Goal: Task Accomplishment & Management: Manage account settings

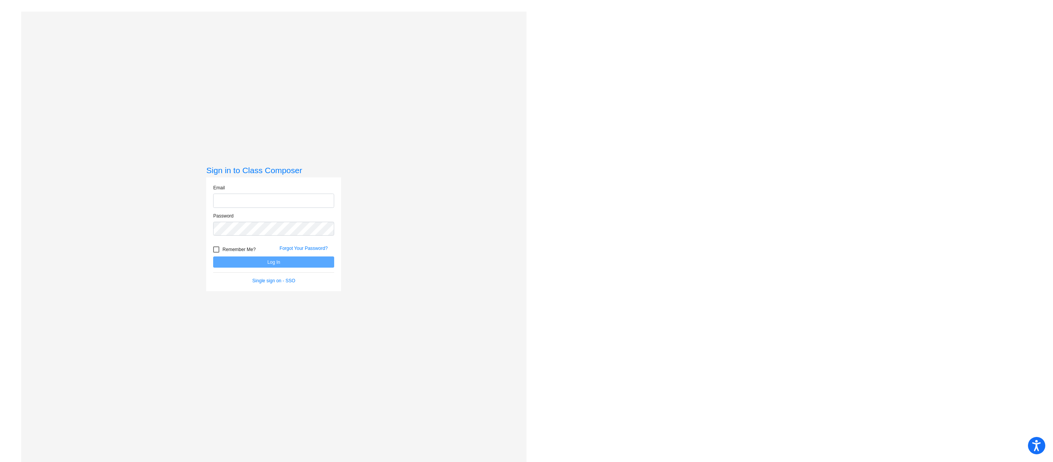
type input "[PERSON_NAME][EMAIL_ADDRESS][PERSON_NAME][DOMAIN_NAME]"
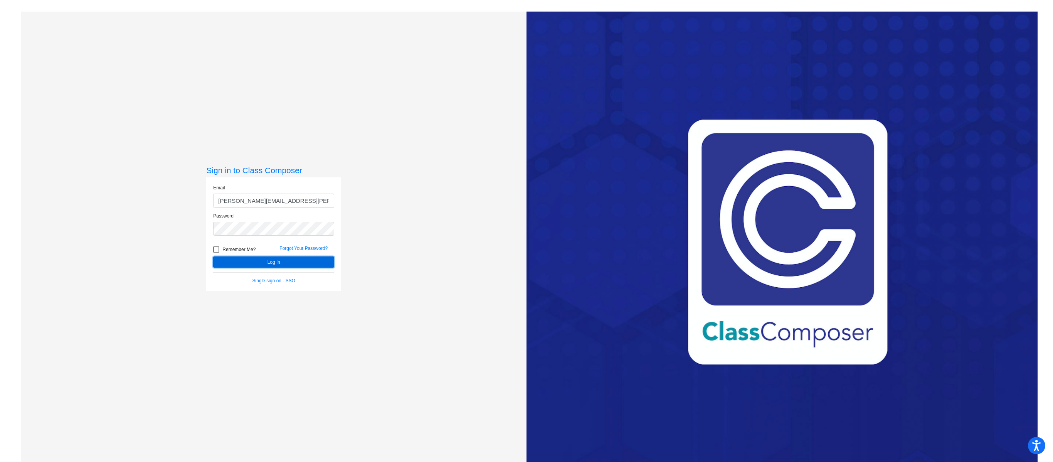
click at [291, 267] on button "Log In" at bounding box center [273, 261] width 121 height 11
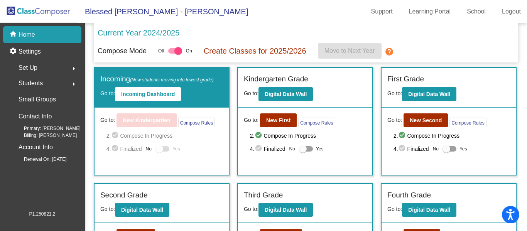
drag, startPoint x: 663, startPoint y: 16, endPoint x: 273, endPoint y: 10, distance: 389.8
click at [273, 10] on mat-toolbar "Blessed [PERSON_NAME] - [PERSON_NAME] Support Learning Portal School Logout" at bounding box center [263, 11] width 527 height 23
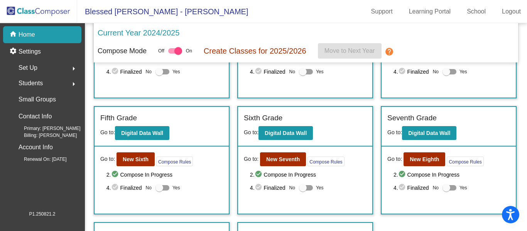
click at [448, 49] on div "Compose Mode Off On Create Classes for 2025/2026 Move to Next Year help" at bounding box center [306, 50] width 416 height 15
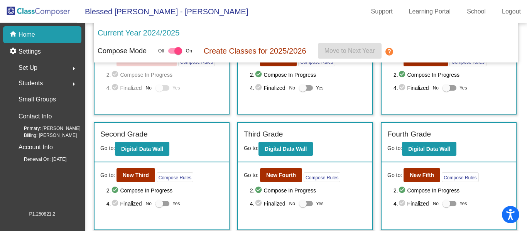
scroll to position [0, 0]
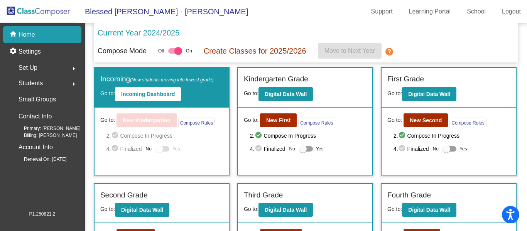
click at [26, 65] on span "Set Up" at bounding box center [28, 67] width 19 height 11
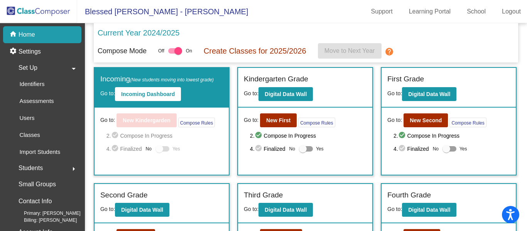
click at [50, 166] on div "Students arrow_right" at bounding box center [45, 167] width 74 height 15
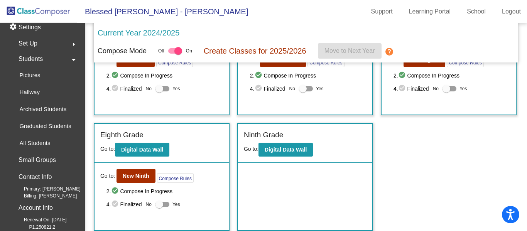
scroll to position [215, 0]
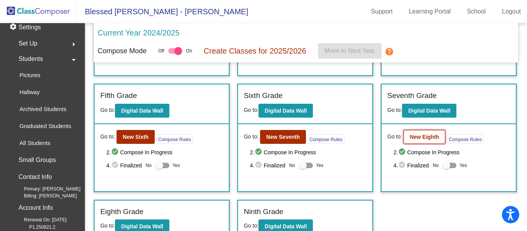
click at [421, 140] on b "New Eighth" at bounding box center [423, 137] width 29 height 6
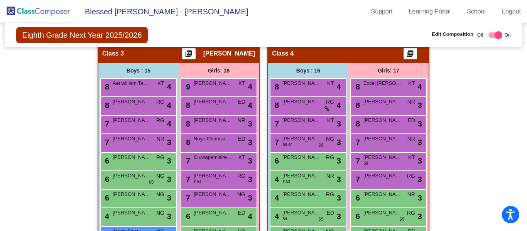
scroll to position [417, 0]
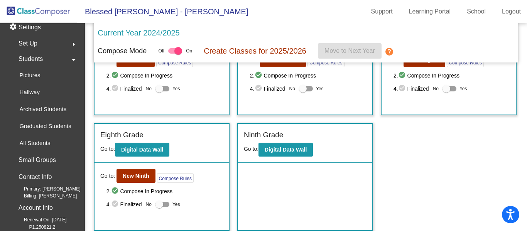
scroll to position [254, 0]
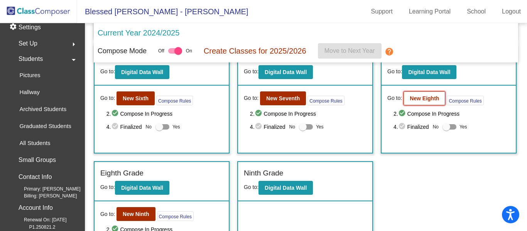
click at [423, 100] on b "New Eighth" at bounding box center [423, 98] width 29 height 6
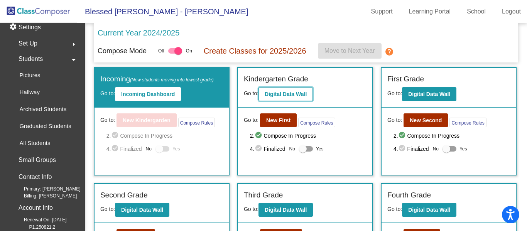
click at [289, 94] on b "Digital Data Wall" at bounding box center [285, 94] width 42 height 6
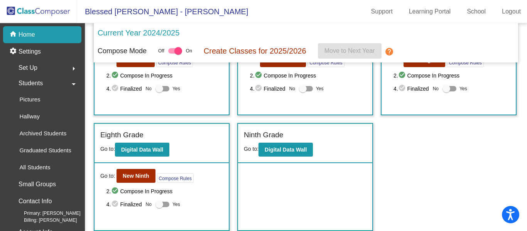
click at [38, 67] on div "Set Up arrow_right" at bounding box center [45, 67] width 74 height 15
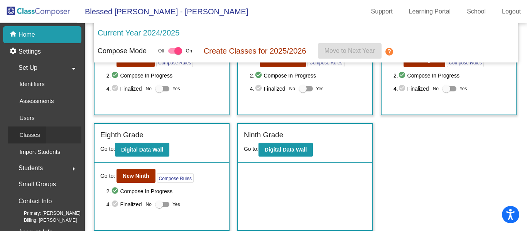
click at [36, 134] on p "Classes" at bounding box center [29, 134] width 20 height 9
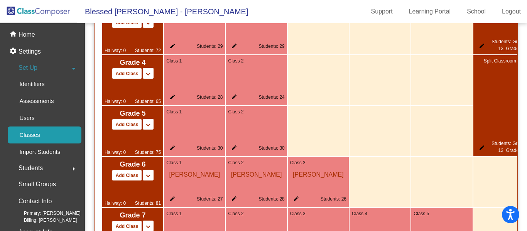
scroll to position [964, 0]
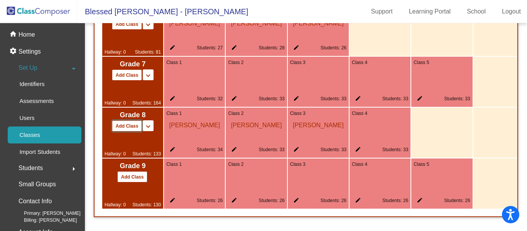
click at [130, 129] on button "Add Class" at bounding box center [127, 125] width 30 height 11
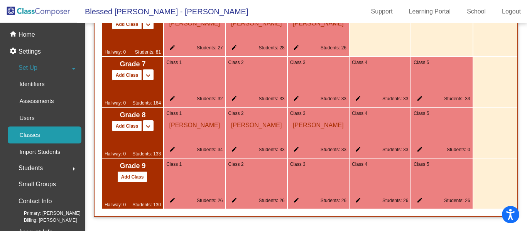
click at [446, 188] on div "Class 5 edit Students: 26" at bounding box center [441, 183] width 61 height 50
click at [419, 197] on mat-icon "edit" at bounding box center [417, 201] width 9 height 9
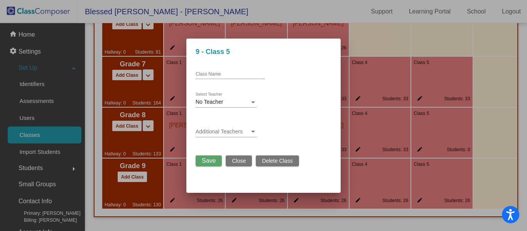
click at [269, 158] on span "Delete Class" at bounding box center [277, 161] width 30 height 6
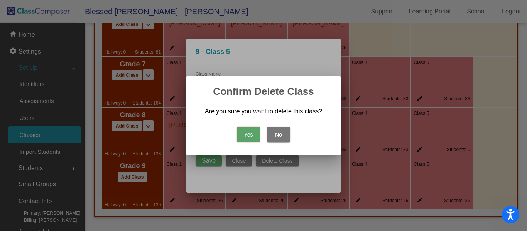
click at [247, 133] on button "Yes" at bounding box center [248, 134] width 23 height 15
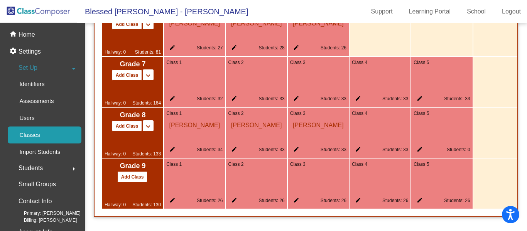
click at [484, 183] on div at bounding box center [503, 183] width 61 height 50
click at [39, 35] on div "home Home" at bounding box center [42, 34] width 78 height 17
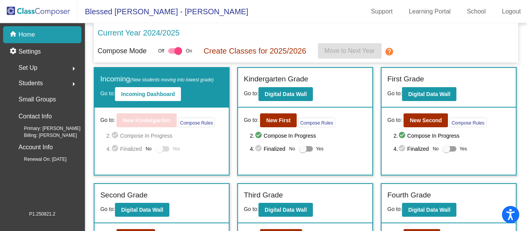
scroll to position [292, 0]
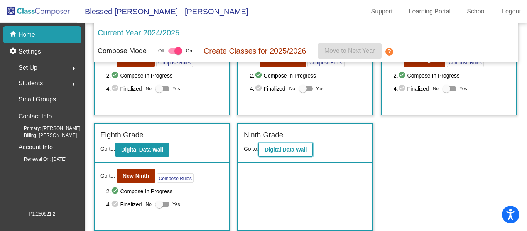
click at [285, 151] on b "Digital Data Wall" at bounding box center [285, 149] width 42 height 6
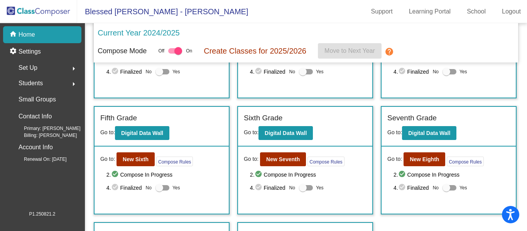
scroll to position [292, 0]
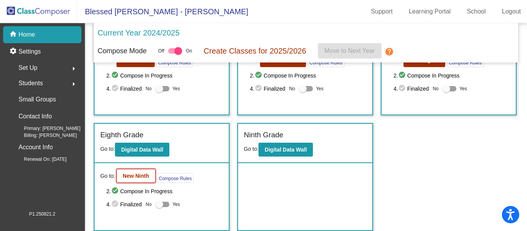
click at [127, 178] on b "New Ninth" at bounding box center [136, 176] width 26 height 6
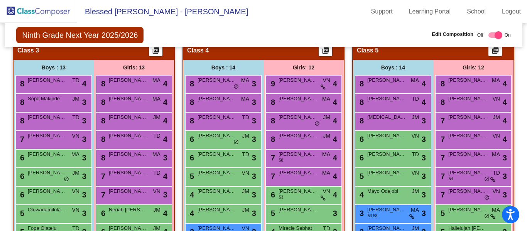
scroll to position [454, 0]
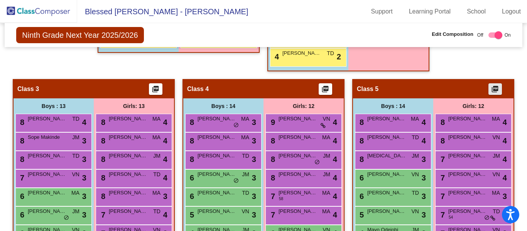
click at [492, 90] on mat-icon "picture_as_pdf" at bounding box center [494, 90] width 9 height 11
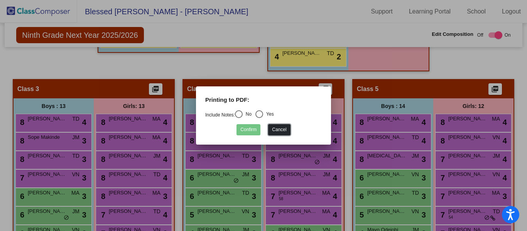
click at [273, 130] on button "Cancel" at bounding box center [279, 129] width 22 height 11
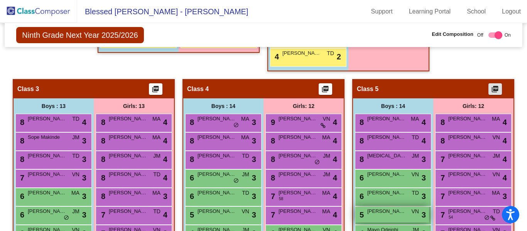
scroll to position [416, 0]
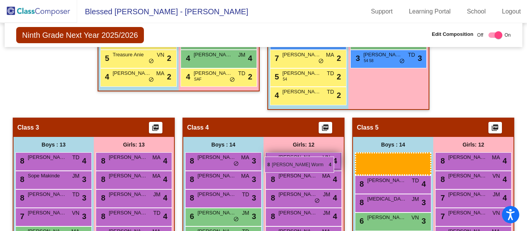
drag, startPoint x: 386, startPoint y: 161, endPoint x: 264, endPoint y: 157, distance: 121.9
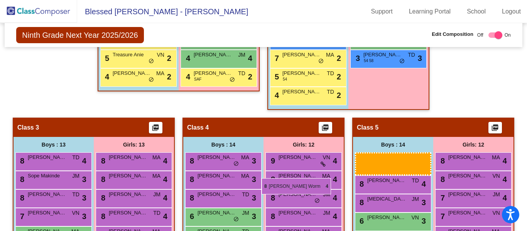
drag, startPoint x: 392, startPoint y: 161, endPoint x: 261, endPoint y: 178, distance: 131.4
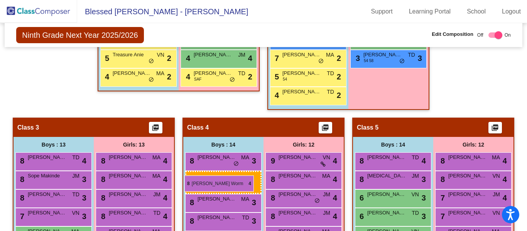
drag, startPoint x: 399, startPoint y: 162, endPoint x: 184, endPoint y: 175, distance: 215.1
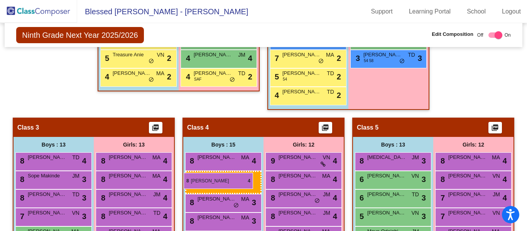
drag, startPoint x: 378, startPoint y: 158, endPoint x: 184, endPoint y: 173, distance: 194.8
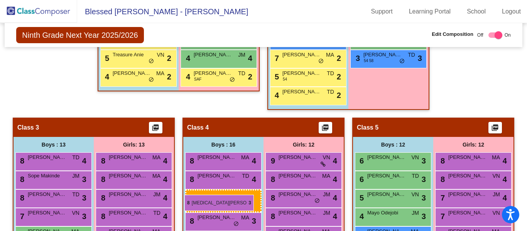
drag, startPoint x: 402, startPoint y: 159, endPoint x: 184, endPoint y: 195, distance: 220.7
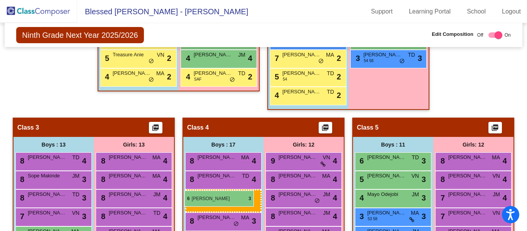
drag, startPoint x: 397, startPoint y: 158, endPoint x: 184, endPoint y: 190, distance: 215.6
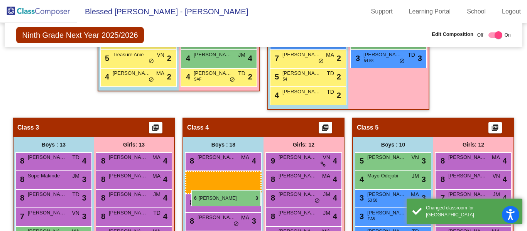
drag, startPoint x: 396, startPoint y: 159, endPoint x: 191, endPoint y: 190, distance: 207.4
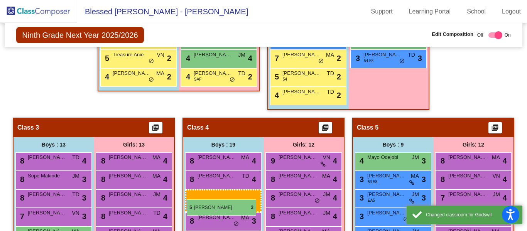
drag, startPoint x: 389, startPoint y: 157, endPoint x: 187, endPoint y: 199, distance: 206.8
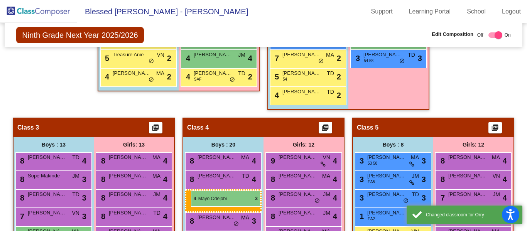
drag, startPoint x: 397, startPoint y: 160, endPoint x: 191, endPoint y: 190, distance: 208.8
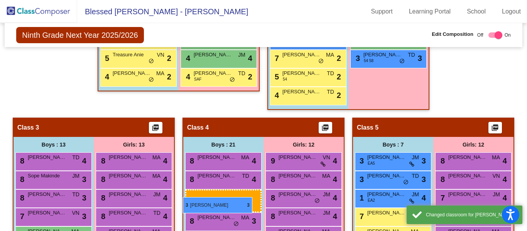
drag, startPoint x: 395, startPoint y: 159, endPoint x: 183, endPoint y: 197, distance: 215.0
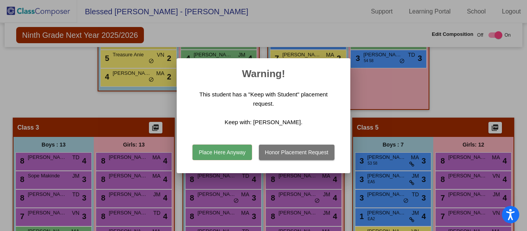
click at [234, 148] on button "Place Here Anyway" at bounding box center [221, 152] width 59 height 15
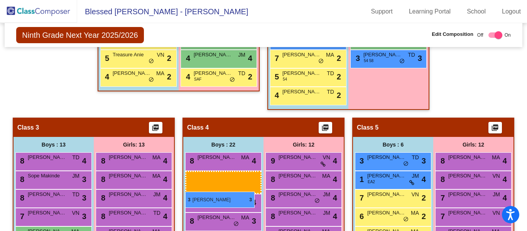
drag, startPoint x: 396, startPoint y: 160, endPoint x: 185, endPoint y: 192, distance: 213.2
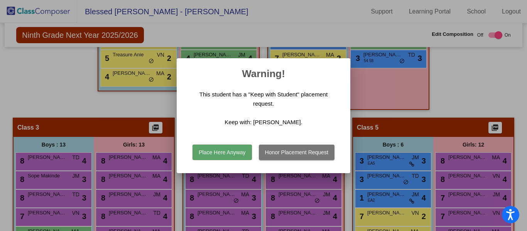
click at [220, 152] on button "Place Here Anyway" at bounding box center [221, 152] width 59 height 15
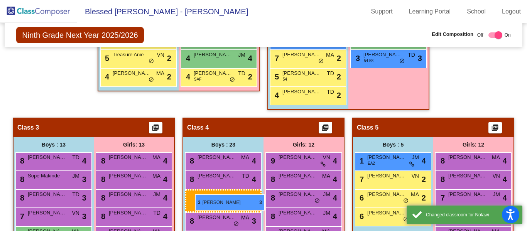
drag, startPoint x: 393, startPoint y: 160, endPoint x: 195, endPoint y: 194, distance: 200.6
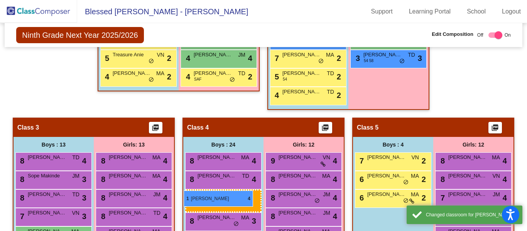
drag, startPoint x: 389, startPoint y: 160, endPoint x: 183, endPoint y: 190, distance: 207.7
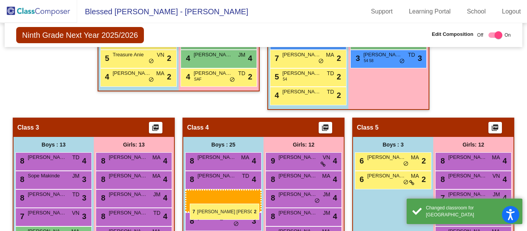
drag, startPoint x: 392, startPoint y: 155, endPoint x: 190, endPoint y: 204, distance: 207.7
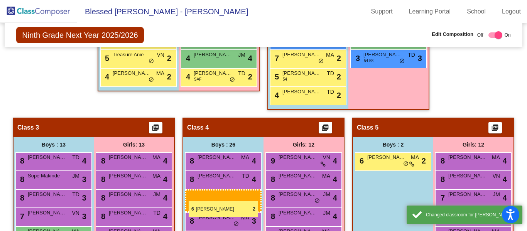
drag, startPoint x: 388, startPoint y: 165, endPoint x: 188, endPoint y: 201, distance: 202.5
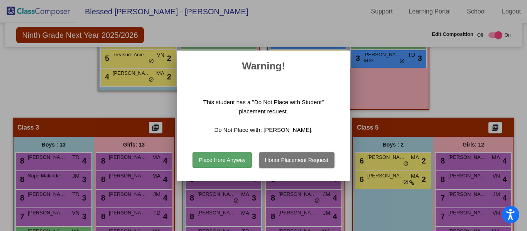
drag, startPoint x: 199, startPoint y: 159, endPoint x: 218, endPoint y: 159, distance: 18.5
click at [200, 159] on button "Place Here Anyway" at bounding box center [221, 159] width 59 height 15
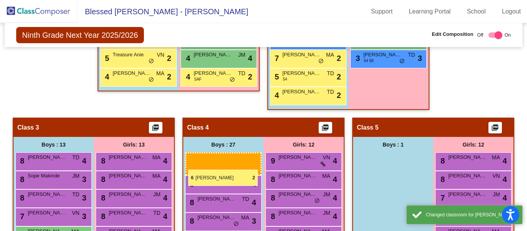
drag, startPoint x: 389, startPoint y: 163, endPoint x: 188, endPoint y: 170, distance: 200.6
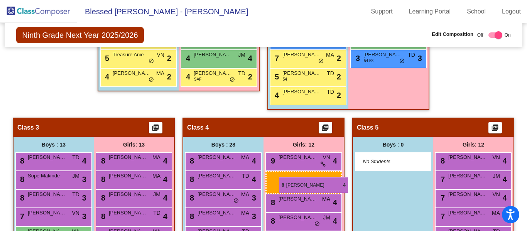
drag, startPoint x: 453, startPoint y: 165, endPoint x: 279, endPoint y: 177, distance: 174.6
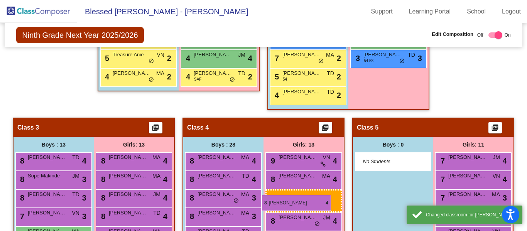
drag, startPoint x: 474, startPoint y: 165, endPoint x: 261, endPoint y: 195, distance: 214.5
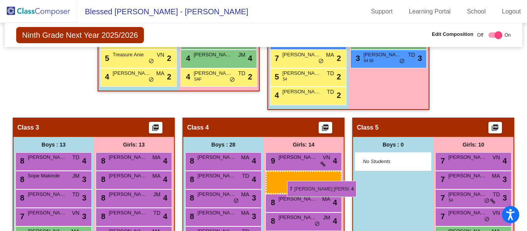
drag, startPoint x: 455, startPoint y: 161, endPoint x: 286, endPoint y: 181, distance: 170.0
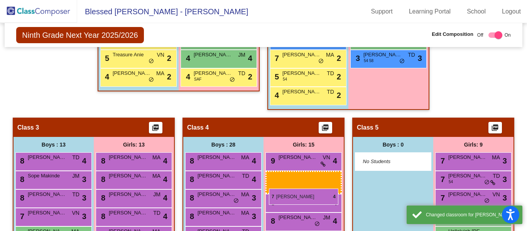
drag, startPoint x: 482, startPoint y: 160, endPoint x: 267, endPoint y: 188, distance: 216.5
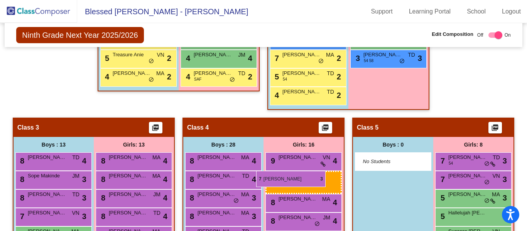
drag, startPoint x: 422, startPoint y: 165, endPoint x: 256, endPoint y: 171, distance: 166.6
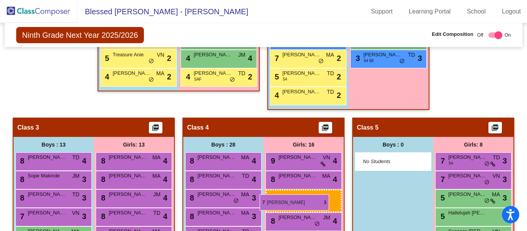
drag, startPoint x: 452, startPoint y: 160, endPoint x: 259, endPoint y: 194, distance: 195.8
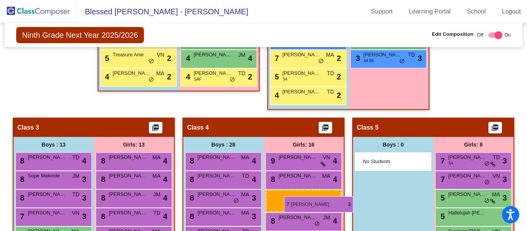
drag, startPoint x: 463, startPoint y: 163, endPoint x: 284, endPoint y: 196, distance: 182.4
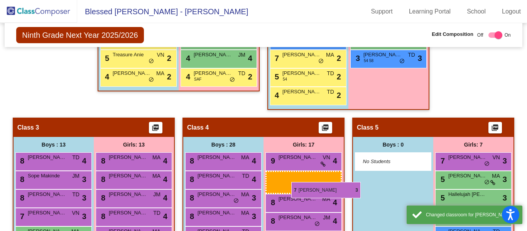
drag, startPoint x: 496, startPoint y: 162, endPoint x: 291, endPoint y: 182, distance: 206.0
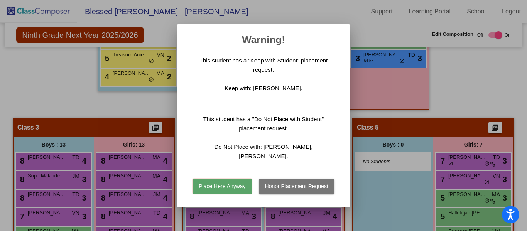
click at [242, 186] on button "Place Here Anyway" at bounding box center [221, 185] width 59 height 15
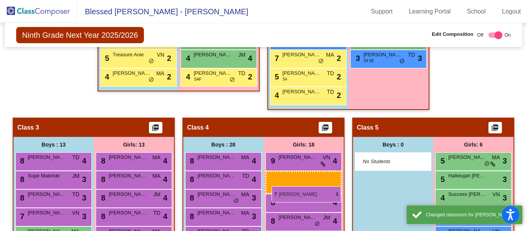
drag, startPoint x: 478, startPoint y: 164, endPoint x: 271, endPoint y: 186, distance: 207.4
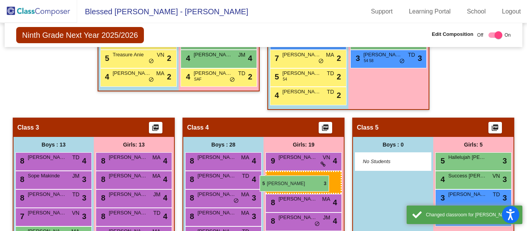
drag, startPoint x: 451, startPoint y: 162, endPoint x: 262, endPoint y: 176, distance: 190.2
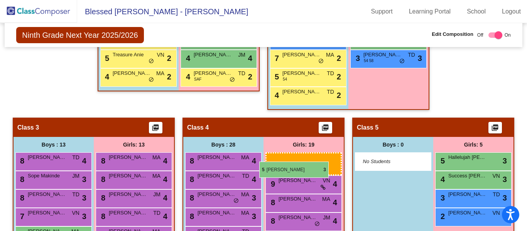
drag, startPoint x: 472, startPoint y: 160, endPoint x: 264, endPoint y: 162, distance: 208.6
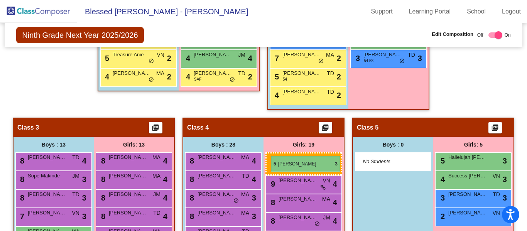
drag, startPoint x: 453, startPoint y: 158, endPoint x: 271, endPoint y: 156, distance: 182.3
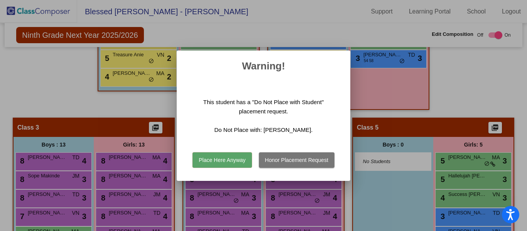
click at [223, 162] on button "Place Here Anyway" at bounding box center [221, 159] width 59 height 15
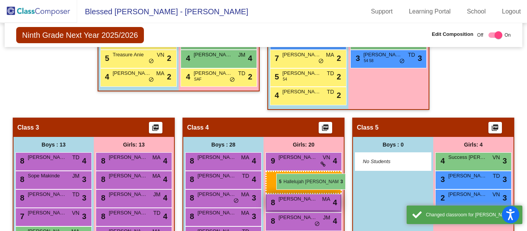
drag, startPoint x: 468, startPoint y: 163, endPoint x: 276, endPoint y: 174, distance: 191.9
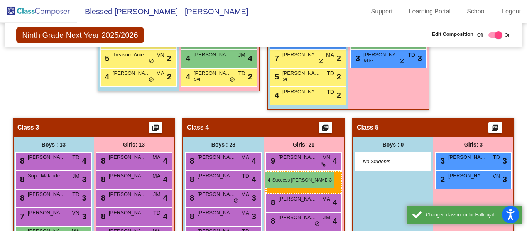
drag, startPoint x: 463, startPoint y: 158, endPoint x: 265, endPoint y: 172, distance: 198.3
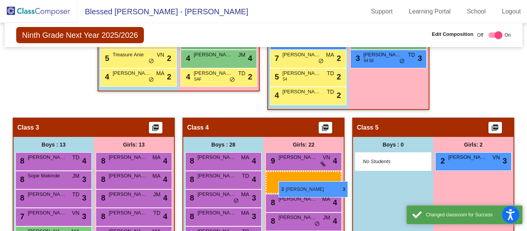
drag, startPoint x: 469, startPoint y: 158, endPoint x: 278, endPoint y: 181, distance: 191.9
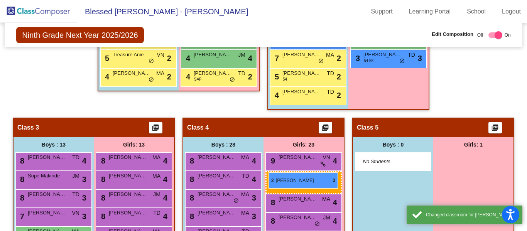
drag, startPoint x: 475, startPoint y: 159, endPoint x: 268, endPoint y: 172, distance: 207.4
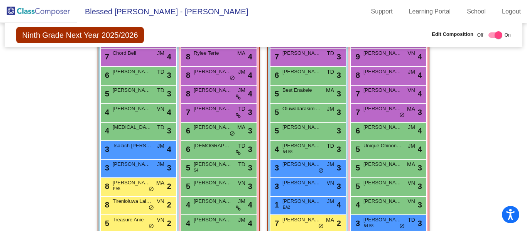
scroll to position [0, 0]
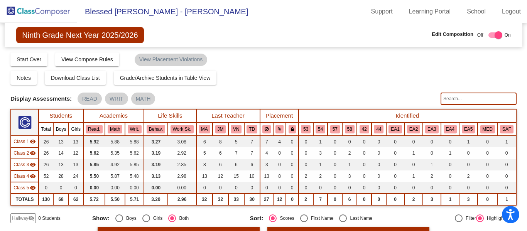
click at [32, 14] on img at bounding box center [38, 11] width 77 height 23
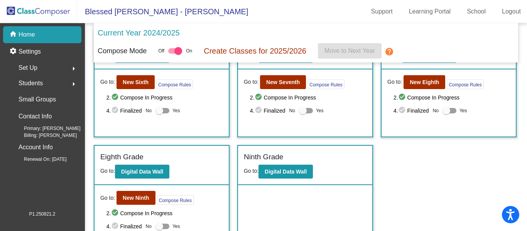
scroll to position [292, 0]
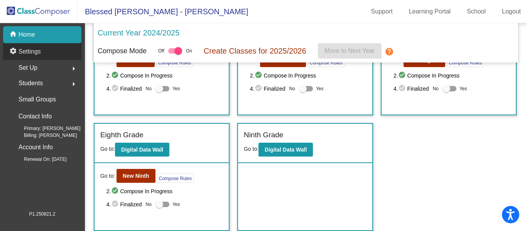
click at [38, 53] on p "Settings" at bounding box center [30, 51] width 22 height 9
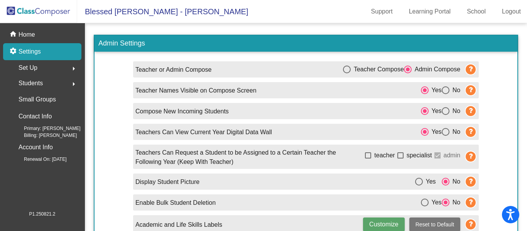
click at [32, 68] on span "Set Up" at bounding box center [28, 67] width 19 height 11
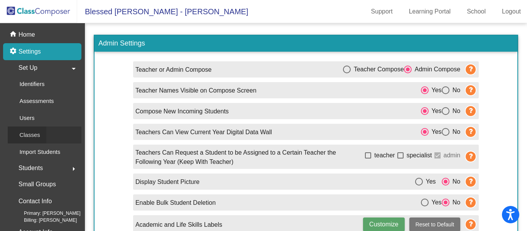
click at [46, 136] on div "Classes" at bounding box center [27, 134] width 39 height 17
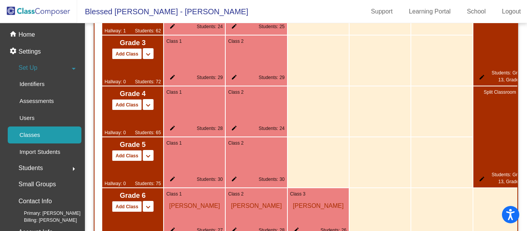
scroll to position [968, 0]
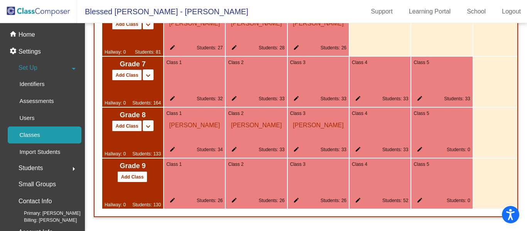
click at [417, 197] on mat-icon "edit" at bounding box center [417, 201] width 9 height 9
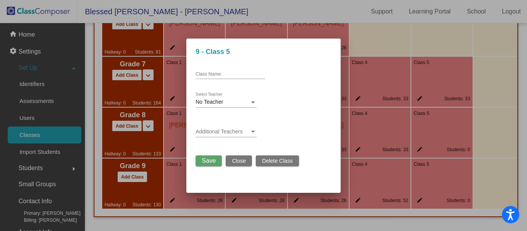
click at [276, 163] on span "Delete Class" at bounding box center [277, 161] width 30 height 6
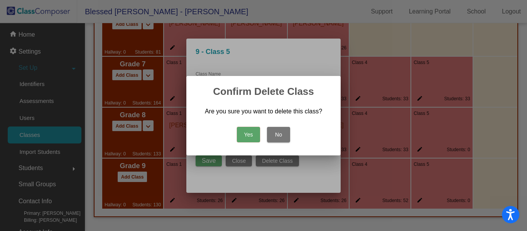
click at [251, 131] on button "Yes" at bounding box center [248, 134] width 23 height 15
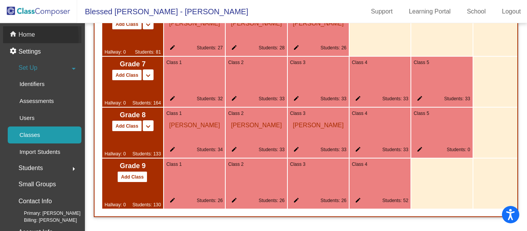
click at [14, 38] on mat-icon "home" at bounding box center [13, 34] width 9 height 9
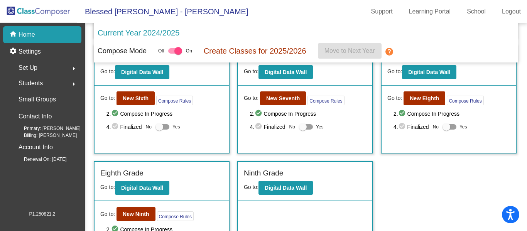
scroll to position [215, 0]
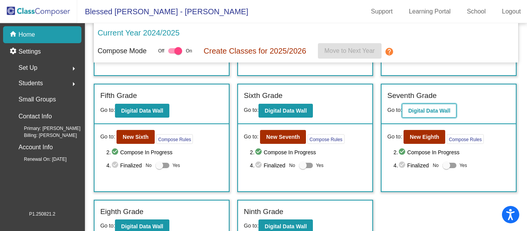
click at [422, 112] on b "Digital Data Wall" at bounding box center [429, 111] width 42 height 6
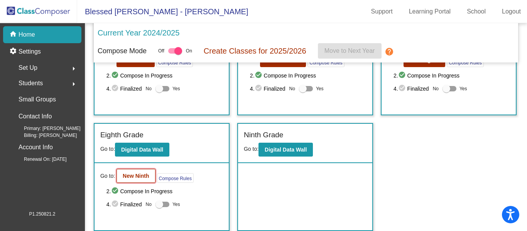
click at [135, 177] on b "New Ninth" at bounding box center [136, 176] width 26 height 6
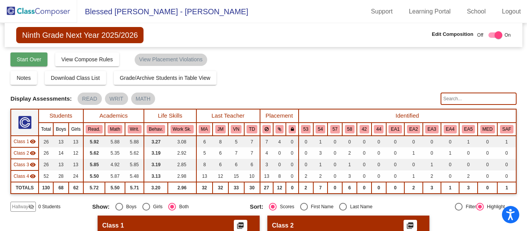
click at [25, 59] on span "Start Over" at bounding box center [29, 59] width 25 height 6
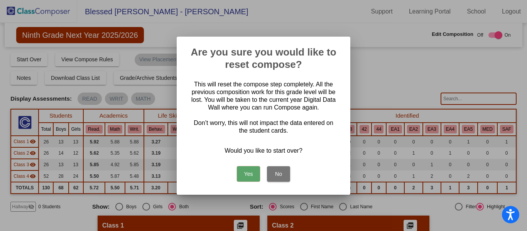
click at [246, 177] on button "Yes" at bounding box center [248, 173] width 23 height 15
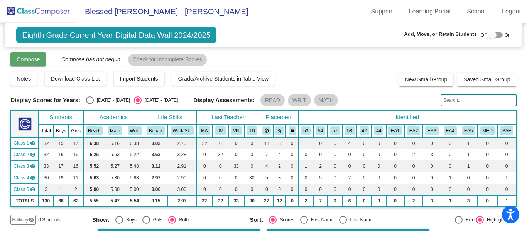
click at [30, 60] on span "Compose" at bounding box center [28, 59] width 23 height 6
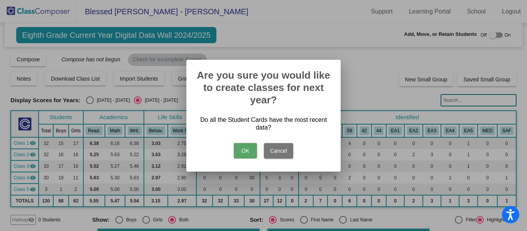
click at [243, 146] on button "OK" at bounding box center [245, 150] width 23 height 15
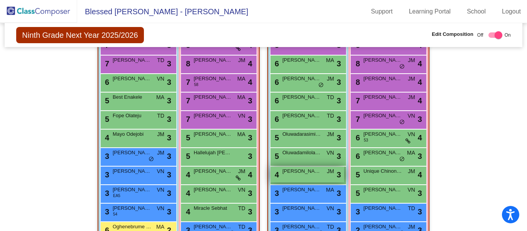
scroll to position [708, 0]
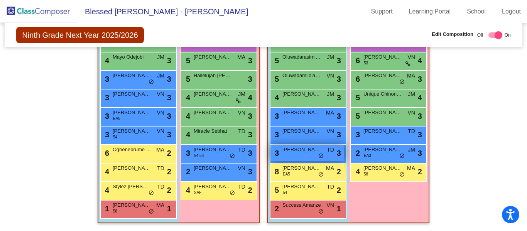
click at [296, 154] on div "3 Logan Carrao TD lock do_not_disturb_alt 3" at bounding box center [307, 153] width 74 height 16
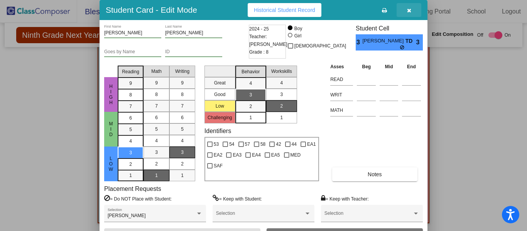
click at [410, 7] on span "button" at bounding box center [409, 10] width 4 height 6
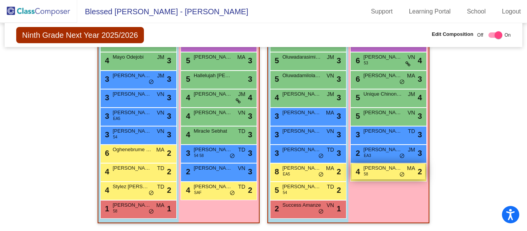
scroll to position [669, 0]
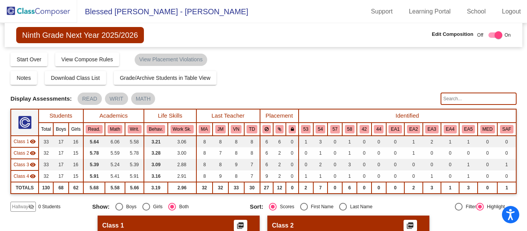
click at [27, 14] on img at bounding box center [38, 11] width 77 height 23
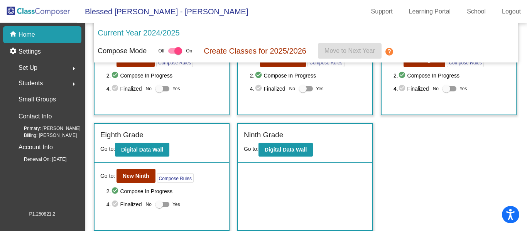
scroll to position [254, 0]
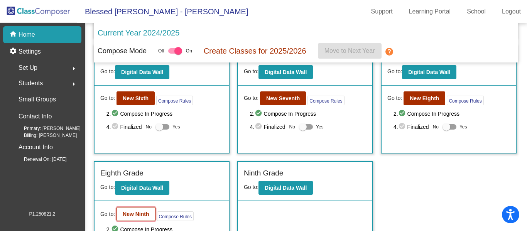
click at [130, 216] on b "New Ninth" at bounding box center [136, 214] width 26 height 6
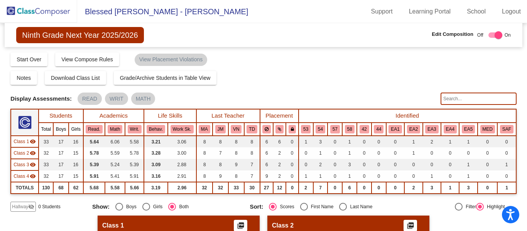
scroll to position [77, 0]
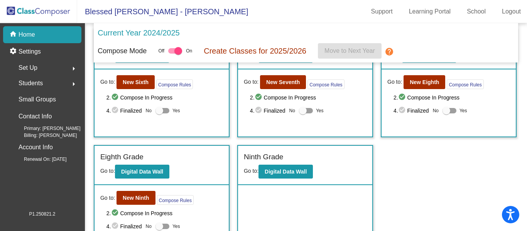
scroll to position [292, 0]
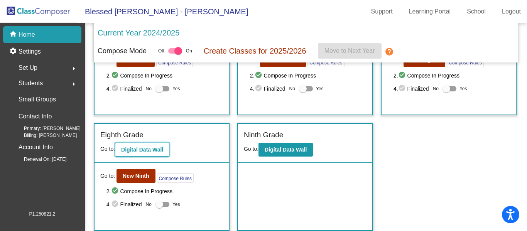
click at [143, 148] on b "Digital Data Wall" at bounding box center [142, 149] width 42 height 6
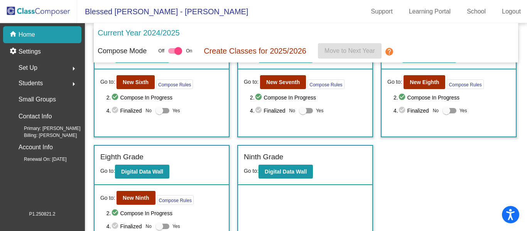
scroll to position [292, 0]
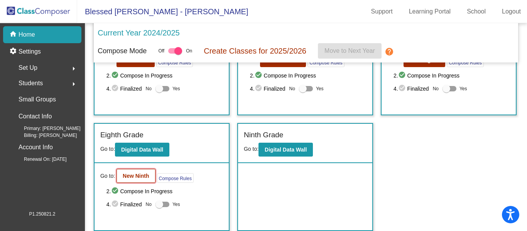
click at [136, 174] on b "New Ninth" at bounding box center [136, 176] width 26 height 6
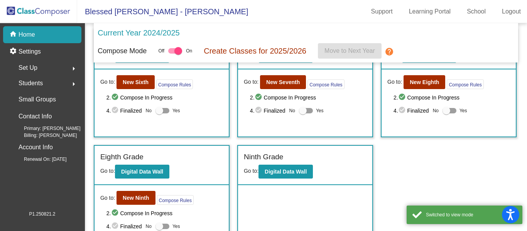
scroll to position [292, 0]
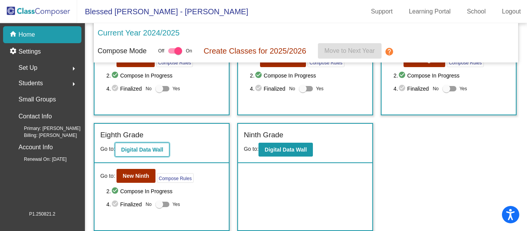
click at [143, 149] on b "Digital Data Wall" at bounding box center [142, 149] width 42 height 6
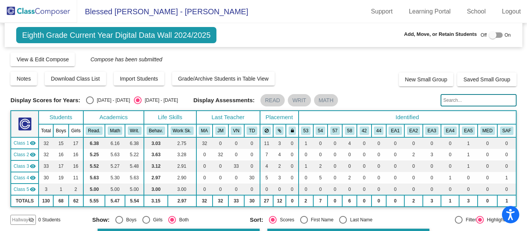
click at [491, 35] on div at bounding box center [492, 35] width 8 height 8
checkbox input "true"
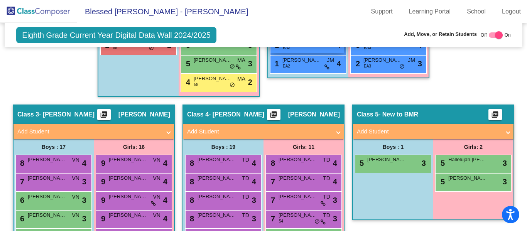
scroll to position [540, 0]
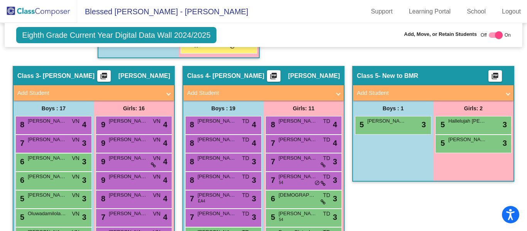
click at [385, 93] on mat-panel-title "Add Student" at bounding box center [428, 93] width 143 height 9
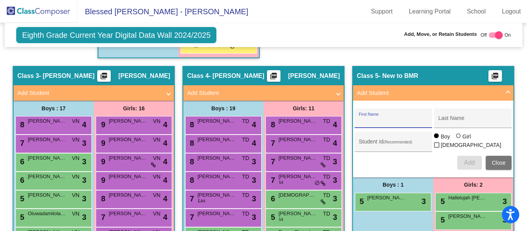
click at [375, 119] on input "First Name" at bounding box center [392, 121] width 69 height 6
type input "Anya"
click at [451, 117] on div "Last Name" at bounding box center [472, 121] width 69 height 16
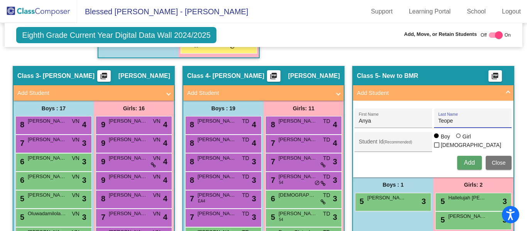
type input "Teope"
click at [456, 138] on div at bounding box center [458, 135] width 5 height 5
click at [458, 140] on input "Girl" at bounding box center [458, 140] width 0 height 0
radio input "true"
click at [464, 164] on span "Add" at bounding box center [468, 162] width 11 height 7
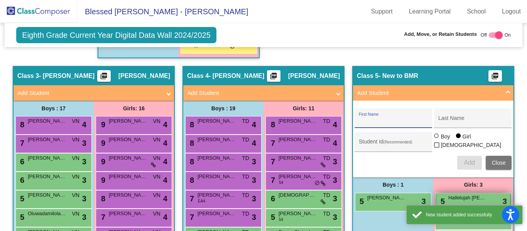
scroll to position [617, 0]
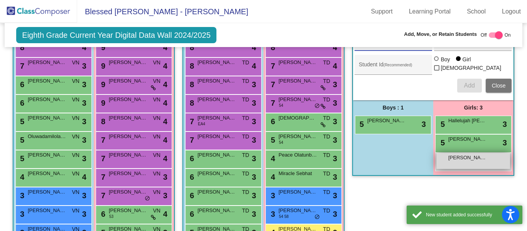
click at [461, 165] on div "Anya Teope lock do_not_disturb_alt" at bounding box center [473, 161] width 74 height 16
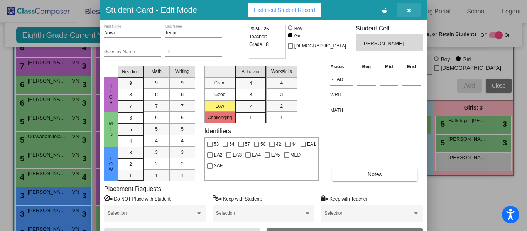
click at [410, 10] on icon "button" at bounding box center [409, 10] width 4 height 5
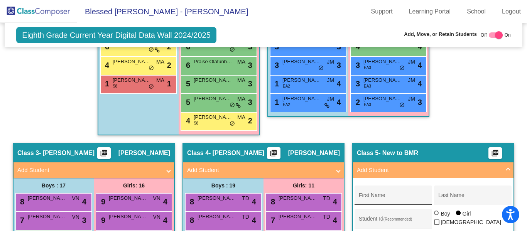
scroll to position [501, 0]
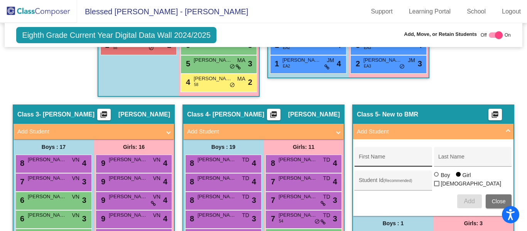
click at [374, 158] on input "First Name" at bounding box center [392, 160] width 69 height 6
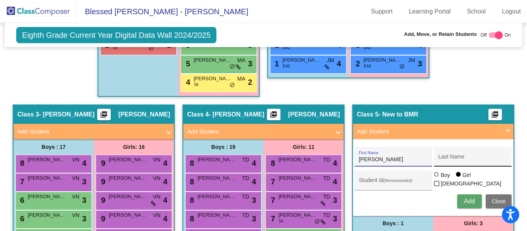
type input "Sophia"
drag, startPoint x: 446, startPoint y: 156, endPoint x: 442, endPoint y: 159, distance: 5.2
click at [447, 155] on div "Last Name" at bounding box center [472, 159] width 69 height 16
type input "Ilika"
click at [469, 205] on button "Add" at bounding box center [469, 201] width 25 height 14
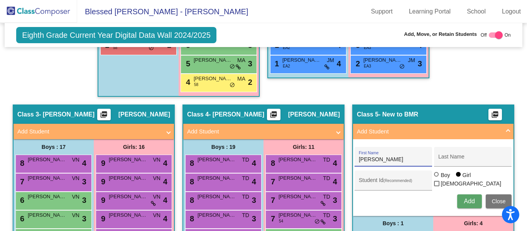
type input "Alexandr"
type input "Dmytrotsa"
click at [468, 202] on span "Add" at bounding box center [468, 201] width 11 height 7
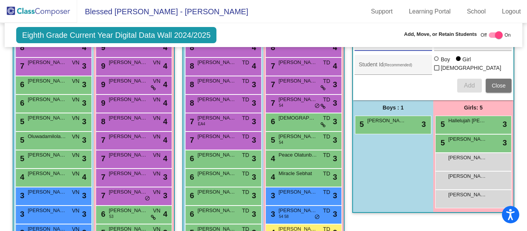
scroll to position [655, 0]
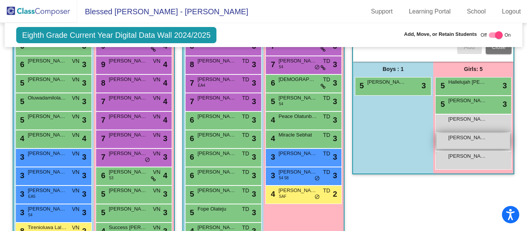
click at [480, 146] on div "Anya Teope lock do_not_disturb_alt" at bounding box center [473, 141] width 74 height 16
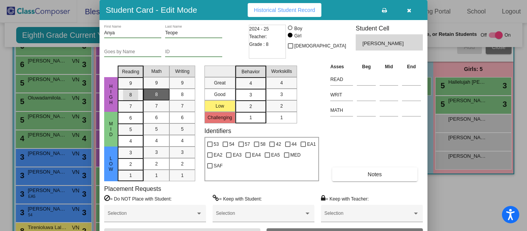
drag, startPoint x: 134, startPoint y: 94, endPoint x: 163, endPoint y: 98, distance: 29.2
click at [136, 89] on div "8" at bounding box center [130, 83] width 15 height 12
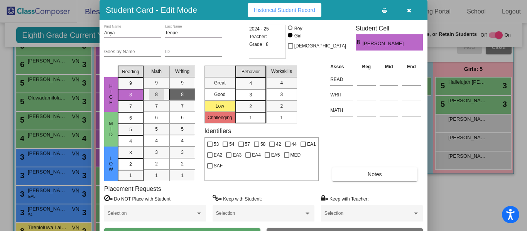
drag, startPoint x: 160, startPoint y: 96, endPoint x: 172, endPoint y: 94, distance: 12.1
click at [162, 95] on div "8" at bounding box center [156, 95] width 15 height 12
click at [181, 93] on div "8" at bounding box center [182, 95] width 15 height 12
drag, startPoint x: 261, startPoint y: 92, endPoint x: 269, endPoint y: 93, distance: 8.9
click at [265, 92] on mat-list-option "3" at bounding box center [250, 95] width 31 height 12
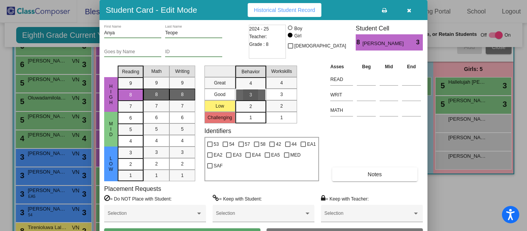
click at [276, 94] on div "3" at bounding box center [281, 95] width 15 height 12
click at [249, 230] on button "Save" at bounding box center [182, 235] width 156 height 14
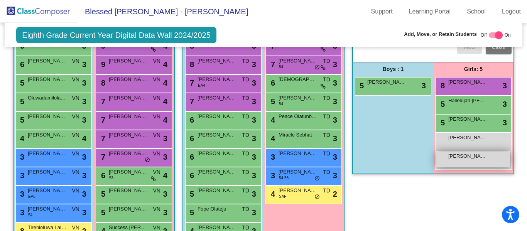
click at [480, 161] on div "Sophia Ilika lock do_not_disturb_alt" at bounding box center [473, 159] width 74 height 16
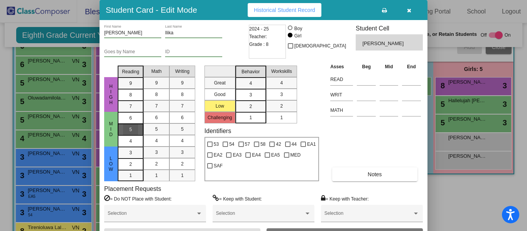
drag, startPoint x: 133, startPoint y: 133, endPoint x: 143, endPoint y: 135, distance: 10.2
click at [133, 124] on div "5" at bounding box center [130, 118] width 15 height 12
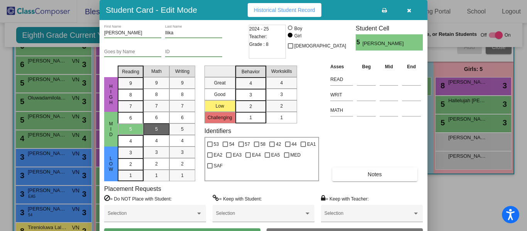
drag, startPoint x: 157, startPoint y: 130, endPoint x: 162, endPoint y: 129, distance: 4.7
click at [160, 129] on div "5" at bounding box center [156, 129] width 15 height 12
click at [181, 126] on span "5" at bounding box center [182, 129] width 3 height 7
drag, startPoint x: 256, startPoint y: 93, endPoint x: 274, endPoint y: 94, distance: 17.8
click at [259, 92] on mat-list-option "3" at bounding box center [250, 95] width 31 height 12
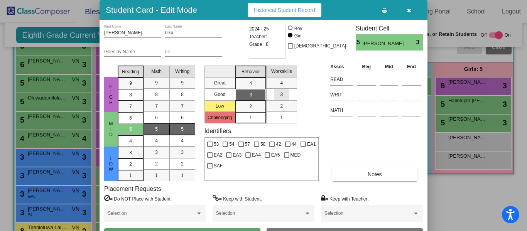
click at [279, 96] on div "3" at bounding box center [281, 95] width 15 height 12
click at [170, 230] on button "Save" at bounding box center [182, 235] width 156 height 14
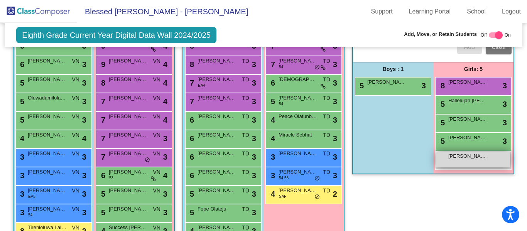
click at [463, 163] on div "Alexandr Dmytrotsa lock do_not_disturb_alt" at bounding box center [473, 159] width 74 height 16
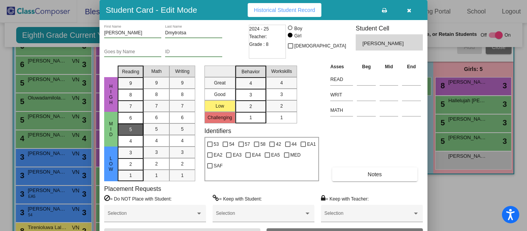
drag, startPoint x: 125, startPoint y: 127, endPoint x: 131, endPoint y: 129, distance: 6.6
click at [126, 124] on div "5" at bounding box center [130, 118] width 15 height 12
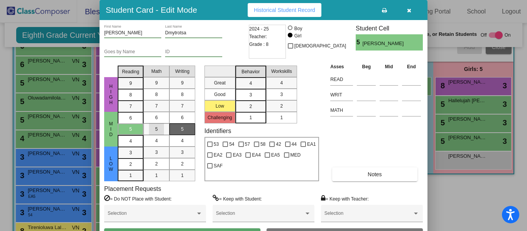
drag, startPoint x: 161, startPoint y: 128, endPoint x: 177, endPoint y: 128, distance: 15.4
click at [162, 128] on div "5" at bounding box center [156, 129] width 15 height 12
drag, startPoint x: 179, startPoint y: 129, endPoint x: 195, endPoint y: 126, distance: 16.1
click at [180, 129] on div "5" at bounding box center [182, 129] width 15 height 12
drag, startPoint x: 256, startPoint y: 94, endPoint x: 286, endPoint y: 91, distance: 30.2
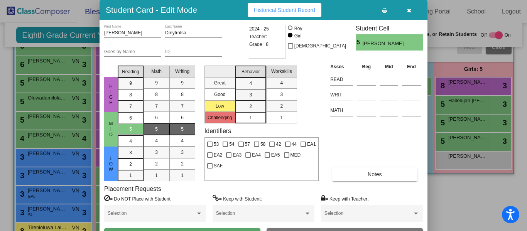
click at [268, 91] on div "Great Good Low Challenging Behavior 4 3 2 1 Workskills 4 3 2 1" at bounding box center [261, 92] width 114 height 61
drag, startPoint x: 285, startPoint y: 96, endPoint x: 278, endPoint y: 113, distance: 18.3
click at [284, 96] on div "3" at bounding box center [281, 95] width 15 height 12
click at [237, 229] on button "Save" at bounding box center [182, 235] width 156 height 14
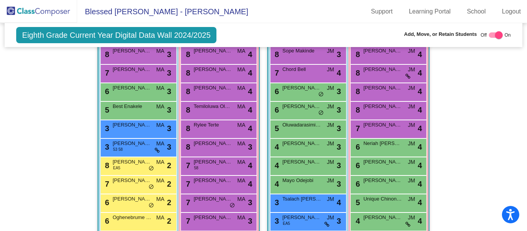
scroll to position [0, 0]
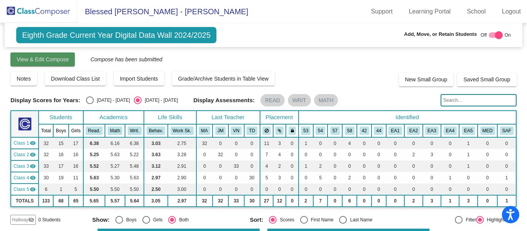
click at [37, 61] on span "View & Edit Compose" at bounding box center [43, 59] width 52 height 6
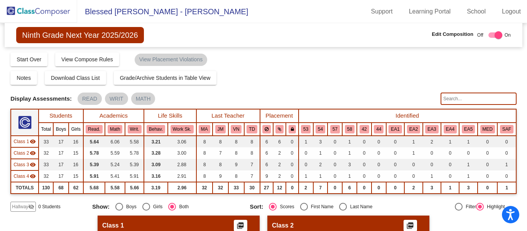
click at [54, 14] on img at bounding box center [38, 11] width 77 height 23
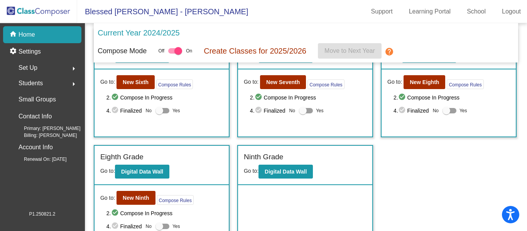
scroll to position [292, 0]
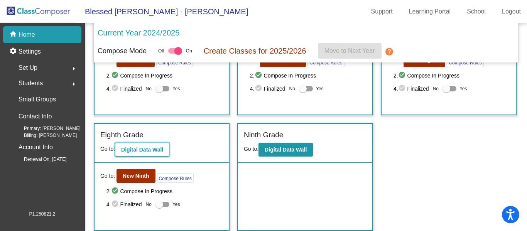
click at [131, 151] on b "Digital Data Wall" at bounding box center [142, 149] width 42 height 6
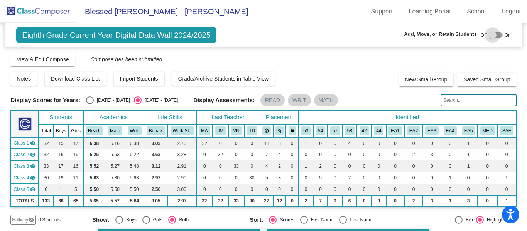
click at [488, 35] on div at bounding box center [492, 35] width 8 height 8
checkbox input "true"
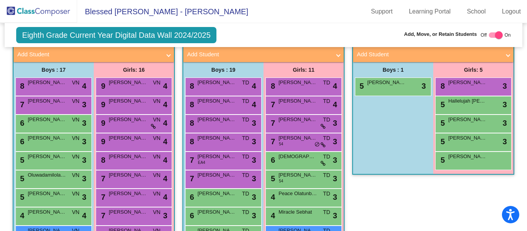
scroll to position [540, 0]
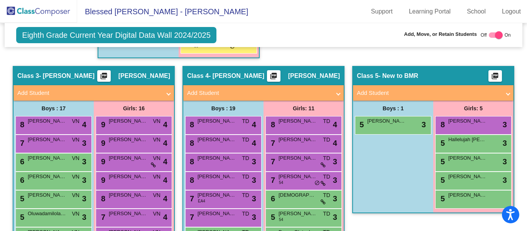
click at [417, 93] on mat-panel-title "Add Student" at bounding box center [428, 93] width 143 height 9
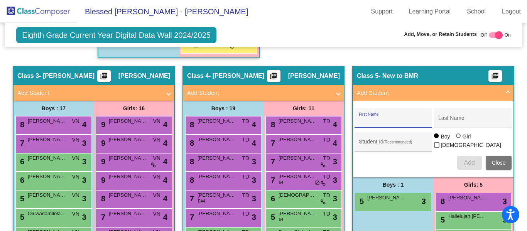
click at [378, 119] on input "First Name" at bounding box center [392, 121] width 69 height 6
type input "Lorenzo"
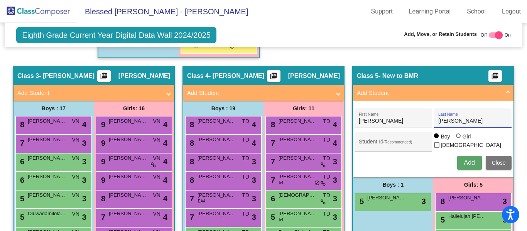
type input "Perez"
click at [468, 163] on span "Add" at bounding box center [468, 162] width 11 height 7
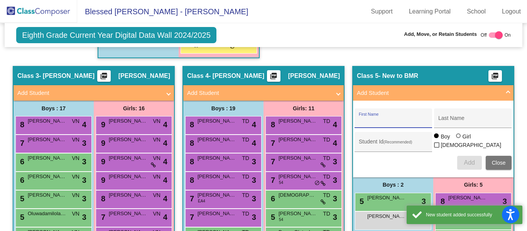
scroll to position [655, 0]
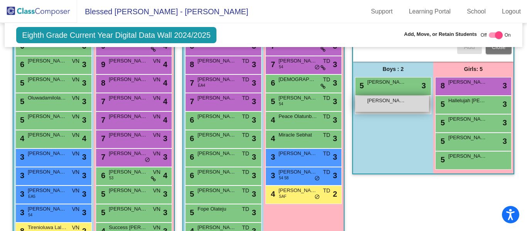
click at [390, 107] on div "Lorenzo Perez lock do_not_disturb_alt" at bounding box center [392, 104] width 74 height 16
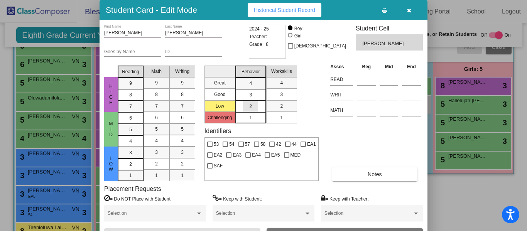
click at [253, 108] on div "2" at bounding box center [250, 107] width 15 height 12
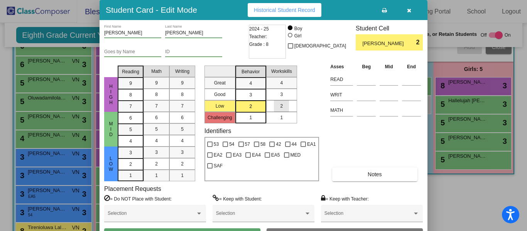
click at [286, 105] on div "2" at bounding box center [281, 106] width 15 height 12
drag, startPoint x: 130, startPoint y: 149, endPoint x: 145, endPoint y: 156, distance: 15.7
click at [131, 149] on span "3" at bounding box center [130, 152] width 3 height 7
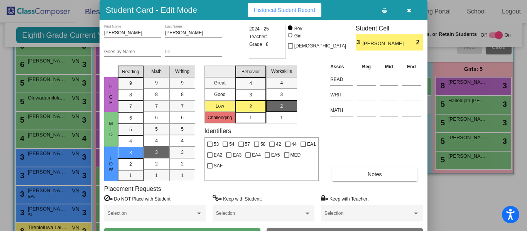
click at [155, 153] on div "3" at bounding box center [156, 152] width 15 height 12
click at [183, 154] on div "3" at bounding box center [182, 152] width 15 height 12
click at [242, 229] on button "Save" at bounding box center [182, 235] width 156 height 14
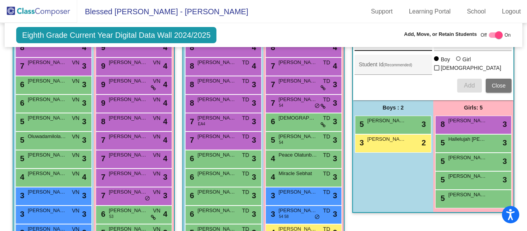
scroll to position [578, 0]
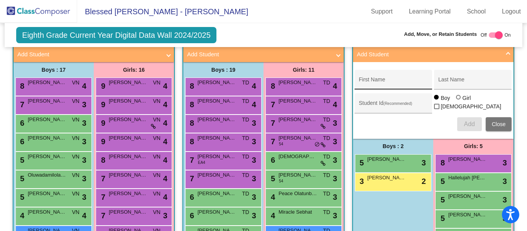
click at [379, 78] on div "First Name" at bounding box center [392, 82] width 69 height 16
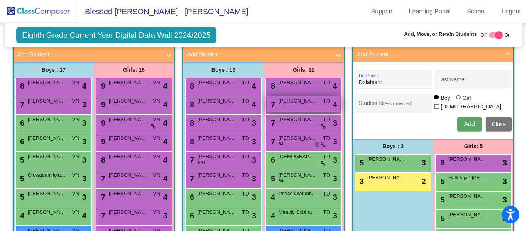
type input "Dolabomi"
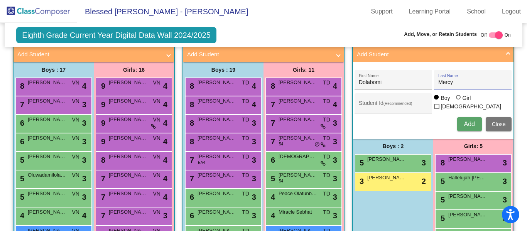
type input "Mercy"
click at [458, 97] on div at bounding box center [458, 97] width 0 height 0
click at [458, 101] on input "Girl" at bounding box center [458, 101] width 0 height 0
radio input "true"
drag, startPoint x: 452, startPoint y: 82, endPoint x: 426, endPoint y: 86, distance: 26.6
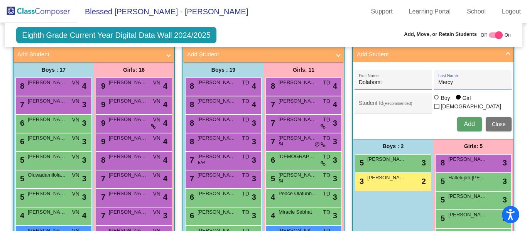
click at [434, 85] on div "Mercy Last Name" at bounding box center [472, 80] width 77 height 20
type input "Olafare"
click at [466, 124] on span "Add" at bounding box center [468, 124] width 11 height 7
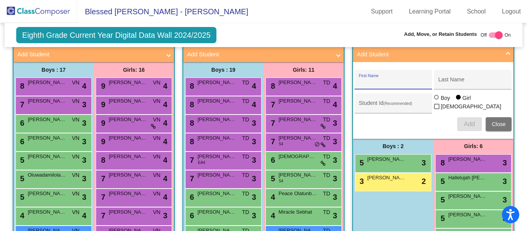
scroll to position [655, 0]
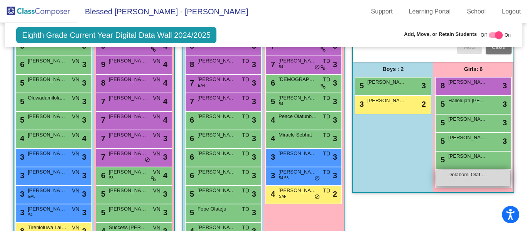
click at [458, 180] on div "Dolabomi Olafare lock do_not_disturb_alt" at bounding box center [473, 178] width 74 height 16
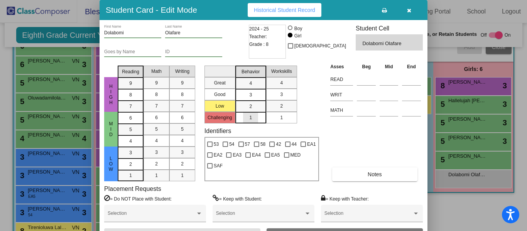
drag, startPoint x: 249, startPoint y: 120, endPoint x: 253, endPoint y: 118, distance: 4.5
click at [251, 120] on div "1" at bounding box center [250, 118] width 15 height 12
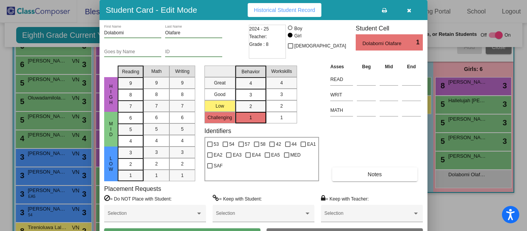
click at [286, 107] on div "2" at bounding box center [281, 106] width 15 height 12
drag, startPoint x: 128, startPoint y: 151, endPoint x: 136, endPoint y: 155, distance: 8.8
click at [130, 152] on div "3" at bounding box center [130, 153] width 15 height 12
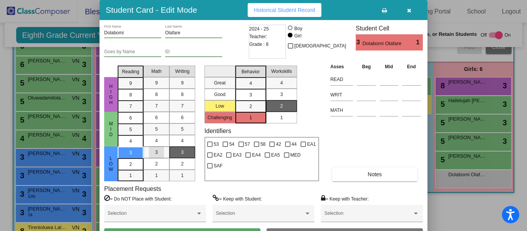
drag, startPoint x: 157, startPoint y: 150, endPoint x: 185, endPoint y: 152, distance: 27.9
click at [158, 150] on div "3" at bounding box center [156, 152] width 15 height 12
click at [185, 152] on div "3" at bounding box center [182, 152] width 15 height 12
click at [190, 230] on button "Save" at bounding box center [182, 235] width 156 height 14
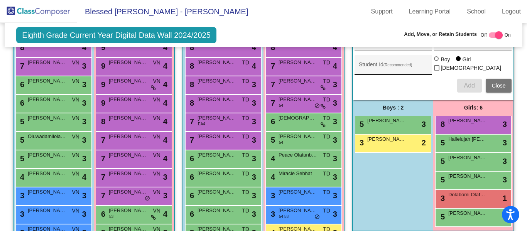
scroll to position [540, 0]
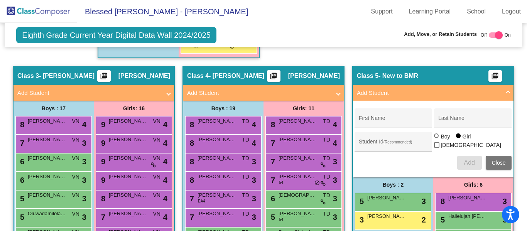
click at [378, 93] on mat-panel-title "Add Student" at bounding box center [428, 93] width 143 height 9
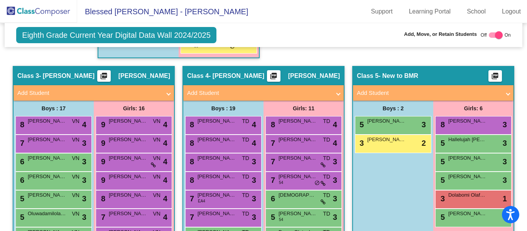
click at [379, 93] on mat-panel-title "Add Student" at bounding box center [428, 93] width 143 height 9
radio input "true"
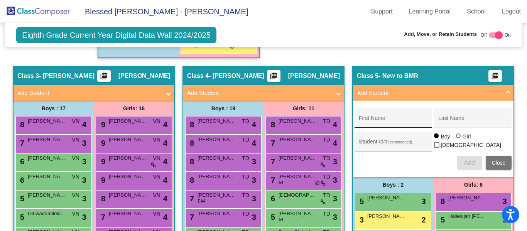
click at [375, 117] on div "First Name" at bounding box center [392, 121] width 69 height 16
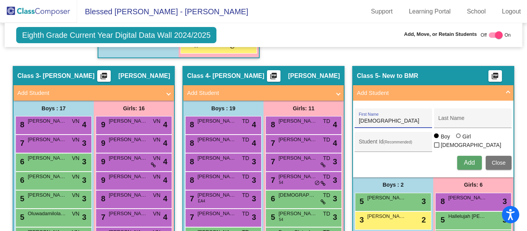
type input "Priest"
type input "Muda"
click at [466, 164] on span "Add" at bounding box center [468, 162] width 11 height 7
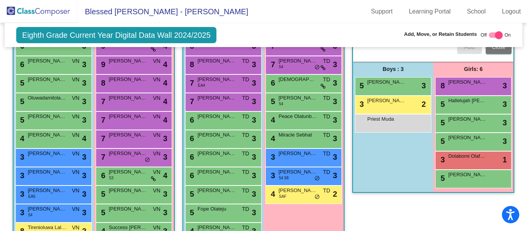
scroll to position [694, 0]
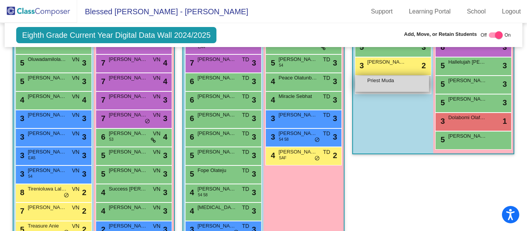
click at [374, 84] on div "Priest Muda lock do_not_disturb_alt" at bounding box center [392, 84] width 74 height 16
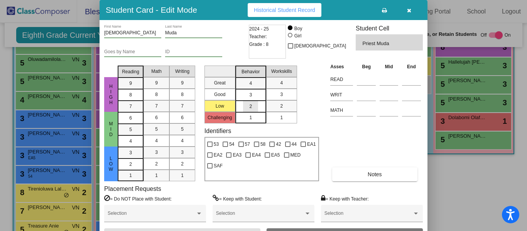
click at [249, 107] on span "2" at bounding box center [250, 106] width 3 height 7
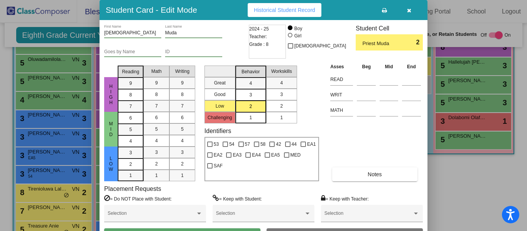
click at [281, 107] on span "2" at bounding box center [281, 106] width 3 height 7
click at [259, 117] on mat-list-option "1" at bounding box center [250, 118] width 31 height 12
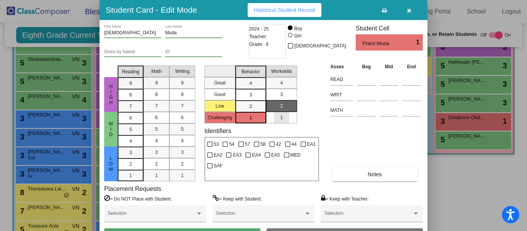
drag, startPoint x: 279, startPoint y: 119, endPoint x: 278, endPoint y: 115, distance: 4.8
click at [279, 116] on div "1" at bounding box center [281, 118] width 15 height 12
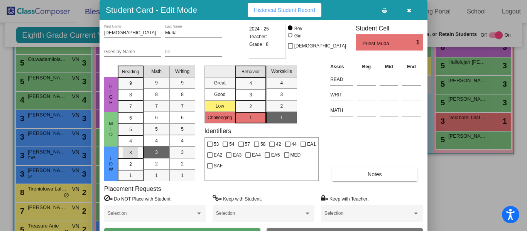
drag, startPoint x: 128, startPoint y: 153, endPoint x: 150, endPoint y: 151, distance: 21.2
click at [129, 153] on div "3" at bounding box center [130, 153] width 15 height 12
click at [157, 152] on div "3" at bounding box center [156, 152] width 15 height 12
click at [188, 153] on div "3" at bounding box center [182, 152] width 15 height 12
click at [227, 230] on button "Save" at bounding box center [182, 235] width 156 height 14
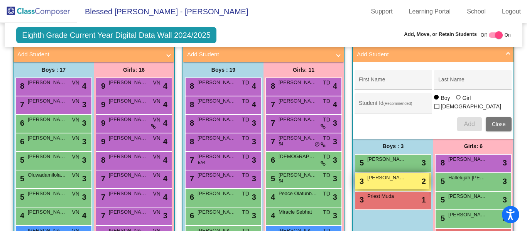
scroll to position [540, 0]
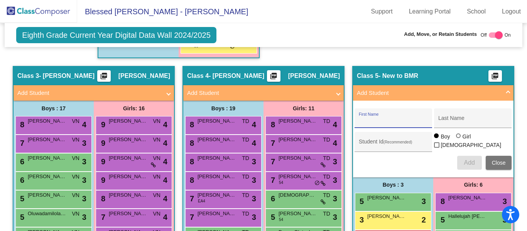
click at [374, 120] on input "First Name" at bounding box center [392, 121] width 69 height 6
type input "C"
type input "Clyzza"
click at [462, 118] on input "Last Name" at bounding box center [472, 121] width 69 height 6
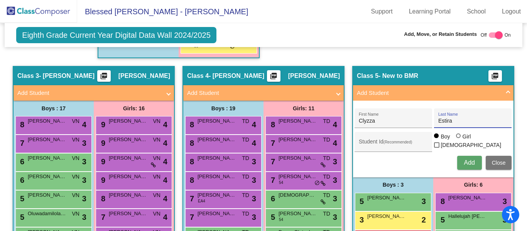
type input "Estira"
click at [458, 136] on div at bounding box center [458, 136] width 0 height 0
click at [458, 140] on input "Girl" at bounding box center [458, 140] width 0 height 0
radio input "true"
click at [463, 165] on span "Add" at bounding box center [468, 162] width 11 height 7
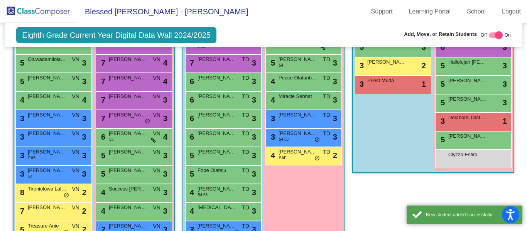
scroll to position [732, 0]
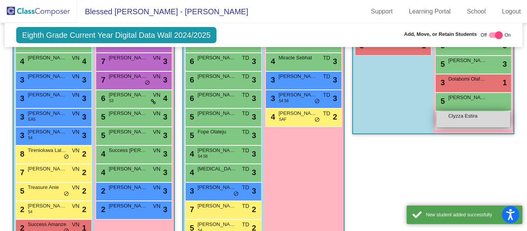
click at [469, 122] on div "Clyzza Estira lock do_not_disturb_alt" at bounding box center [473, 119] width 74 height 16
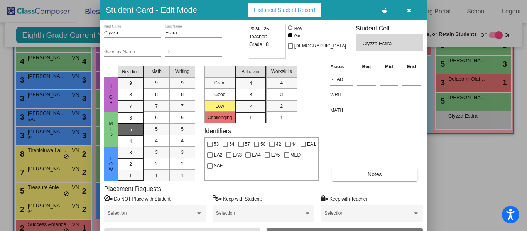
drag, startPoint x: 134, startPoint y: 130, endPoint x: 141, endPoint y: 131, distance: 6.6
click at [135, 124] on div "5" at bounding box center [130, 118] width 15 height 12
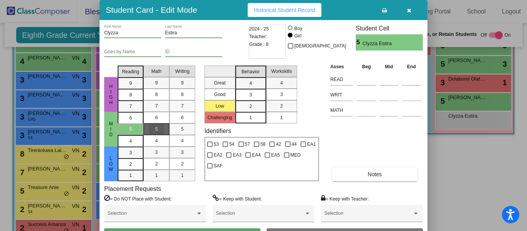
click at [161, 130] on div "5" at bounding box center [156, 129] width 15 height 12
click at [178, 126] on div "5" at bounding box center [182, 129] width 15 height 12
click at [261, 94] on mat-list-option "3" at bounding box center [250, 95] width 31 height 12
click at [271, 92] on mat-list-option "3" at bounding box center [281, 95] width 31 height 12
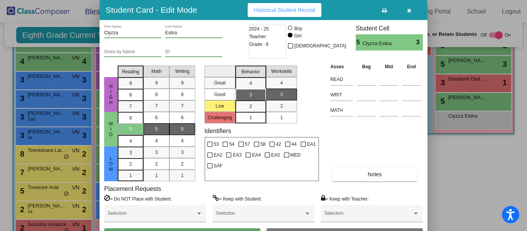
click at [188, 229] on button "Save" at bounding box center [182, 235] width 156 height 14
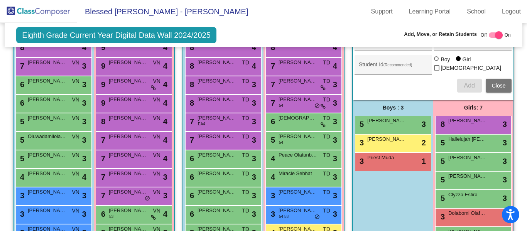
scroll to position [540, 0]
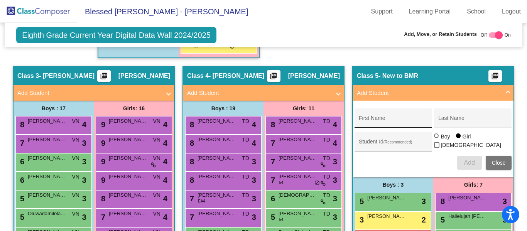
click at [385, 119] on input "First Name" at bounding box center [392, 121] width 69 height 6
type input "Samuel"
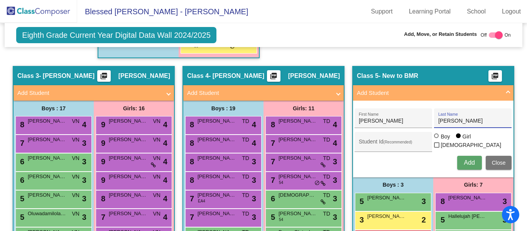
type input "Mejia Ramirez"
click at [434, 138] on div at bounding box center [436, 135] width 5 height 5
click at [436, 140] on input "Boy" at bounding box center [436, 140] width 0 height 0
radio input "true"
click at [472, 163] on span "Add" at bounding box center [468, 162] width 11 height 7
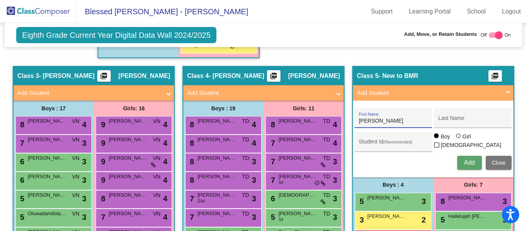
type input "Jacobo"
type input "Morales"
click at [466, 166] on button "Add" at bounding box center [469, 163] width 25 height 14
type input "Lucas"
type input "Zuniga"
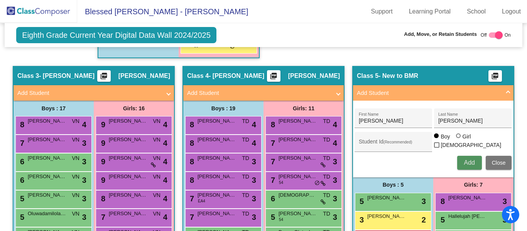
click at [467, 167] on button "Add" at bounding box center [469, 163] width 25 height 14
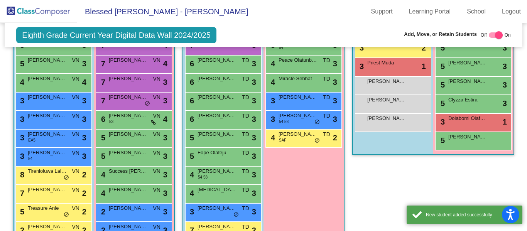
scroll to position [673, 0]
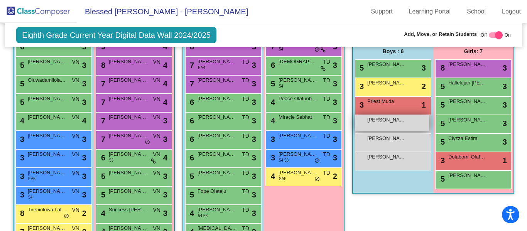
click at [390, 126] on div "Jacobo Morales lock do_not_disturb_alt" at bounding box center [392, 123] width 74 height 16
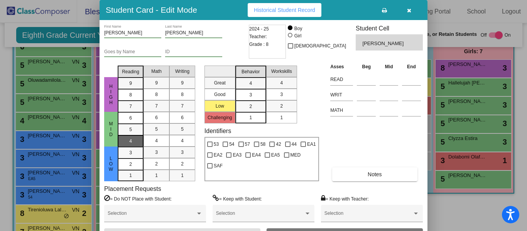
drag, startPoint x: 132, startPoint y: 139, endPoint x: 137, endPoint y: 138, distance: 5.5
click at [136, 124] on div "4" at bounding box center [130, 118] width 15 height 12
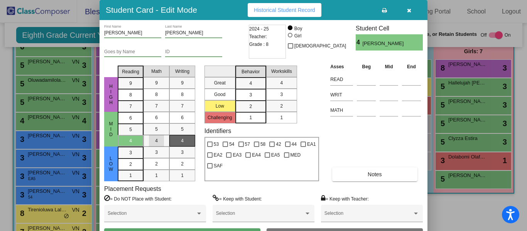
drag, startPoint x: 162, startPoint y: 144, endPoint x: 170, endPoint y: 142, distance: 8.7
click at [163, 144] on div "4" at bounding box center [156, 141] width 15 height 12
click at [177, 141] on div "4" at bounding box center [182, 141] width 15 height 12
drag, startPoint x: 262, startPoint y: 94, endPoint x: 274, endPoint y: 91, distance: 12.4
click at [268, 91] on div "Great Good Low Challenging Behavior 4 3 2 1 Workskills 4 3 2 1" at bounding box center [261, 92] width 114 height 61
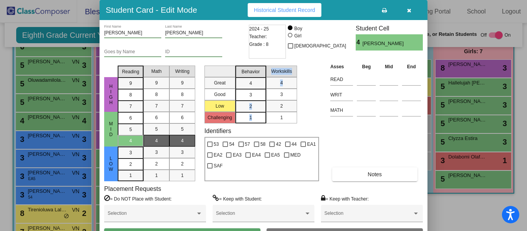
click at [279, 96] on div "3" at bounding box center [281, 95] width 15 height 12
click at [240, 229] on button "Save" at bounding box center [182, 235] width 156 height 14
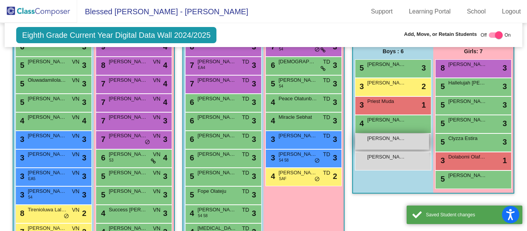
click at [392, 145] on div "Lucas Zuniga lock do_not_disturb_alt" at bounding box center [392, 142] width 74 height 16
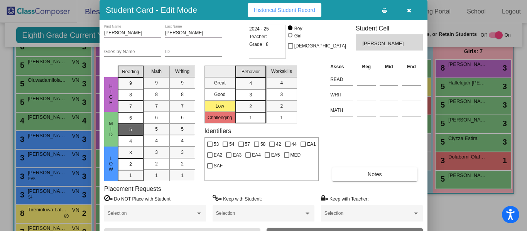
click at [128, 124] on div "5" at bounding box center [130, 118] width 15 height 12
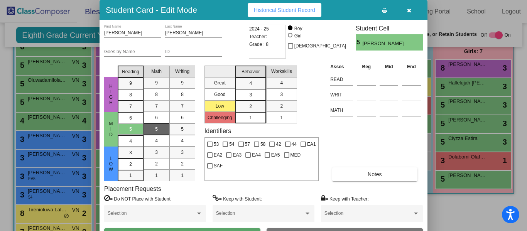
drag, startPoint x: 155, startPoint y: 128, endPoint x: 162, endPoint y: 130, distance: 8.2
click at [157, 128] on div "5" at bounding box center [156, 129] width 15 height 12
drag, startPoint x: 174, startPoint y: 130, endPoint x: 212, endPoint y: 116, distance: 40.4
click at [175, 129] on mat-list-option "5" at bounding box center [182, 129] width 26 height 12
click at [254, 89] on div "3" at bounding box center [250, 83] width 15 height 12
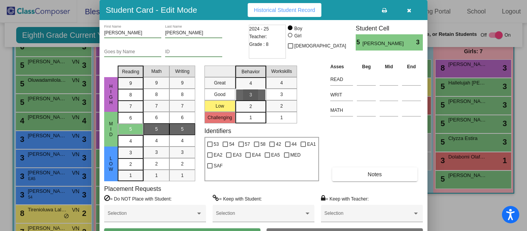
drag, startPoint x: 282, startPoint y: 92, endPoint x: 285, endPoint y: 96, distance: 5.0
click at [283, 93] on span "3" at bounding box center [281, 94] width 3 height 7
click at [344, 229] on button "Archive" at bounding box center [344, 235] width 156 height 14
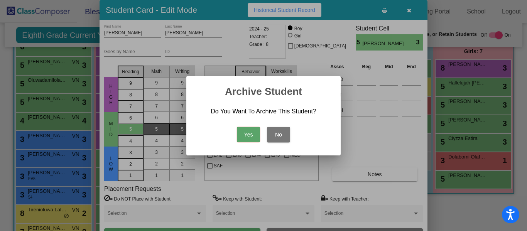
click at [280, 130] on button "No" at bounding box center [278, 134] width 23 height 15
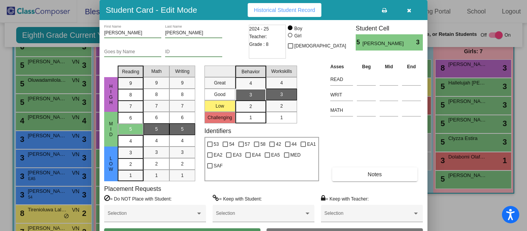
click at [187, 229] on button "Save" at bounding box center [182, 235] width 156 height 14
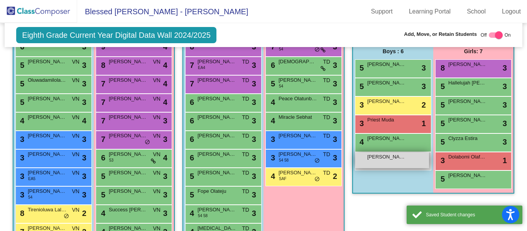
click at [397, 165] on div "Samuel Mejia Ramirez lock do_not_disturb_alt" at bounding box center [392, 160] width 74 height 16
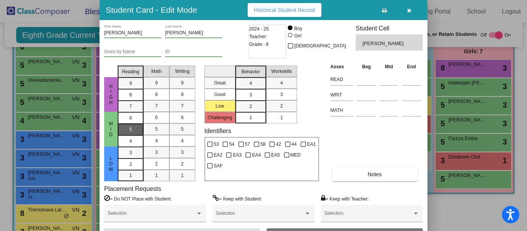
drag, startPoint x: 128, startPoint y: 134, endPoint x: 139, endPoint y: 131, distance: 10.8
click at [129, 124] on div "5" at bounding box center [130, 118] width 15 height 12
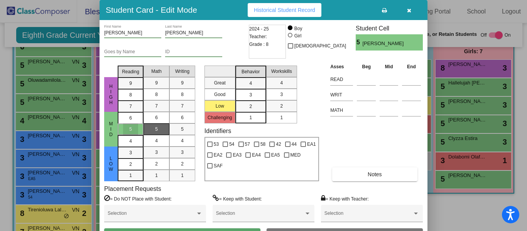
click at [151, 130] on div "5" at bounding box center [156, 129] width 15 height 12
click at [187, 126] on div "5" at bounding box center [182, 129] width 15 height 12
drag, startPoint x: 251, startPoint y: 99, endPoint x: 274, endPoint y: 93, distance: 24.7
click at [256, 89] on div "3" at bounding box center [250, 83] width 15 height 12
click at [280, 94] on span "3" at bounding box center [281, 94] width 3 height 7
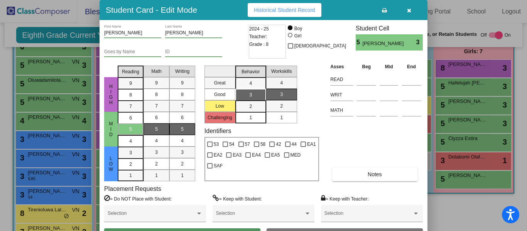
click at [187, 229] on button "Save" at bounding box center [182, 235] width 156 height 14
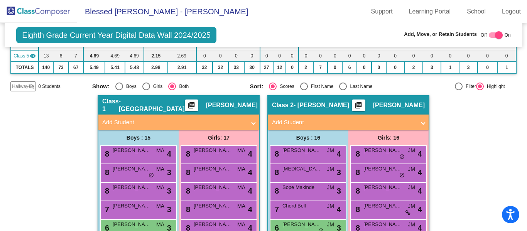
scroll to position [0, 0]
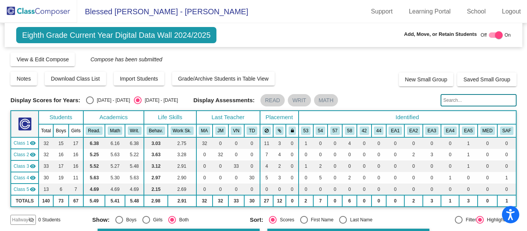
click at [455, 100] on input "text" at bounding box center [478, 100] width 76 height 12
type input "[PERSON_NAME]"
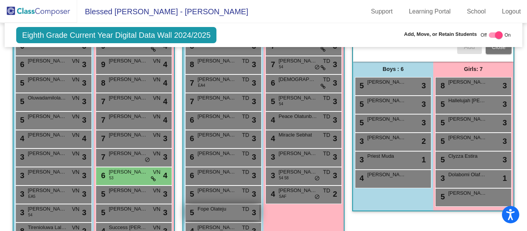
scroll to position [694, 0]
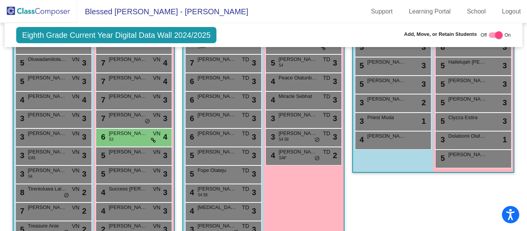
click at [379, 204] on div "Class 5 - New to BMR picture_as_pdf Add Student First Name Last Name Student Id…" at bounding box center [433, 119] width 162 height 414
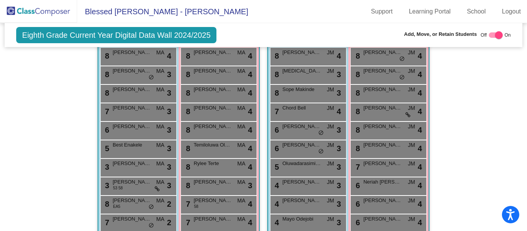
scroll to position [0, 0]
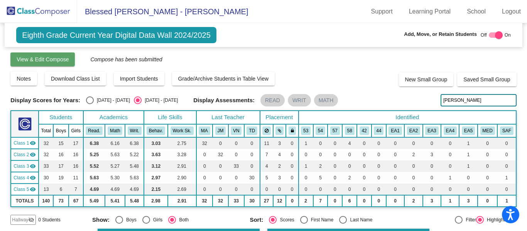
click at [46, 59] on span "View & Edit Compose" at bounding box center [43, 59] width 52 height 6
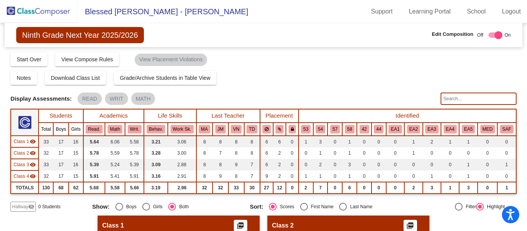
click at [34, 15] on img at bounding box center [38, 11] width 77 height 23
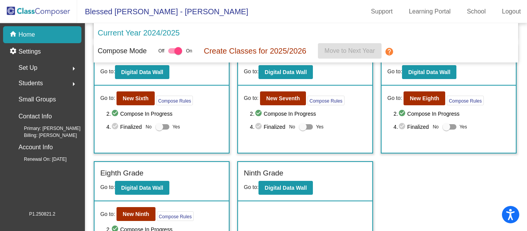
scroll to position [215, 0]
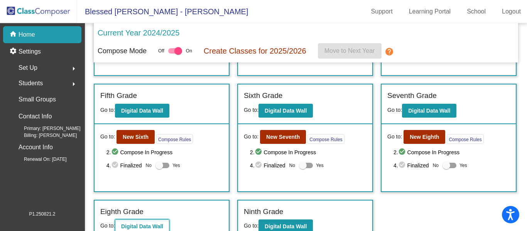
click at [143, 222] on button "Digital Data Wall" at bounding box center [142, 226] width 54 height 14
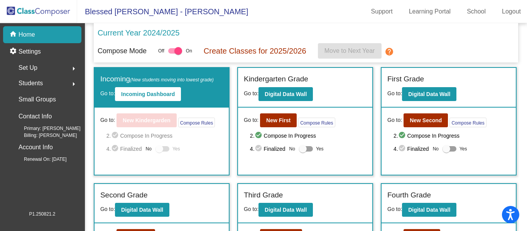
click at [44, 66] on div "Set Up arrow_right" at bounding box center [45, 67] width 74 height 15
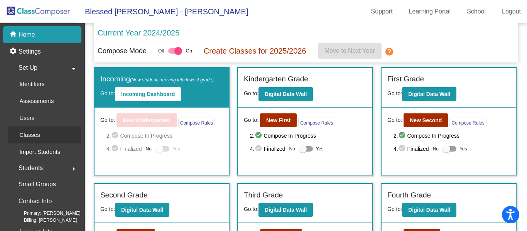
click at [49, 134] on link "Classes" at bounding box center [45, 134] width 74 height 17
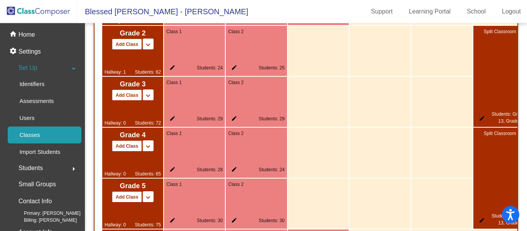
scroll to position [467, 0]
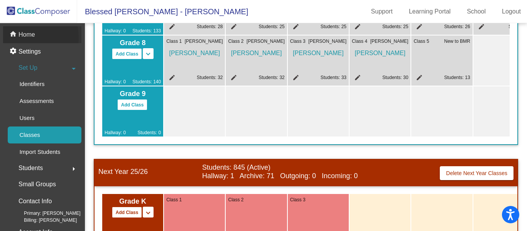
click at [20, 37] on p "Home" at bounding box center [27, 34] width 17 height 9
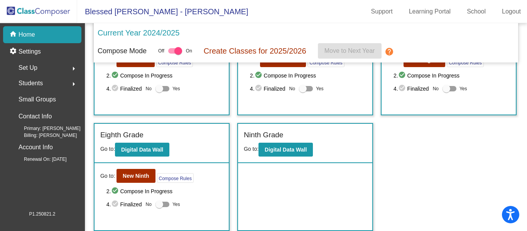
scroll to position [254, 0]
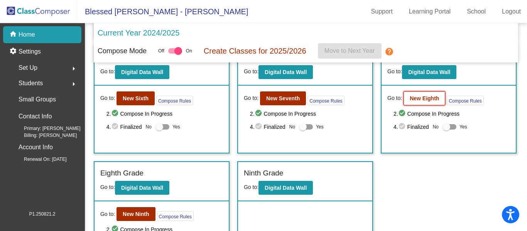
click at [421, 100] on b "New Eighth" at bounding box center [423, 98] width 29 height 6
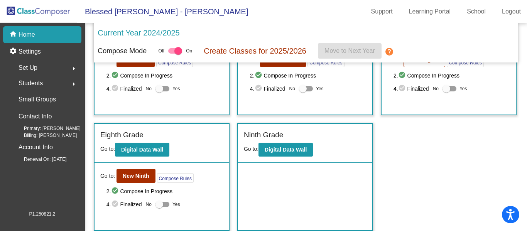
scroll to position [215, 0]
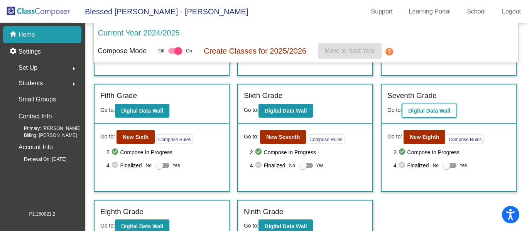
click at [435, 112] on b "Digital Data Wall" at bounding box center [429, 111] width 42 height 6
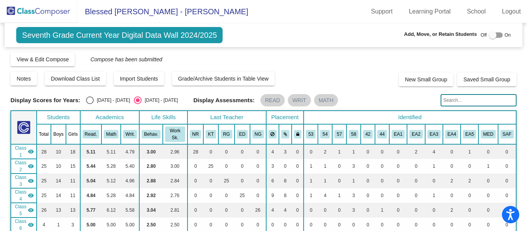
click at [27, 11] on img at bounding box center [38, 11] width 77 height 23
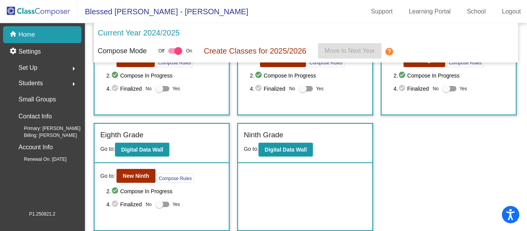
scroll to position [254, 0]
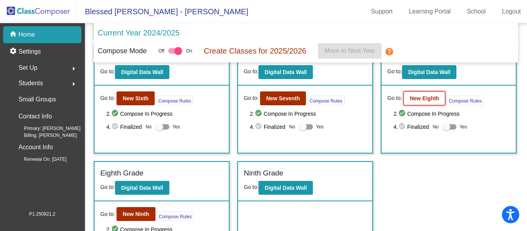
click at [416, 101] on b "New Eighth" at bounding box center [423, 98] width 29 height 6
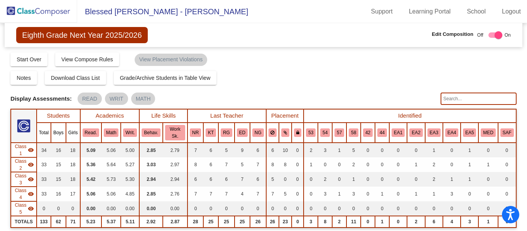
click at [35, 12] on img at bounding box center [38, 11] width 77 height 23
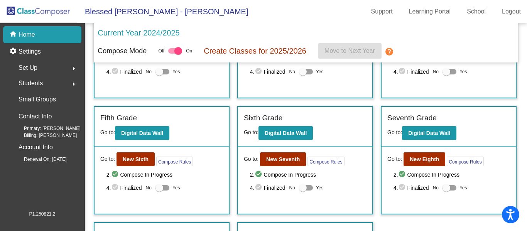
scroll to position [292, 0]
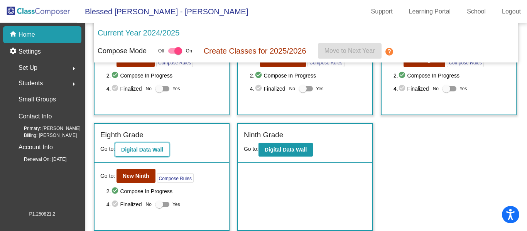
click at [140, 150] on b "Digital Data Wall" at bounding box center [142, 149] width 42 height 6
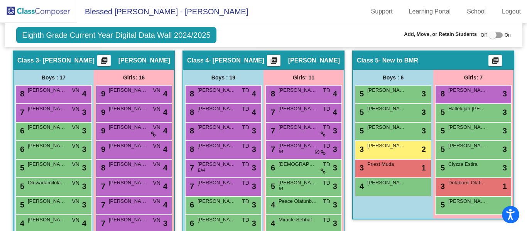
scroll to position [501, 0]
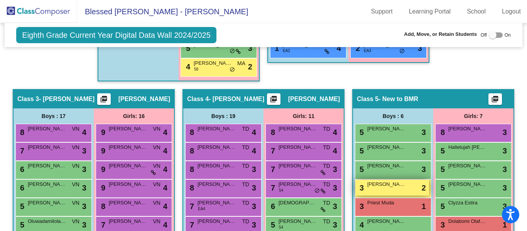
click at [380, 187] on span "Lorenzo Perez" at bounding box center [386, 184] width 39 height 8
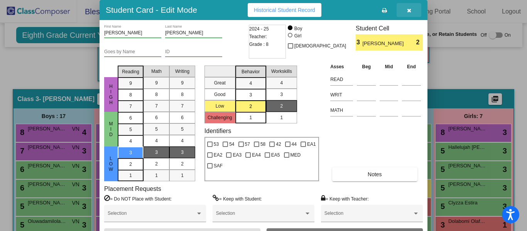
click at [408, 10] on icon "button" at bounding box center [409, 10] width 4 height 5
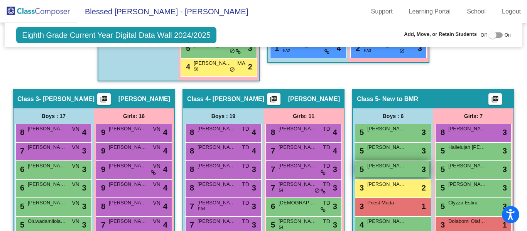
scroll to position [540, 0]
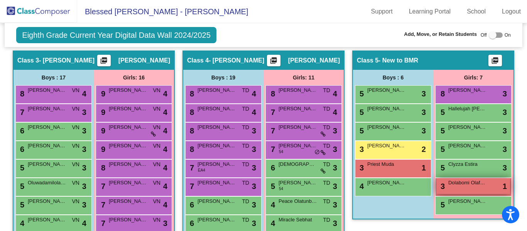
click at [463, 185] on span "Dolabomi Olafare" at bounding box center [467, 183] width 39 height 8
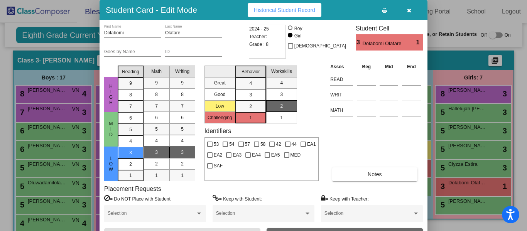
click at [352, 229] on button "Archive" at bounding box center [344, 235] width 156 height 14
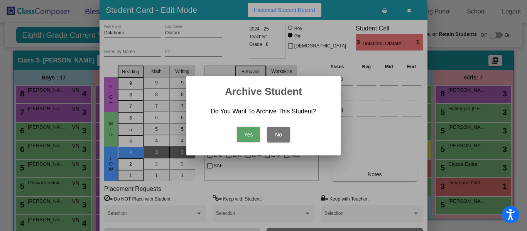
click at [249, 135] on button "Yes" at bounding box center [248, 134] width 23 height 15
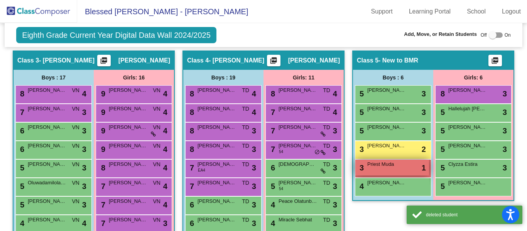
click at [394, 167] on span "Priest Muda" at bounding box center [386, 164] width 39 height 8
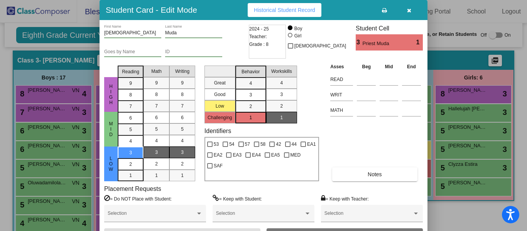
click at [339, 229] on button "Archive" at bounding box center [344, 235] width 156 height 14
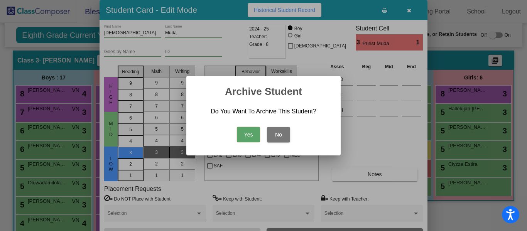
click at [253, 134] on button "Yes" at bounding box center [248, 134] width 23 height 15
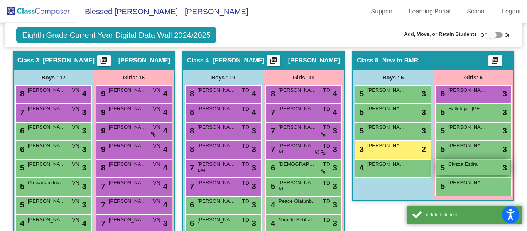
click at [479, 167] on span "Clyzza Estira" at bounding box center [467, 164] width 39 height 8
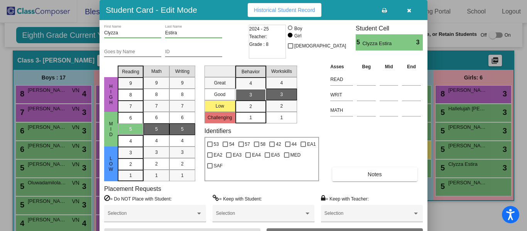
click at [278, 229] on button "Archive" at bounding box center [344, 235] width 156 height 14
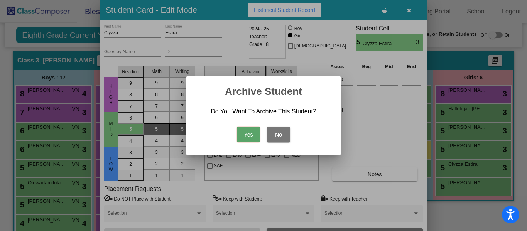
click at [252, 134] on button "Yes" at bounding box center [248, 134] width 23 height 15
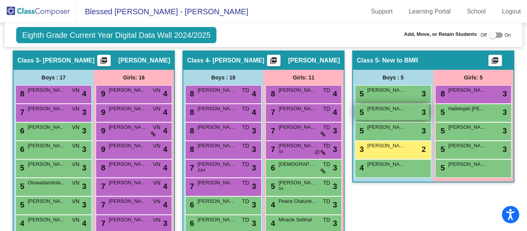
click at [388, 109] on span "[PERSON_NAME]" at bounding box center [386, 109] width 39 height 8
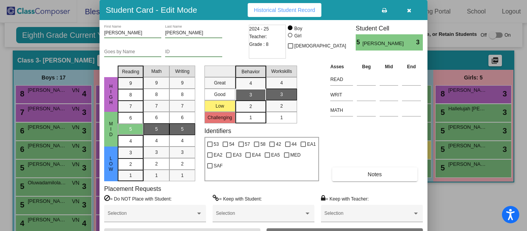
click at [321, 230] on button "Archive" at bounding box center [344, 235] width 156 height 14
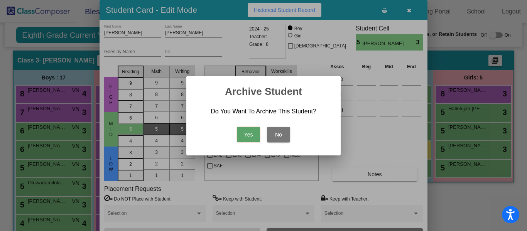
click at [246, 135] on button "Yes" at bounding box center [248, 134] width 23 height 15
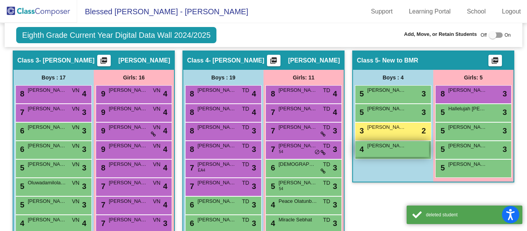
click at [374, 152] on div "4 Jacobo Morales lock do_not_disturb_alt" at bounding box center [392, 149] width 74 height 16
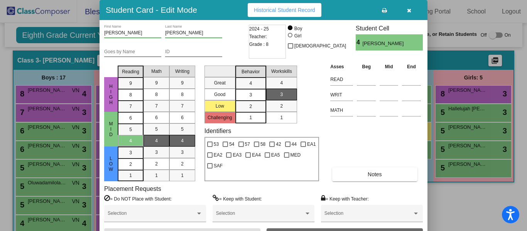
click at [362, 229] on button "Archive" at bounding box center [344, 235] width 156 height 14
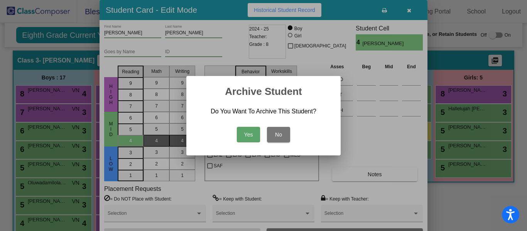
click at [242, 132] on button "Yes" at bounding box center [248, 134] width 23 height 15
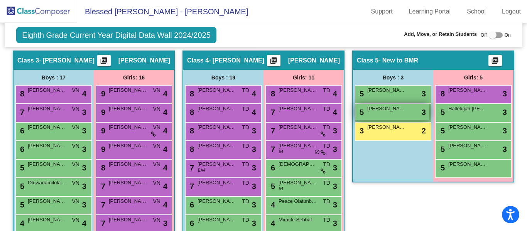
click at [382, 109] on span "[PERSON_NAME]" at bounding box center [386, 109] width 39 height 8
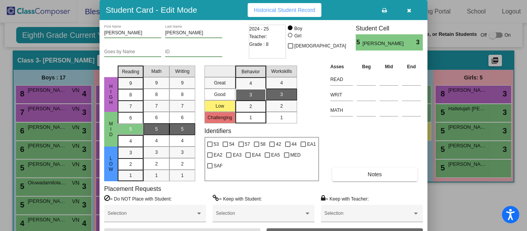
click at [323, 229] on button "Archive" at bounding box center [344, 235] width 156 height 14
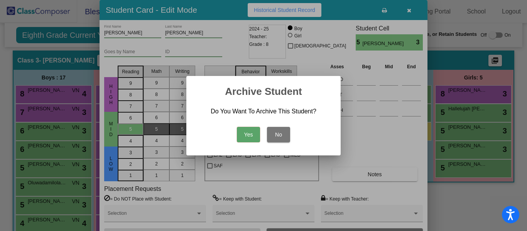
click at [254, 133] on button "Yes" at bounding box center [248, 134] width 23 height 15
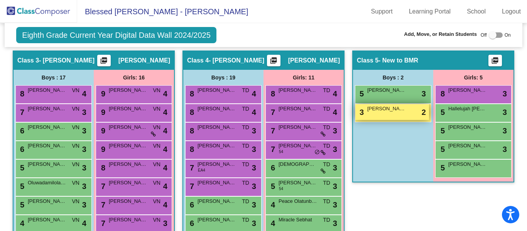
click at [389, 112] on span "Lorenzo Perez" at bounding box center [386, 109] width 39 height 8
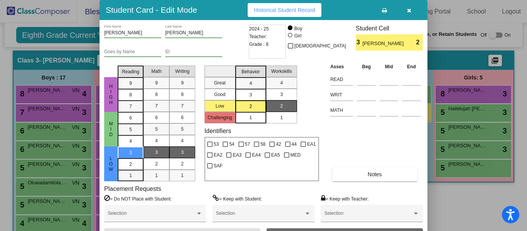
click at [311, 230] on button "Archive" at bounding box center [344, 235] width 156 height 14
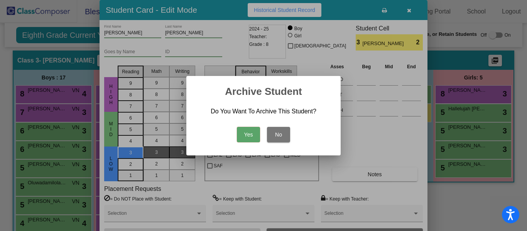
click at [249, 135] on button "Yes" at bounding box center [248, 134] width 23 height 15
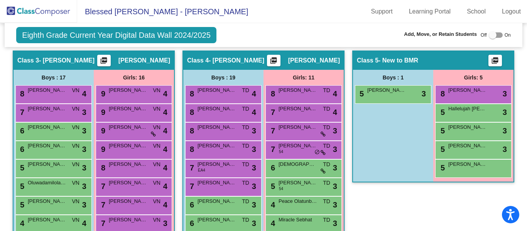
click at [18, 12] on img at bounding box center [38, 11] width 77 height 23
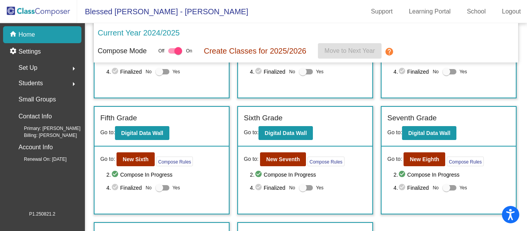
scroll to position [231, 0]
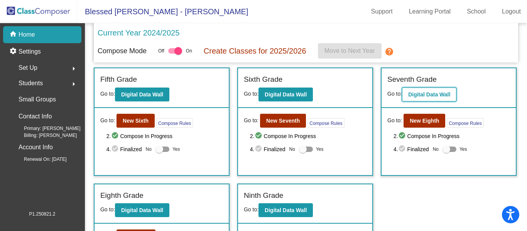
click at [429, 96] on b "Digital Data Wall" at bounding box center [429, 94] width 42 height 6
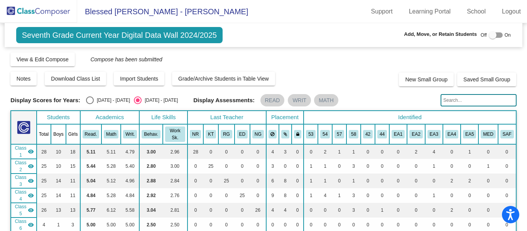
click at [488, 37] on div at bounding box center [492, 35] width 8 height 8
checkbox input "true"
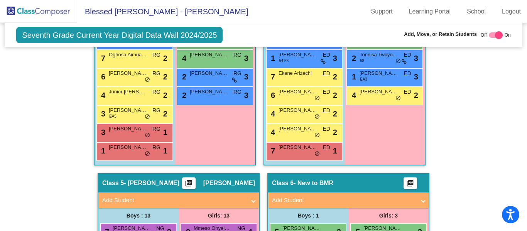
scroll to position [925, 0]
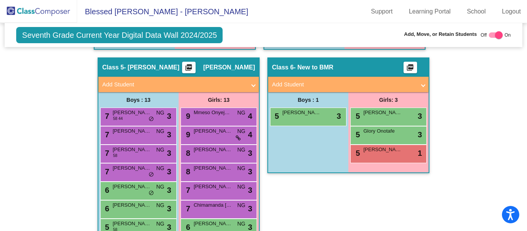
click at [285, 85] on mat-panel-title "Add Student" at bounding box center [343, 84] width 143 height 9
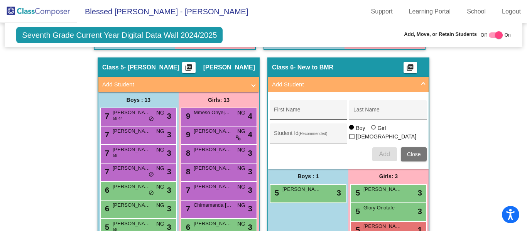
click at [294, 107] on div "First Name" at bounding box center [308, 112] width 69 height 16
type input "Lorenzo"
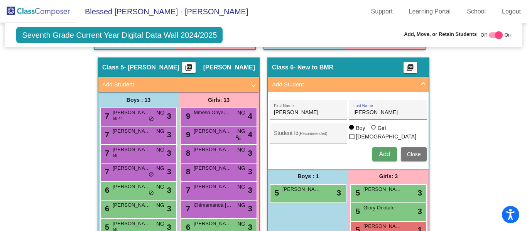
type input "Perez"
click at [379, 157] on span "Add" at bounding box center [384, 154] width 11 height 7
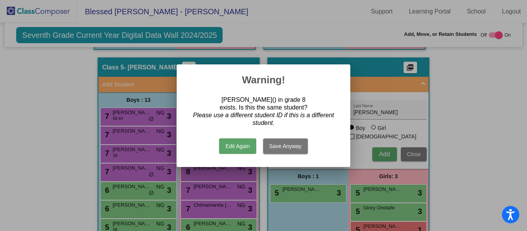
click at [245, 146] on button "Edit Again" at bounding box center [237, 145] width 37 height 15
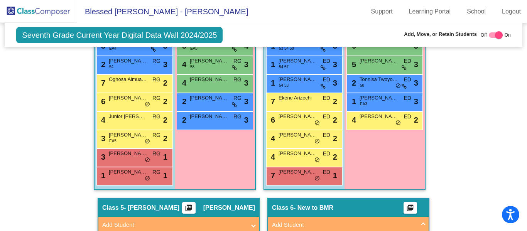
scroll to position [592, 0]
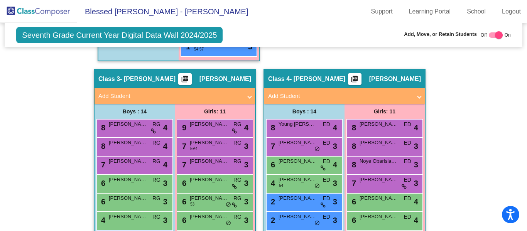
click at [41, 13] on img at bounding box center [38, 11] width 77 height 23
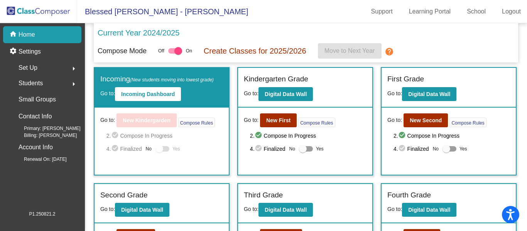
click at [54, 67] on div "Set Up arrow_right" at bounding box center [45, 67] width 74 height 15
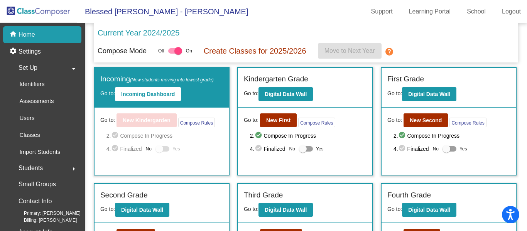
click at [49, 168] on div "Students arrow_right" at bounding box center [45, 167] width 74 height 15
click at [47, 134] on p "Archived Students" at bounding box center [42, 133] width 47 height 9
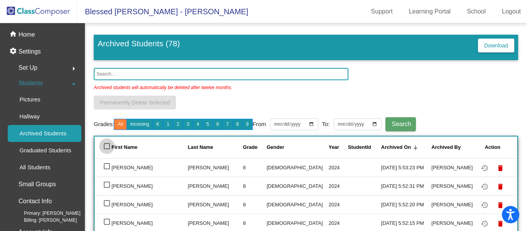
click at [104, 145] on div at bounding box center [107, 146] width 6 height 6
click at [106, 149] on input "deselect all" at bounding box center [106, 149] width 0 height 0
checkbox input "true"
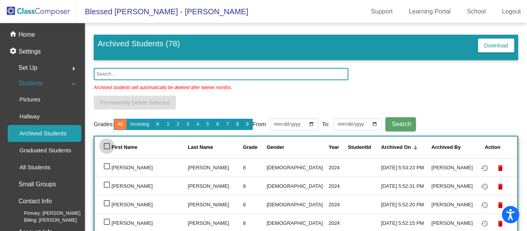
checkbox input "true"
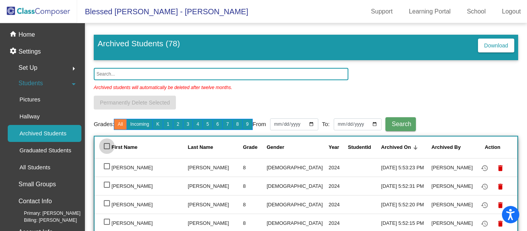
checkbox input "true"
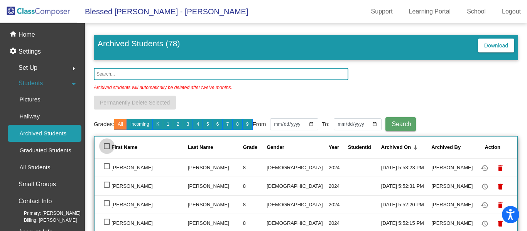
checkbox input "true"
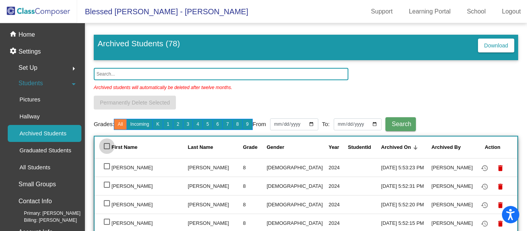
checkbox input "true"
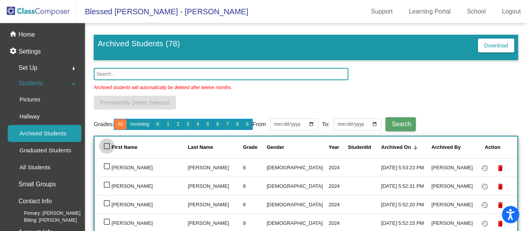
checkbox input "true"
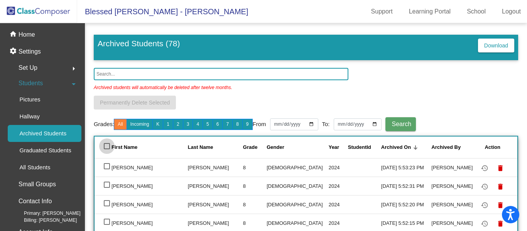
checkbox input "true"
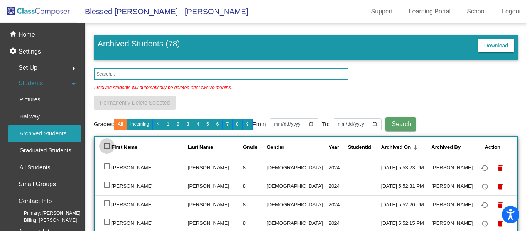
checkbox input "true"
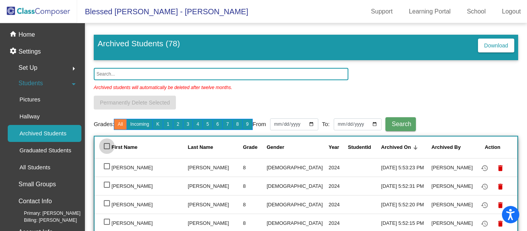
checkbox input "true"
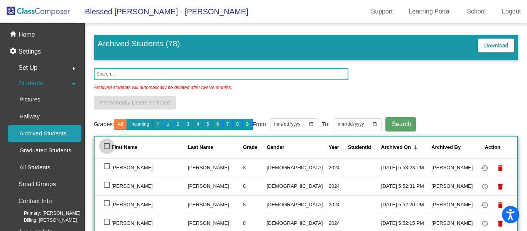
checkbox input "true"
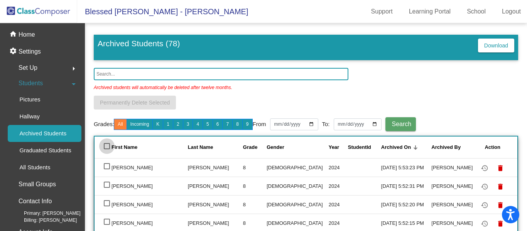
checkbox input "true"
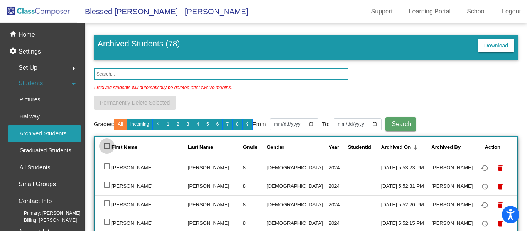
checkbox input "true"
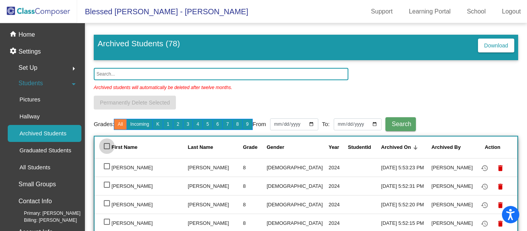
checkbox input "true"
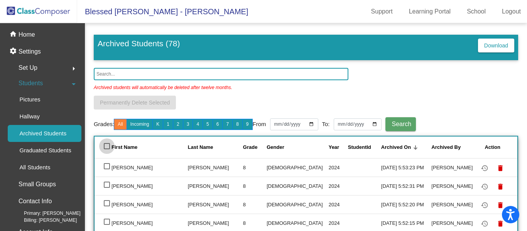
checkbox input "true"
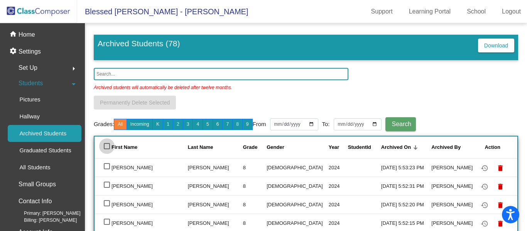
checkbox input "true"
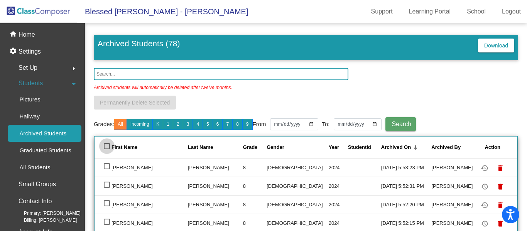
checkbox input "true"
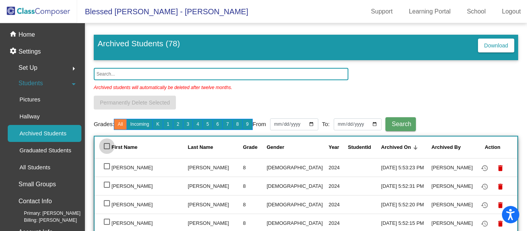
checkbox input "true"
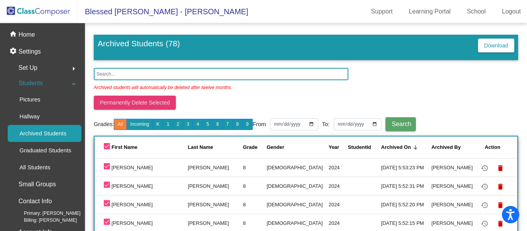
click at [118, 104] on span "Permanently Delete Selected" at bounding box center [135, 102] width 70 height 6
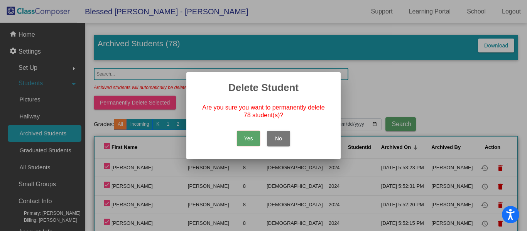
click at [247, 139] on button "Yes" at bounding box center [248, 138] width 23 height 15
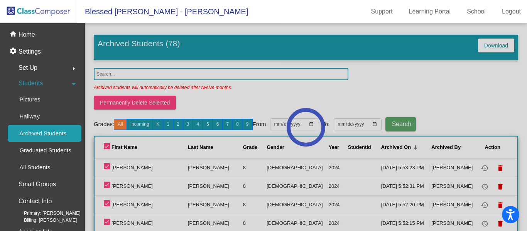
checkbox input "false"
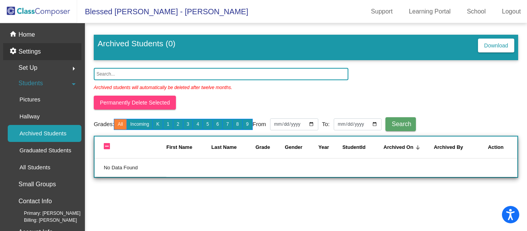
click at [32, 49] on p "Settings" at bounding box center [30, 51] width 22 height 9
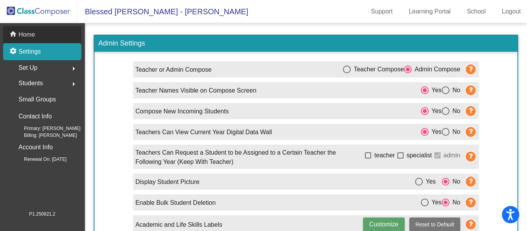
click at [23, 33] on p "Home" at bounding box center [27, 34] width 17 height 9
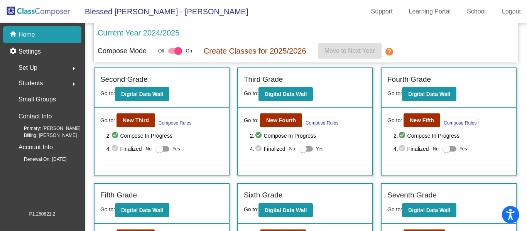
scroll to position [193, 0]
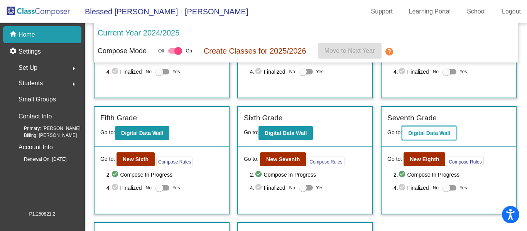
click at [420, 135] on b "Digital Data Wall" at bounding box center [429, 133] width 42 height 6
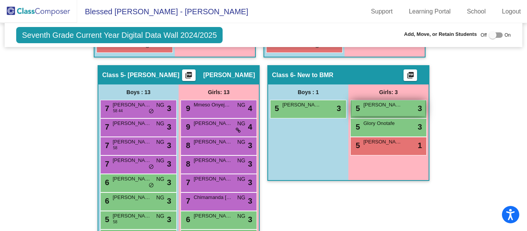
scroll to position [848, 0]
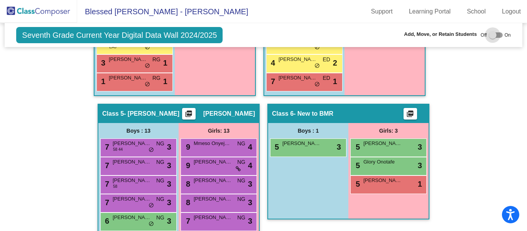
click at [488, 34] on div at bounding box center [492, 35] width 8 height 8
checkbox input "true"
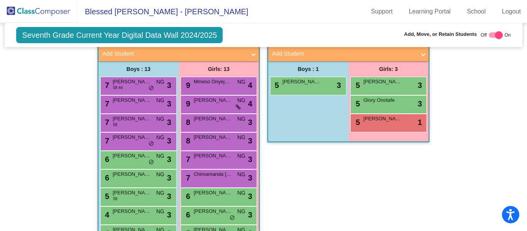
scroll to position [917, 0]
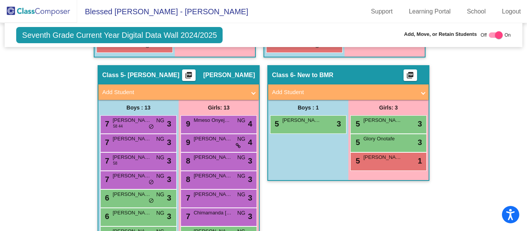
click at [303, 92] on mat-panel-title "Add Student" at bounding box center [343, 92] width 143 height 9
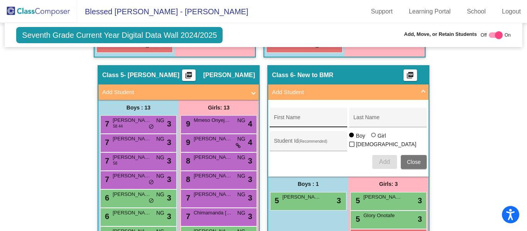
click at [304, 119] on input "First Name" at bounding box center [308, 120] width 69 height 6
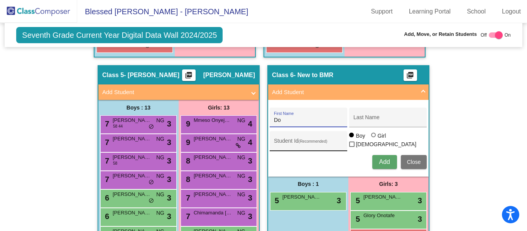
type input "Dolabomi"
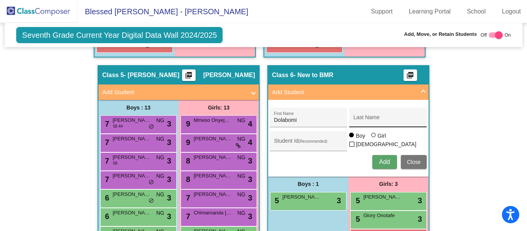
click at [371, 124] on div "Last Name" at bounding box center [387, 120] width 69 height 16
type input "Olafare"
click at [373, 137] on div at bounding box center [373, 135] width 5 height 5
click at [374, 139] on input "Girl" at bounding box center [374, 139] width 0 height 0
radio input "true"
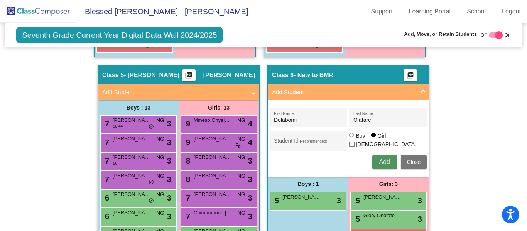
click at [381, 164] on span "Add" at bounding box center [384, 161] width 11 height 7
type input "Priest"
click at [363, 119] on input "Last Name" at bounding box center [387, 120] width 69 height 6
type input "Muda"
drag, startPoint x: 350, startPoint y: 141, endPoint x: 363, endPoint y: 160, distance: 22.7
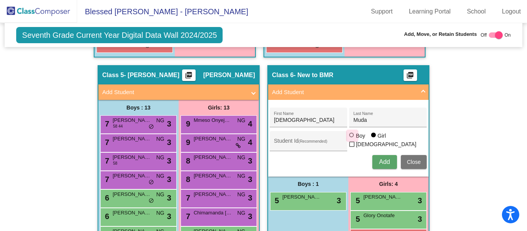
click at [350, 137] on div at bounding box center [351, 135] width 5 height 5
click at [352, 139] on input "Boy" at bounding box center [352, 139] width 0 height 0
radio input "true"
click at [379, 165] on span "Add" at bounding box center [384, 161] width 11 height 7
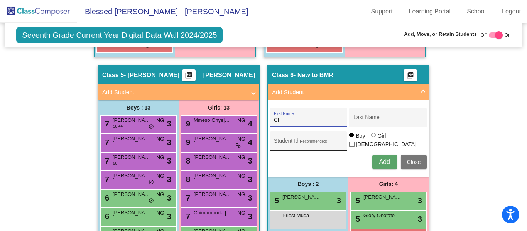
type input "Clyzza"
click at [363, 124] on div "Last Name" at bounding box center [387, 120] width 69 height 16
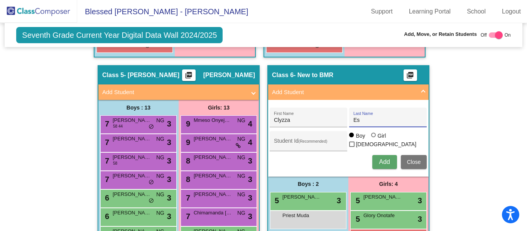
type input "Estira"
click at [379, 140] on div "Girl" at bounding box center [381, 136] width 9 height 8
click at [374, 139] on input "Girl" at bounding box center [374, 139] width 0 height 0
radio input "true"
click at [387, 160] on span "Add" at bounding box center [384, 161] width 11 height 7
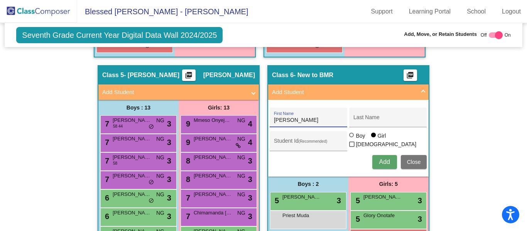
type input "Samuel"
click at [378, 120] on input "Last Name" at bounding box center [387, 120] width 69 height 6
type input "Mejia Ramirez"
click at [353, 139] on div at bounding box center [352, 136] width 6 height 6
click at [352, 139] on input "Boy" at bounding box center [352, 139] width 0 height 0
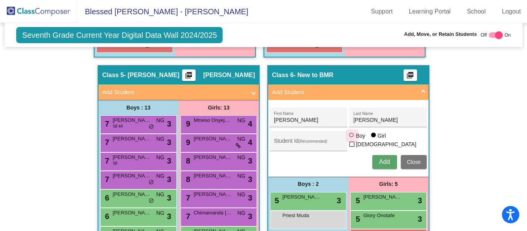
radio input "true"
click at [380, 162] on span "Add" at bounding box center [384, 161] width 11 height 7
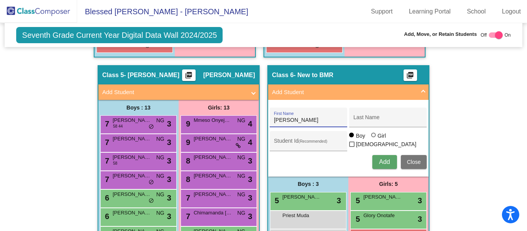
type input "Jacobo"
type input "Morales"
click at [379, 162] on span "Add" at bounding box center [384, 161] width 11 height 7
type input "Lucas"
click at [367, 117] on div "Last Name" at bounding box center [387, 120] width 69 height 16
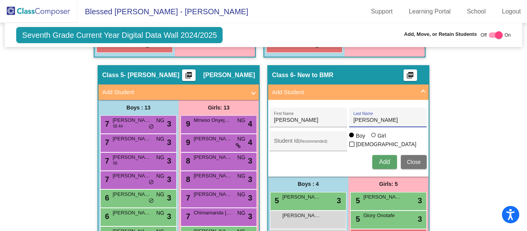
type input "Zuniga"
click at [379, 163] on span "Add" at bounding box center [384, 161] width 11 height 7
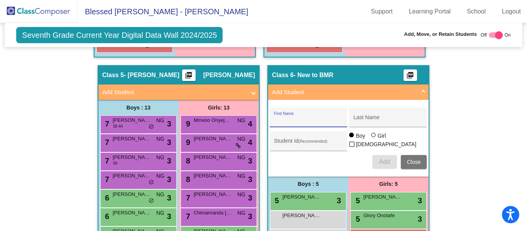
scroll to position [1055, 0]
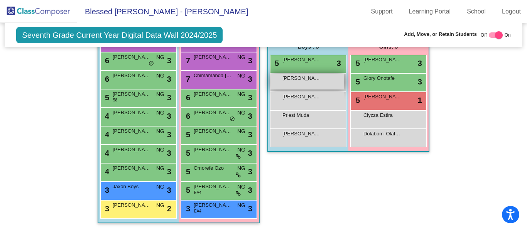
click at [298, 82] on div "Jacobo Morales lock do_not_disturb_alt" at bounding box center [307, 82] width 74 height 16
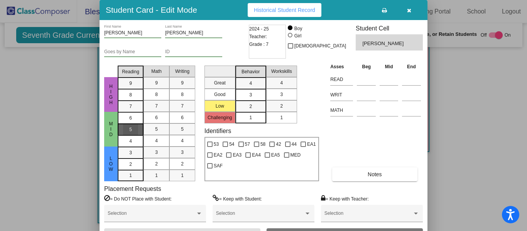
click at [131, 124] on div "5" at bounding box center [130, 118] width 15 height 12
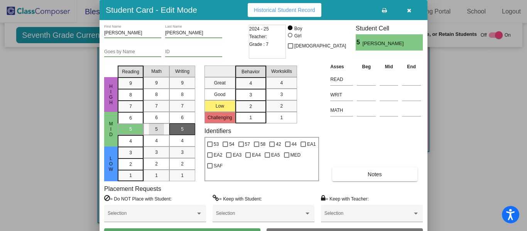
drag, startPoint x: 160, startPoint y: 132, endPoint x: 173, endPoint y: 131, distance: 13.9
click at [161, 133] on div "5" at bounding box center [156, 129] width 15 height 12
click at [175, 131] on div "5" at bounding box center [182, 129] width 15 height 12
click at [252, 87] on span "3" at bounding box center [250, 83] width 3 height 7
drag, startPoint x: 278, startPoint y: 93, endPoint x: 284, endPoint y: 99, distance: 8.5
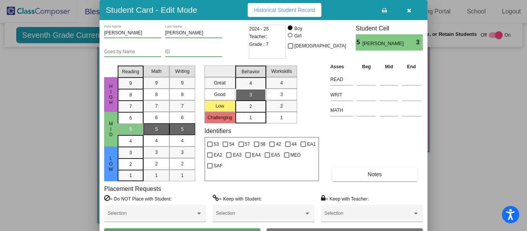
click at [279, 94] on div "3" at bounding box center [281, 95] width 15 height 12
click at [198, 230] on button "Save" at bounding box center [182, 235] width 156 height 14
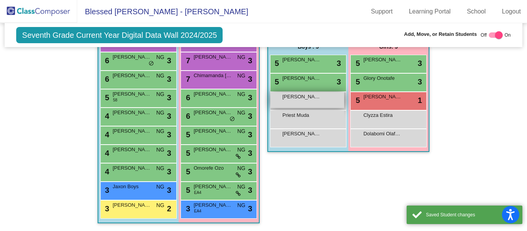
click at [306, 102] on div "Lucas Zuniga lock do_not_disturb_alt" at bounding box center [307, 100] width 74 height 16
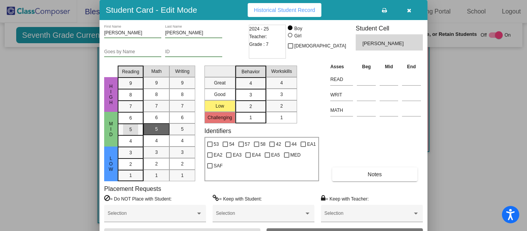
drag, startPoint x: 133, startPoint y: 131, endPoint x: 150, endPoint y: 130, distance: 16.2
click at [134, 124] on div "5" at bounding box center [130, 118] width 15 height 12
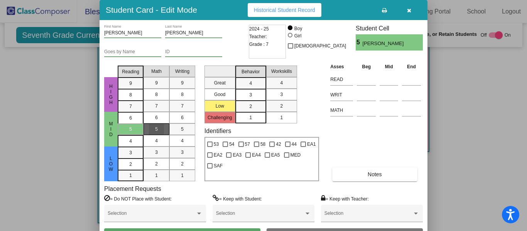
drag, startPoint x: 153, startPoint y: 129, endPoint x: 160, endPoint y: 129, distance: 6.9
click at [154, 128] on div "5" at bounding box center [156, 129] width 15 height 12
click at [180, 128] on div "5" at bounding box center [182, 129] width 15 height 12
click at [252, 87] on span "3" at bounding box center [250, 83] width 3 height 7
click at [281, 93] on span "3" at bounding box center [281, 94] width 3 height 7
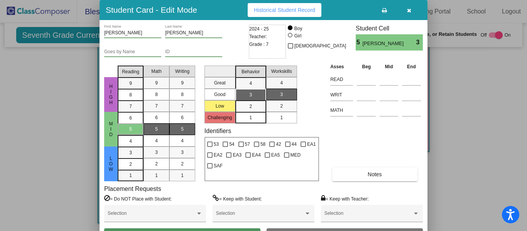
click at [190, 229] on button "Save" at bounding box center [182, 235] width 156 height 14
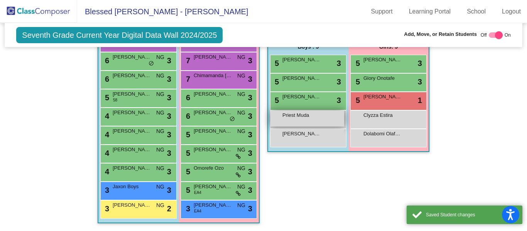
click at [311, 121] on div "Priest Muda lock do_not_disturb_alt" at bounding box center [307, 119] width 74 height 16
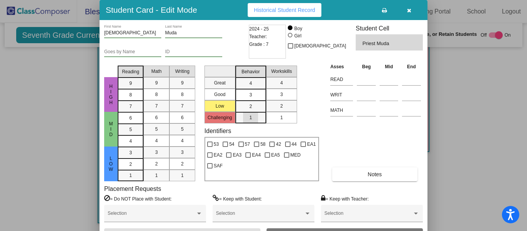
drag, startPoint x: 249, startPoint y: 121, endPoint x: 266, endPoint y: 113, distance: 18.1
click at [251, 118] on span "1" at bounding box center [250, 117] width 3 height 7
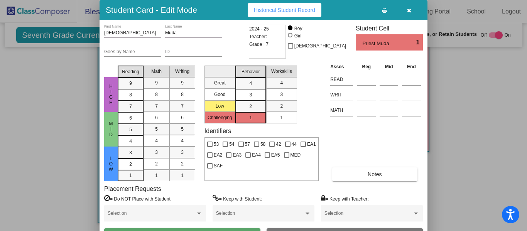
click at [277, 113] on div "1" at bounding box center [281, 118] width 15 height 12
drag, startPoint x: 122, startPoint y: 151, endPoint x: 143, endPoint y: 155, distance: 21.2
click at [124, 151] on mat-list-option "3" at bounding box center [131, 152] width 26 height 12
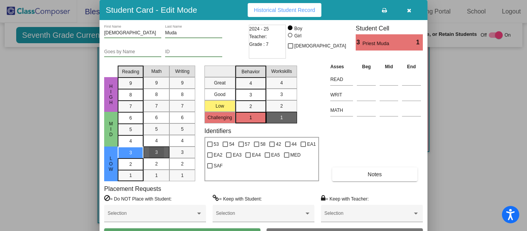
drag, startPoint x: 161, startPoint y: 153, endPoint x: 167, endPoint y: 153, distance: 6.6
click at [162, 153] on div "3" at bounding box center [156, 152] width 15 height 12
click at [175, 153] on div "3" at bounding box center [182, 152] width 15 height 12
click at [246, 230] on button "Save" at bounding box center [182, 235] width 156 height 14
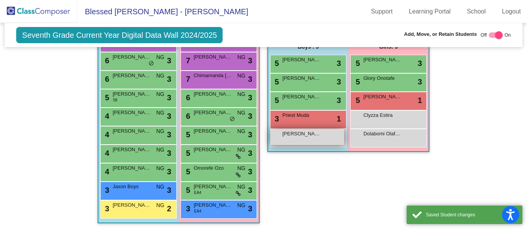
click at [325, 137] on div "Samuel Mejia Ramirez lock do_not_disturb_alt" at bounding box center [307, 137] width 74 height 16
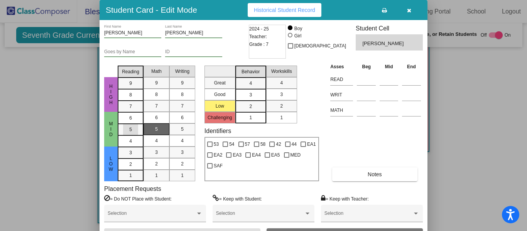
drag, startPoint x: 126, startPoint y: 126, endPoint x: 144, endPoint y: 130, distance: 18.2
click at [128, 124] on div "5" at bounding box center [130, 118] width 15 height 12
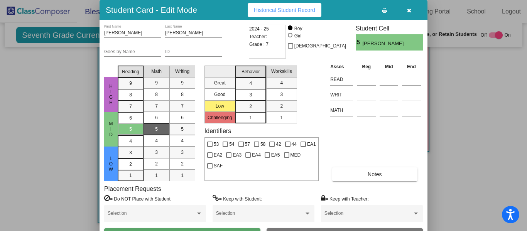
drag, startPoint x: 155, startPoint y: 130, endPoint x: 160, endPoint y: 130, distance: 5.0
click at [156, 130] on span "5" at bounding box center [156, 129] width 3 height 7
click at [180, 129] on div "5" at bounding box center [182, 129] width 15 height 12
drag, startPoint x: 256, startPoint y: 96, endPoint x: 273, endPoint y: 95, distance: 16.2
click at [257, 89] on div "3" at bounding box center [250, 83] width 15 height 12
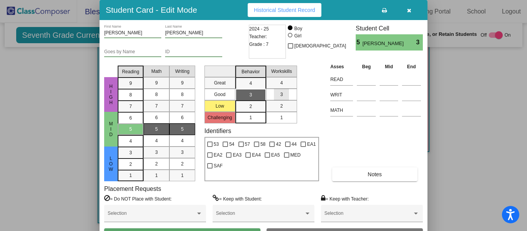
click at [277, 94] on div "3" at bounding box center [281, 95] width 15 height 12
click at [236, 229] on button "Save" at bounding box center [182, 235] width 156 height 14
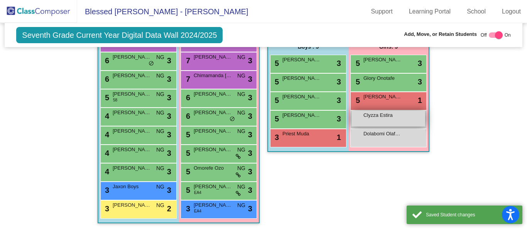
click at [402, 124] on div "Clyzza Estira lock do_not_disturb_alt" at bounding box center [388, 119] width 74 height 16
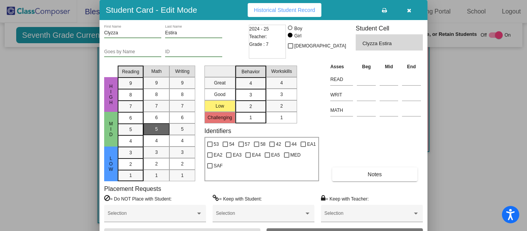
drag, startPoint x: 126, startPoint y: 131, endPoint x: 145, endPoint y: 125, distance: 19.6
click at [126, 124] on div "5" at bounding box center [130, 118] width 15 height 12
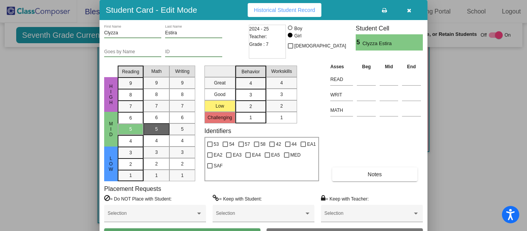
drag, startPoint x: 158, startPoint y: 126, endPoint x: 162, endPoint y: 127, distance: 4.4
click at [161, 127] on div "5" at bounding box center [156, 129] width 15 height 12
click at [179, 129] on div "5" at bounding box center [182, 129] width 15 height 12
drag, startPoint x: 254, startPoint y: 93, endPoint x: 261, endPoint y: 94, distance: 6.8
click at [254, 89] on div "3" at bounding box center [250, 83] width 15 height 12
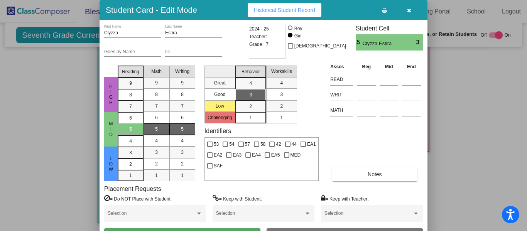
click at [282, 95] on span "3" at bounding box center [281, 94] width 3 height 7
click at [301, 230] on button "Archive" at bounding box center [344, 235] width 156 height 14
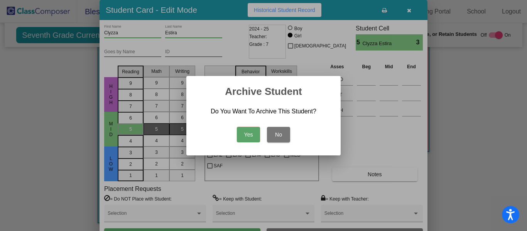
drag, startPoint x: 277, startPoint y: 131, endPoint x: 268, endPoint y: 141, distance: 13.4
click at [277, 132] on button "No" at bounding box center [278, 134] width 23 height 15
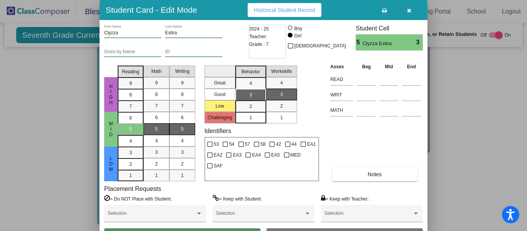
click at [225, 229] on button "Save" at bounding box center [182, 235] width 156 height 14
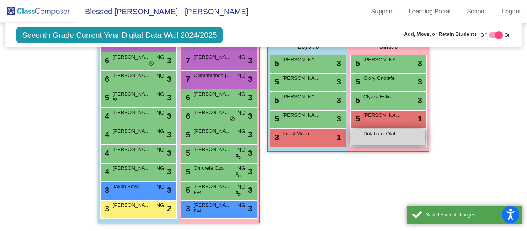
click at [388, 138] on div "Dolabomi Olafare lock do_not_disturb_alt" at bounding box center [388, 137] width 74 height 16
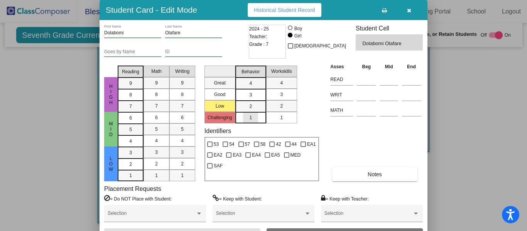
drag, startPoint x: 250, startPoint y: 119, endPoint x: 263, endPoint y: 116, distance: 13.3
click at [251, 118] on span "1" at bounding box center [250, 117] width 3 height 7
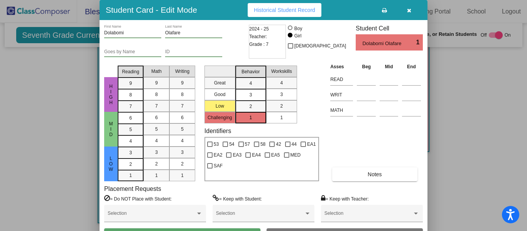
click at [274, 117] on div "1" at bounding box center [281, 118] width 15 height 12
drag, startPoint x: 126, startPoint y: 149, endPoint x: 132, endPoint y: 151, distance: 6.2
click at [128, 148] on div "3" at bounding box center [130, 153] width 15 height 12
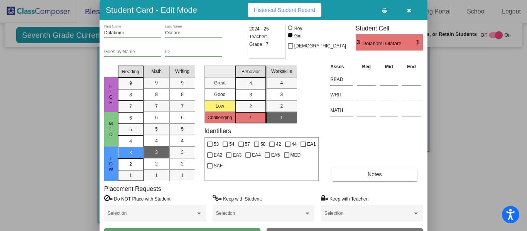
click at [161, 153] on div "3" at bounding box center [156, 152] width 15 height 12
drag, startPoint x: 181, startPoint y: 155, endPoint x: 184, endPoint y: 151, distance: 4.6
click at [184, 152] on div "3" at bounding box center [182, 152] width 15 height 12
click at [232, 230] on button "Save" at bounding box center [182, 235] width 156 height 14
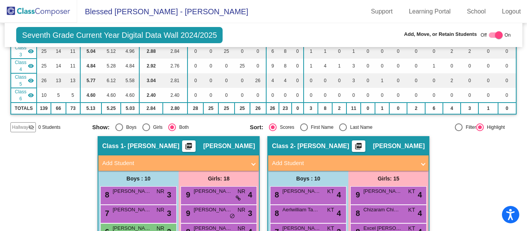
scroll to position [0, 0]
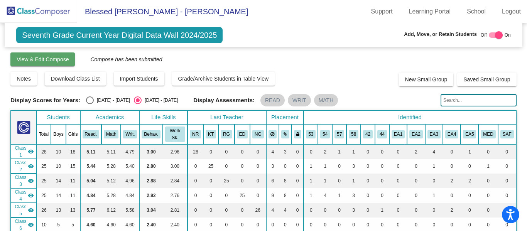
click at [43, 60] on span "View & Edit Compose" at bounding box center [43, 59] width 52 height 6
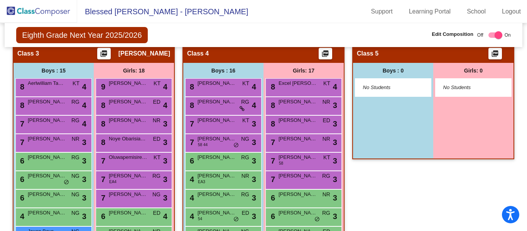
scroll to position [509, 0]
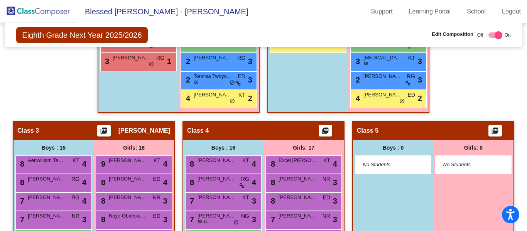
click at [29, 13] on img at bounding box center [38, 11] width 77 height 23
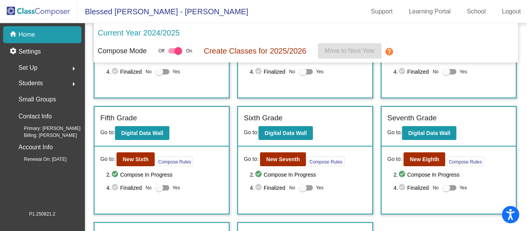
scroll to position [270, 0]
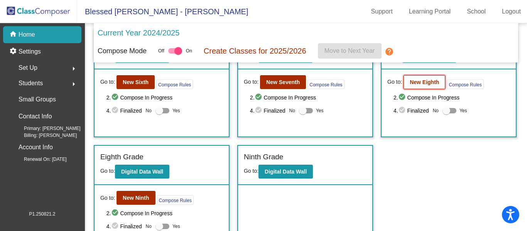
click at [418, 80] on b "New Eighth" at bounding box center [423, 82] width 29 height 6
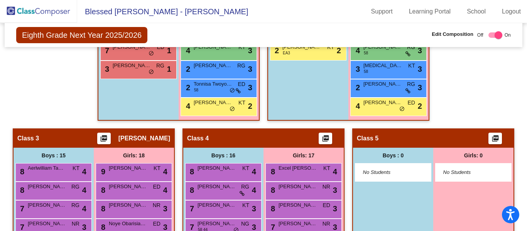
scroll to position [270, 0]
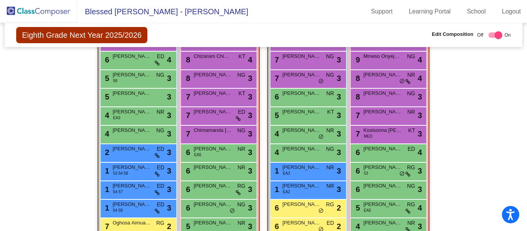
click at [45, 13] on img at bounding box center [38, 11] width 77 height 23
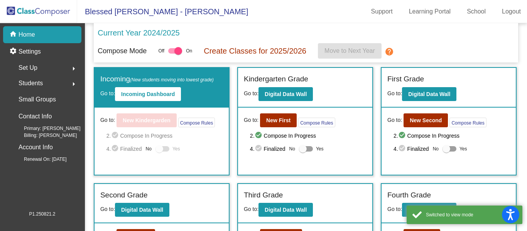
click at [28, 33] on p "Home" at bounding box center [27, 34] width 17 height 9
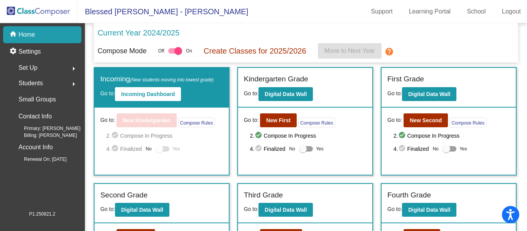
click at [50, 66] on div "Set Up arrow_right" at bounding box center [45, 67] width 74 height 15
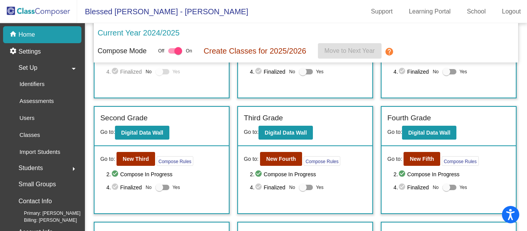
scroll to position [116, 0]
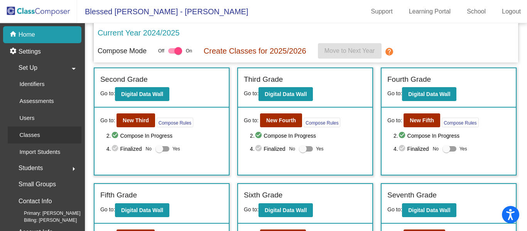
click at [48, 133] on link "Classes" at bounding box center [45, 134] width 74 height 17
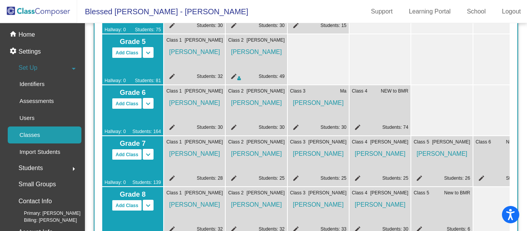
scroll to position [354, 0]
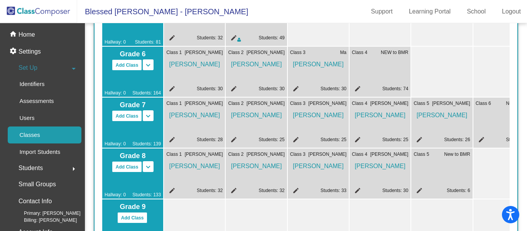
click at [421, 188] on mat-icon "edit" at bounding box center [417, 191] width 9 height 9
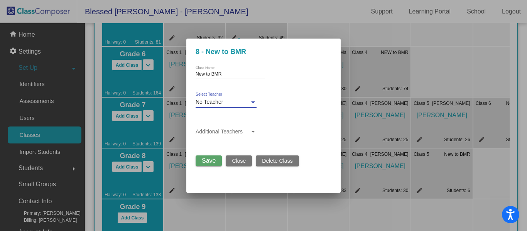
click at [222, 104] on span "No Teacher" at bounding box center [208, 102] width 27 height 6
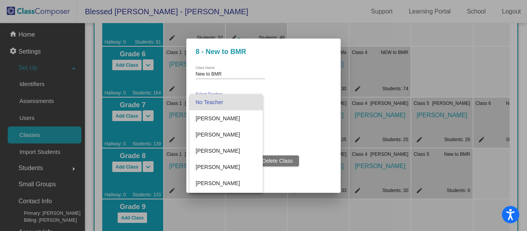
click at [439, 173] on div at bounding box center [263, 115] width 527 height 231
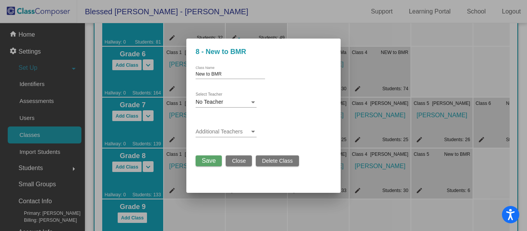
click at [237, 160] on span "Close" at bounding box center [239, 161] width 14 height 6
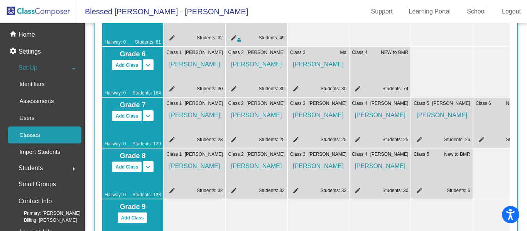
click at [422, 191] on mat-icon "edit" at bounding box center [417, 191] width 9 height 9
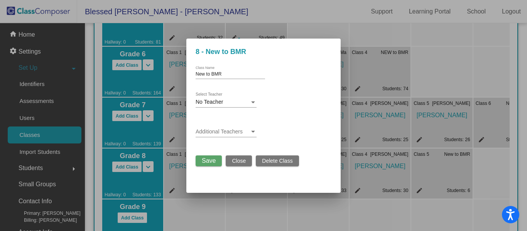
click at [228, 104] on div "No Teacher" at bounding box center [222, 102] width 54 height 6
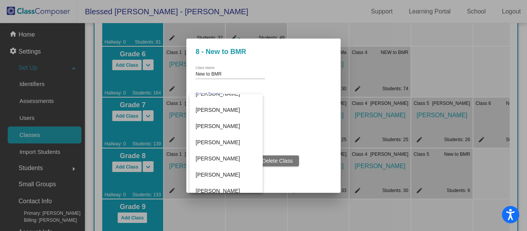
scroll to position [294, 0]
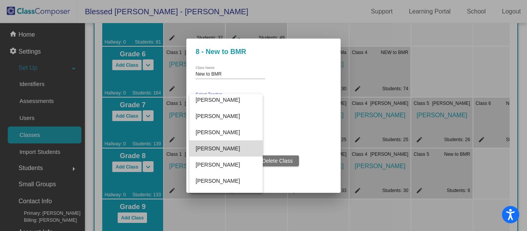
click at [229, 145] on span "[PERSON_NAME]" at bounding box center [225, 148] width 61 height 16
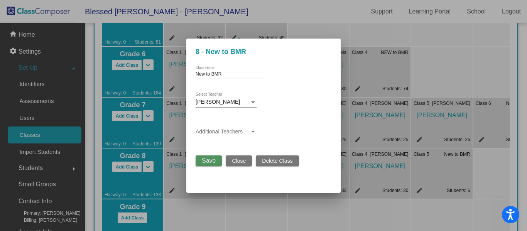
click at [210, 161] on span "Save" at bounding box center [209, 160] width 14 height 7
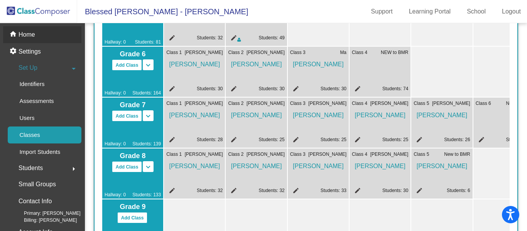
click at [35, 35] on div "home Home" at bounding box center [42, 34] width 78 height 17
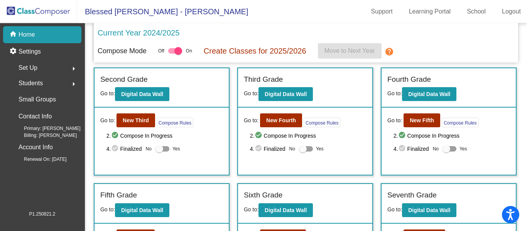
scroll to position [193, 0]
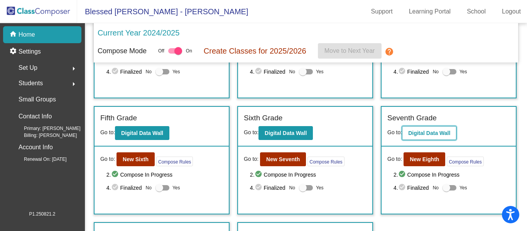
click at [433, 132] on b "Digital Data Wall" at bounding box center [429, 133] width 42 height 6
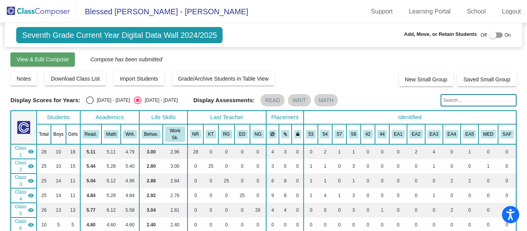
click at [55, 60] on span "View & Edit Compose" at bounding box center [43, 59] width 52 height 6
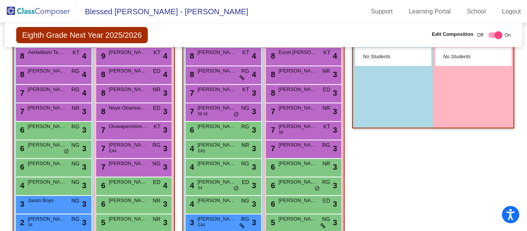
scroll to position [347, 0]
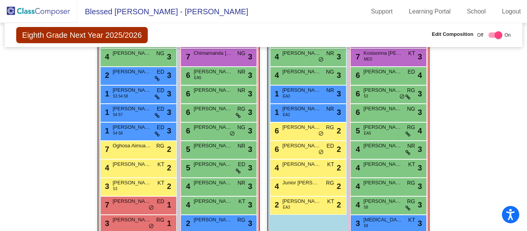
click at [36, 10] on img at bounding box center [38, 11] width 77 height 23
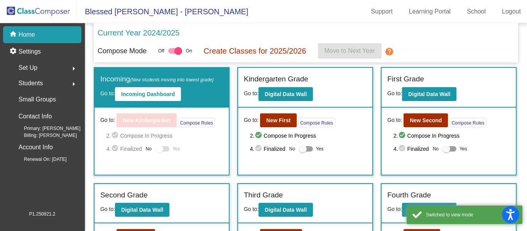
click at [40, 82] on span "Students" at bounding box center [31, 83] width 24 height 11
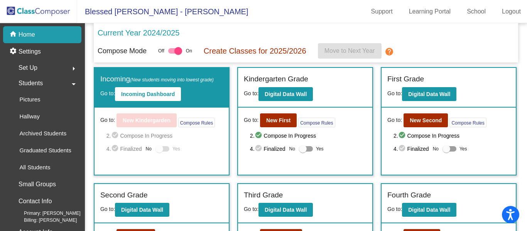
click at [49, 35] on div "home Home" at bounding box center [42, 34] width 78 height 17
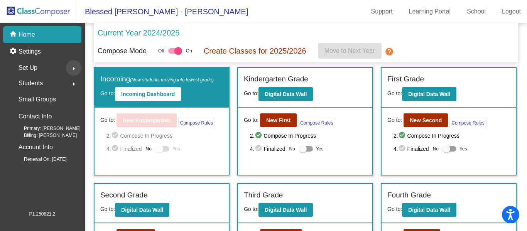
click at [77, 66] on mat-icon "arrow_right" at bounding box center [73, 68] width 9 height 9
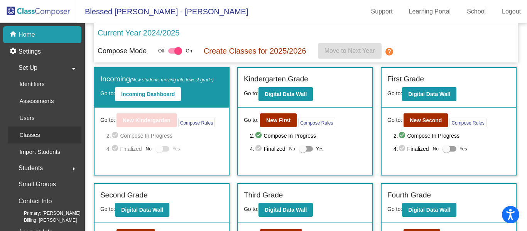
click at [50, 137] on link "Classes" at bounding box center [45, 134] width 74 height 17
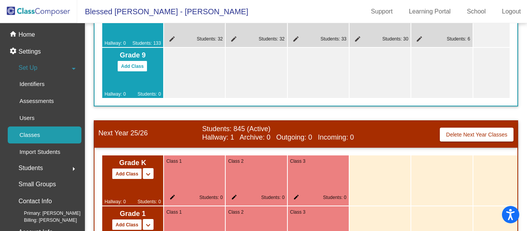
scroll to position [352, 0]
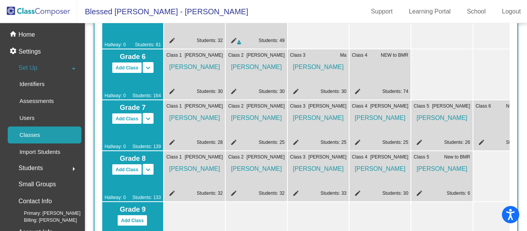
click at [438, 156] on span at bounding box center [436, 156] width 15 height 7
click at [421, 192] on mat-icon "edit" at bounding box center [417, 194] width 9 height 9
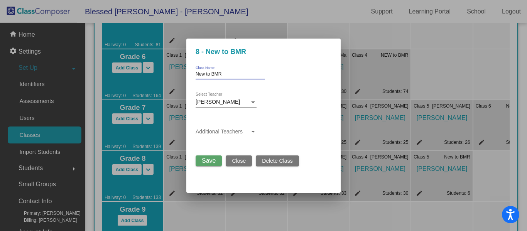
click at [223, 74] on input "New to BMR" at bounding box center [229, 74] width 69 height 5
drag, startPoint x: 224, startPoint y: 73, endPoint x: 70, endPoint y: 79, distance: 154.7
click at [80, 78] on div "8 - New to BMR New to BMR Class Name Michaela Apuzzo Select Teacher Additional …" at bounding box center [263, 115] width 527 height 231
type input "[PERSON_NAME]"
click at [210, 161] on span "Save" at bounding box center [209, 160] width 14 height 7
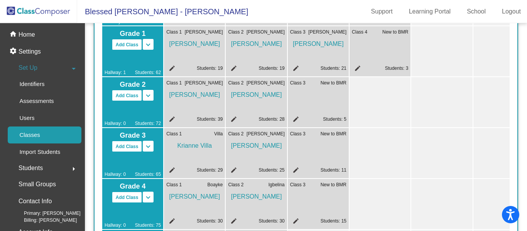
scroll to position [0, 0]
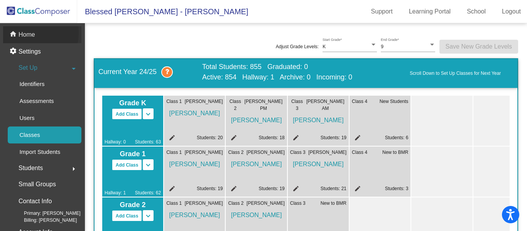
click at [25, 33] on p "Home" at bounding box center [27, 34] width 17 height 9
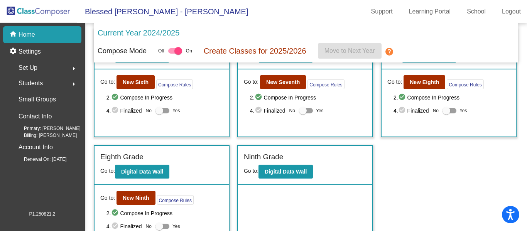
scroll to position [231, 0]
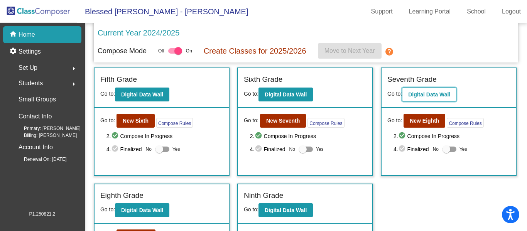
click at [424, 93] on b "Digital Data Wall" at bounding box center [429, 94] width 42 height 6
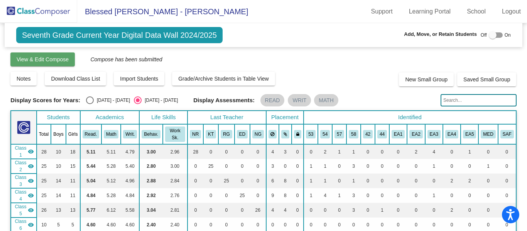
click at [42, 61] on span "View & Edit Compose" at bounding box center [43, 59] width 52 height 6
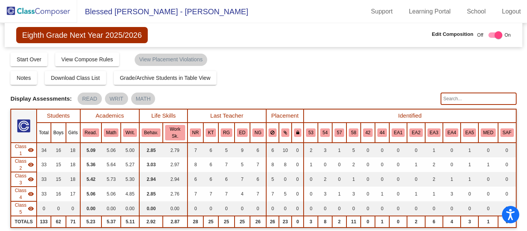
click at [18, 10] on img at bounding box center [38, 11] width 77 height 23
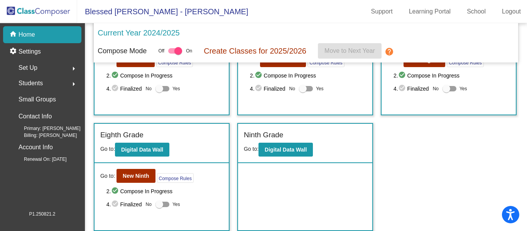
scroll to position [254, 0]
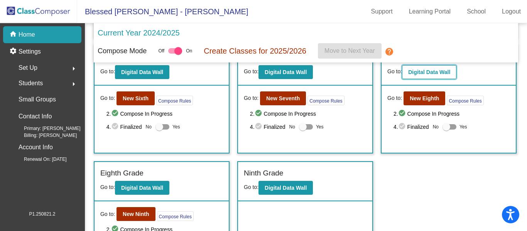
click at [440, 74] on b "Digital Data Wall" at bounding box center [429, 72] width 42 height 6
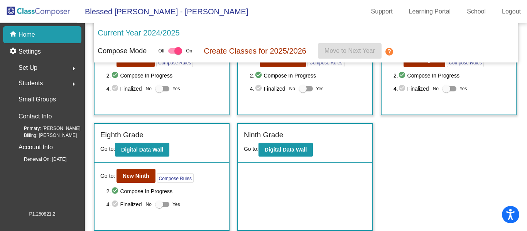
scroll to position [254, 0]
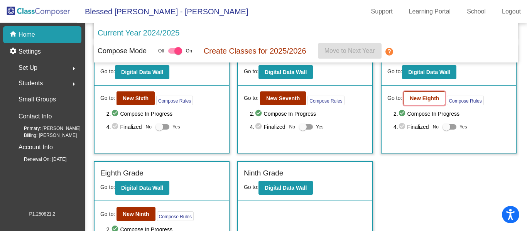
click at [430, 96] on b "New Eighth" at bounding box center [423, 98] width 29 height 6
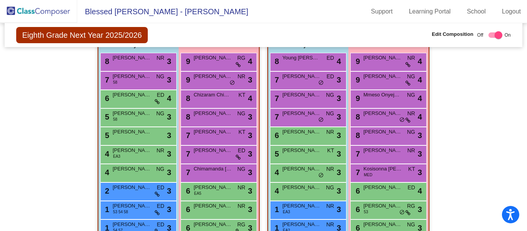
scroll to position [39, 0]
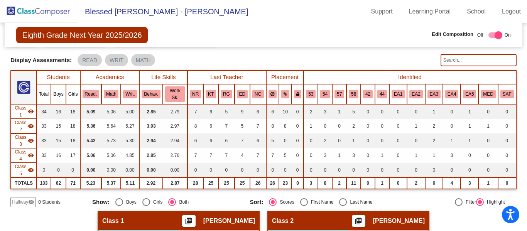
click at [17, 12] on img at bounding box center [38, 11] width 77 height 23
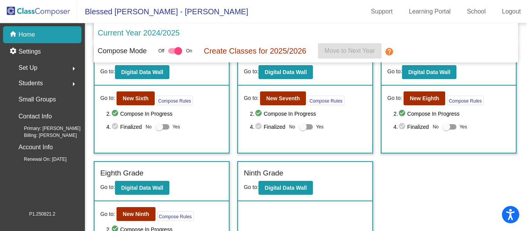
scroll to position [215, 0]
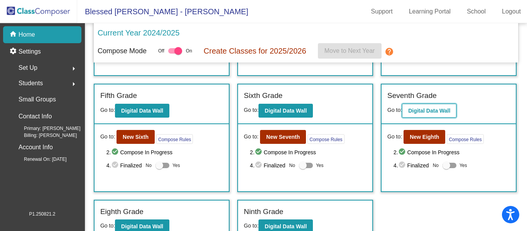
click at [435, 110] on b "Digital Data Wall" at bounding box center [429, 111] width 42 height 6
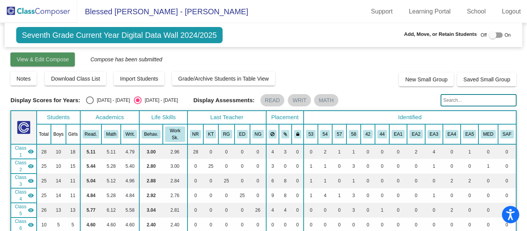
click at [41, 63] on button "View & Edit Compose" at bounding box center [42, 59] width 64 height 14
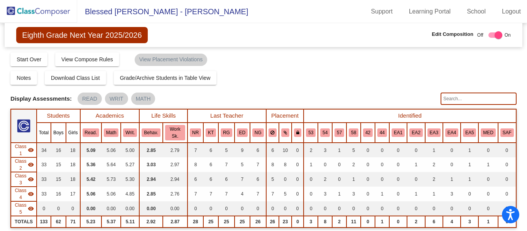
click at [22, 9] on img at bounding box center [38, 11] width 77 height 23
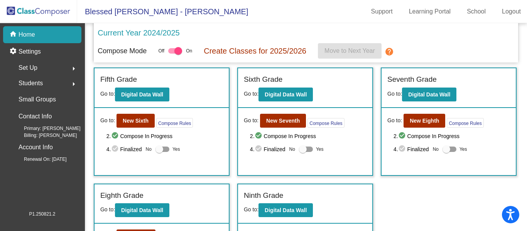
scroll to position [292, 0]
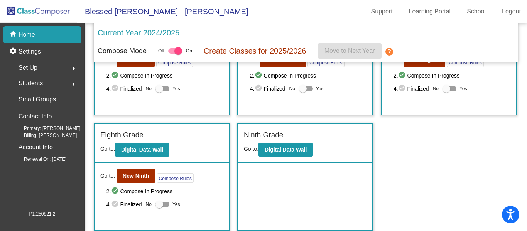
click at [49, 81] on div "Students arrow_right" at bounding box center [45, 83] width 74 height 15
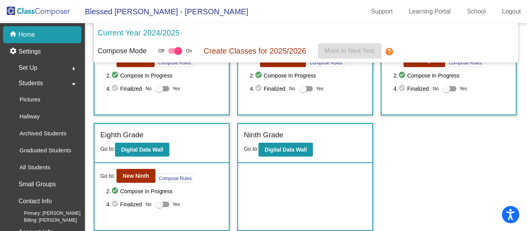
click at [41, 64] on div "Set Up arrow_right" at bounding box center [45, 67] width 74 height 15
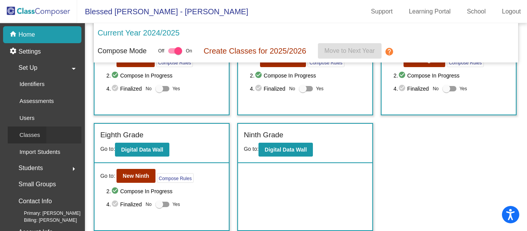
click at [49, 132] on link "Classes" at bounding box center [45, 134] width 74 height 17
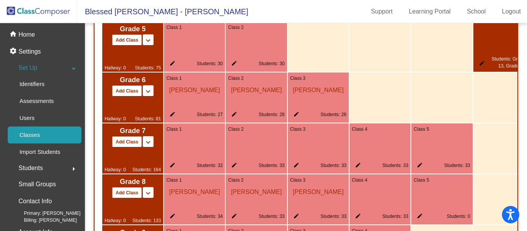
scroll to position [932, 0]
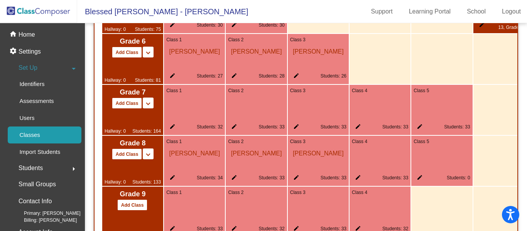
click at [439, 181] on div "edit Students: 0" at bounding box center [441, 178] width 56 height 9
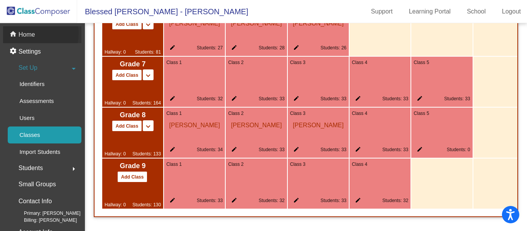
click at [31, 33] on p "Home" at bounding box center [27, 34] width 17 height 9
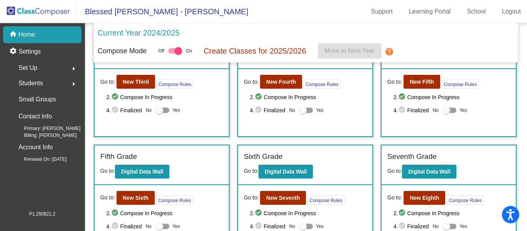
scroll to position [193, 0]
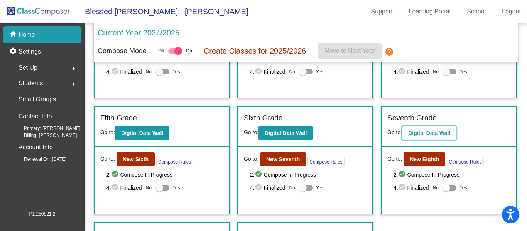
click at [425, 130] on b "Digital Data Wall" at bounding box center [429, 133] width 42 height 6
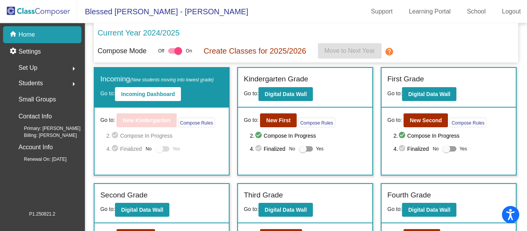
click at [45, 68] on div "Set Up arrow_right" at bounding box center [45, 67] width 74 height 15
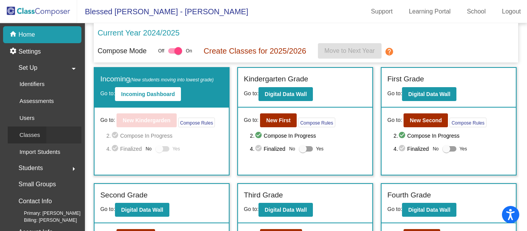
click at [40, 134] on div "Classes" at bounding box center [27, 134] width 39 height 17
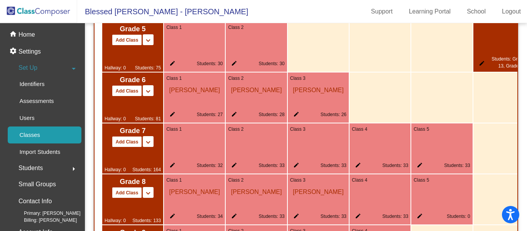
scroll to position [968, 0]
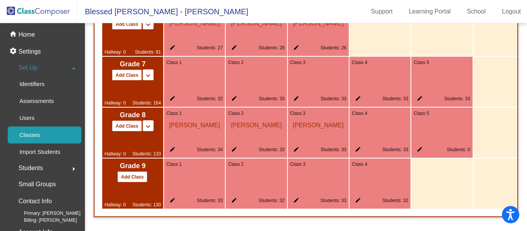
click at [428, 133] on div "Class 5 edit Students: 0" at bounding box center [441, 133] width 61 height 50
click at [419, 142] on div "Class 5 edit Students: 0" at bounding box center [441, 133] width 61 height 50
click at [421, 146] on mat-icon "edit" at bounding box center [417, 150] width 9 height 9
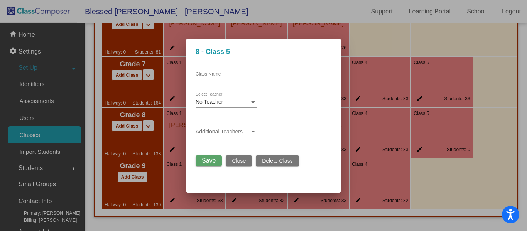
click at [219, 71] on div "Class Name" at bounding box center [229, 72] width 69 height 13
type input "A"
type input "[PERSON_NAME]"
click at [199, 102] on span "No Teacher" at bounding box center [208, 102] width 27 height 6
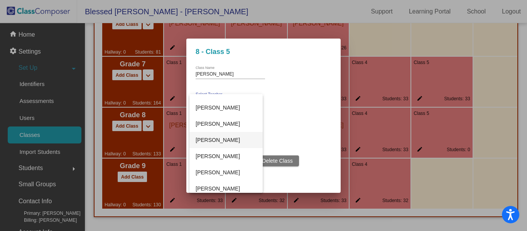
scroll to position [371, 0]
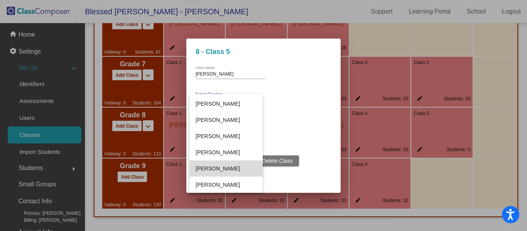
click at [237, 169] on span "[PERSON_NAME]" at bounding box center [225, 168] width 61 height 16
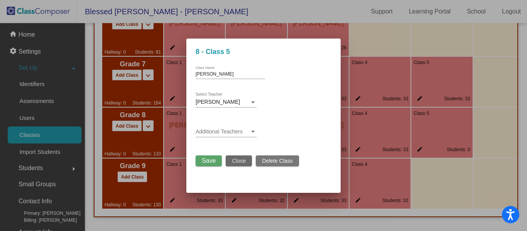
click at [239, 160] on span "Close" at bounding box center [239, 161] width 14 height 6
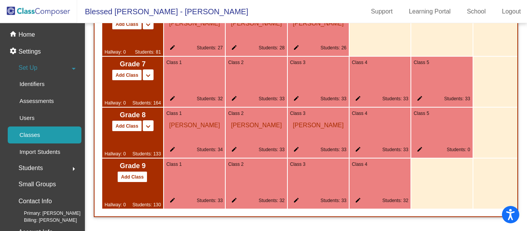
click at [444, 136] on div "Class 5 edit Students: 0" at bounding box center [441, 133] width 61 height 50
click at [421, 146] on mat-icon "edit" at bounding box center [417, 150] width 9 height 9
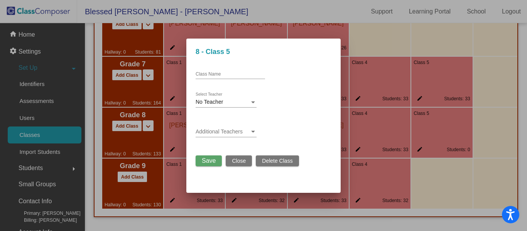
click at [225, 102] on div "No Teacher" at bounding box center [222, 102] width 54 height 6
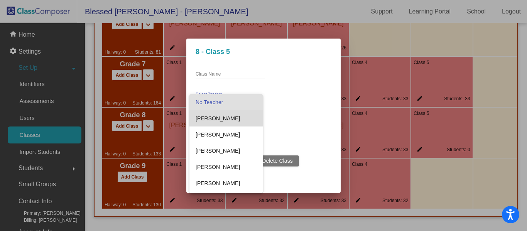
click at [237, 119] on span "[PERSON_NAME]" at bounding box center [225, 118] width 61 height 16
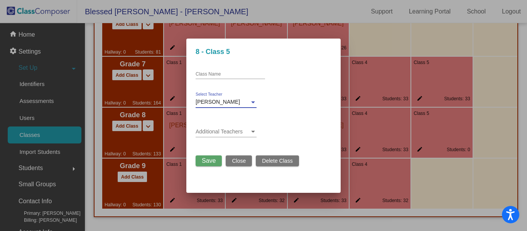
click at [210, 161] on span "Save" at bounding box center [209, 160] width 14 height 7
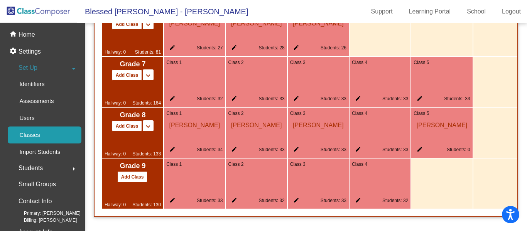
scroll to position [853, 0]
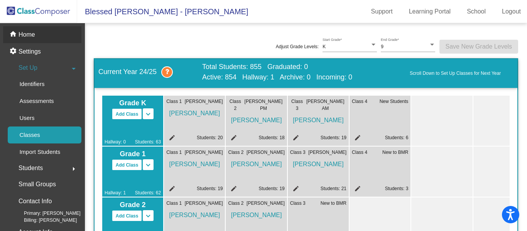
scroll to position [853, 0]
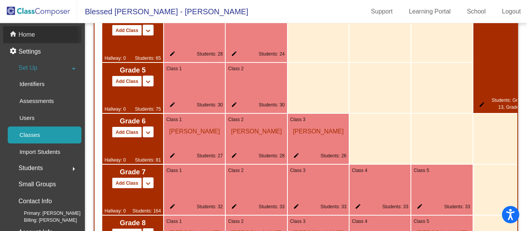
click at [32, 37] on p "Home" at bounding box center [27, 34] width 17 height 9
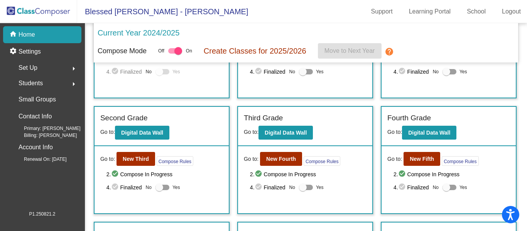
scroll to position [231, 0]
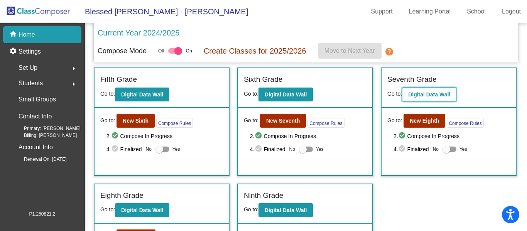
click at [420, 92] on b "Digital Data Wall" at bounding box center [429, 94] width 42 height 6
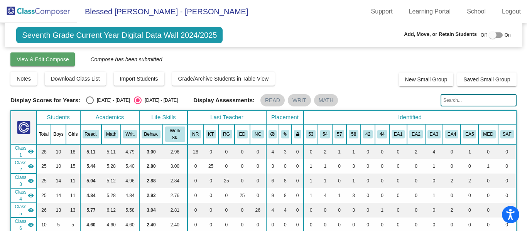
click at [48, 62] on span "View & Edit Compose" at bounding box center [43, 59] width 52 height 6
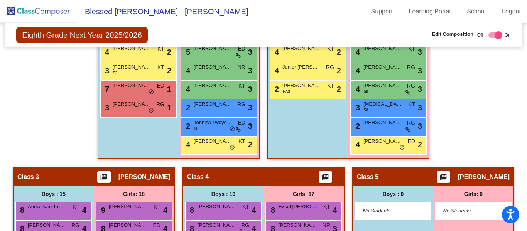
scroll to position [270, 0]
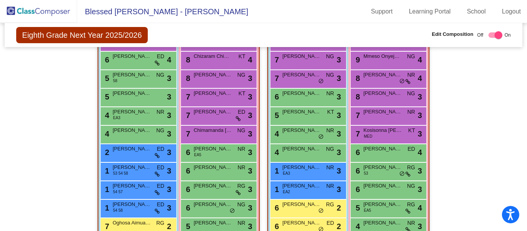
click at [59, 14] on img at bounding box center [38, 11] width 77 height 23
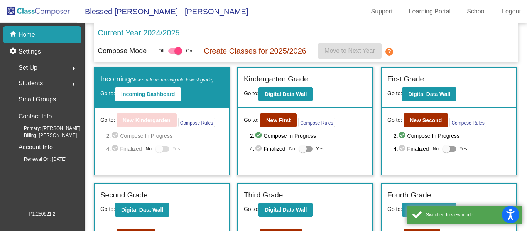
click at [34, 33] on p "Home" at bounding box center [27, 34] width 17 height 9
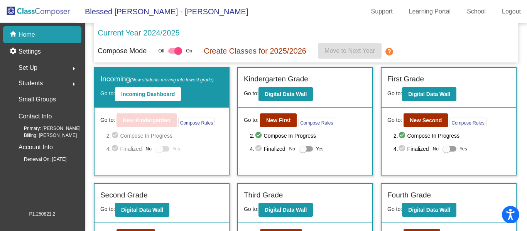
click at [48, 67] on div "Set Up arrow_right" at bounding box center [45, 67] width 74 height 15
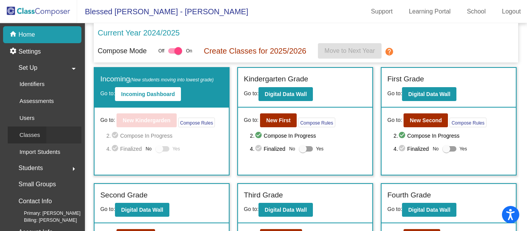
click at [58, 139] on link "Classes" at bounding box center [45, 134] width 74 height 17
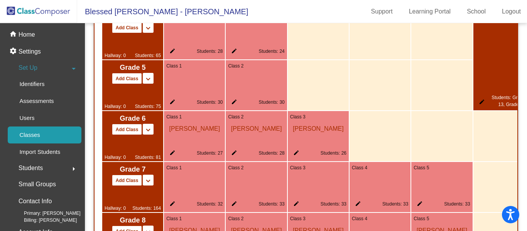
scroll to position [932, 0]
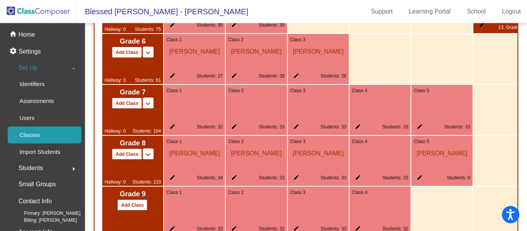
click at [356, 182] on mat-icon "edit" at bounding box center [356, 178] width 9 height 9
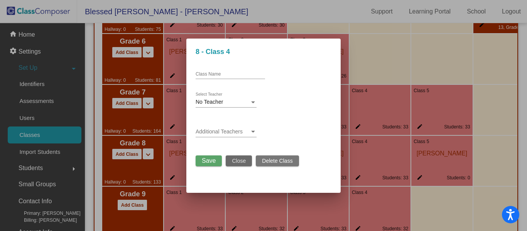
click at [232, 160] on span "Close" at bounding box center [239, 161] width 14 height 6
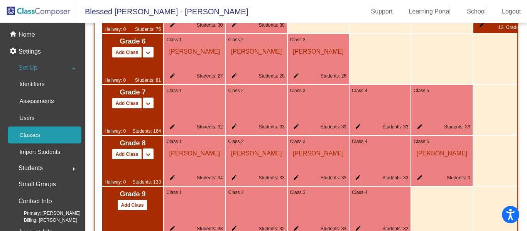
click at [294, 178] on mat-icon "edit" at bounding box center [294, 178] width 9 height 9
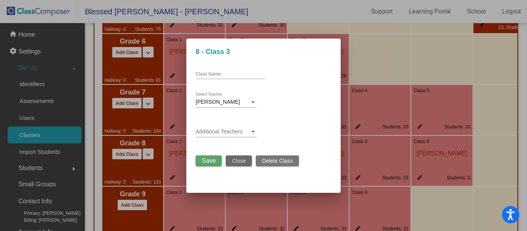
click at [233, 163] on button "Close" at bounding box center [239, 160] width 26 height 11
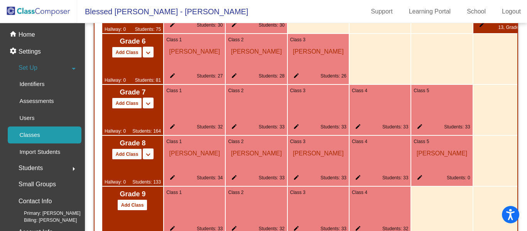
click at [420, 181] on mat-icon "edit" at bounding box center [417, 178] width 9 height 9
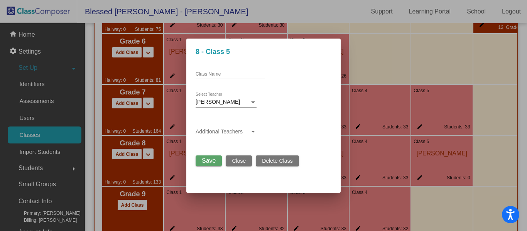
click at [238, 163] on span "Close" at bounding box center [239, 161] width 14 height 6
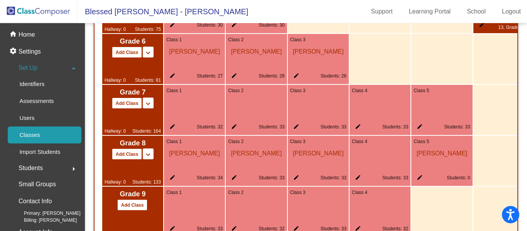
click at [419, 177] on div "Class 5 [PERSON_NAME] edit Students: 0" at bounding box center [441, 161] width 61 height 50
click at [418, 181] on mat-icon "edit" at bounding box center [417, 178] width 9 height 9
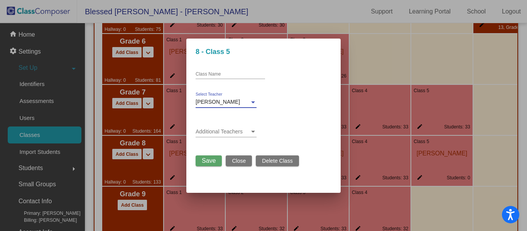
click at [252, 100] on div at bounding box center [252, 102] width 7 height 6
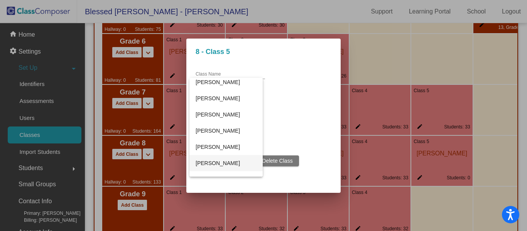
scroll to position [0, 0]
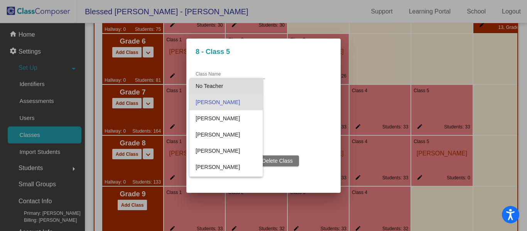
click at [220, 88] on span "No Teacher" at bounding box center [225, 86] width 61 height 16
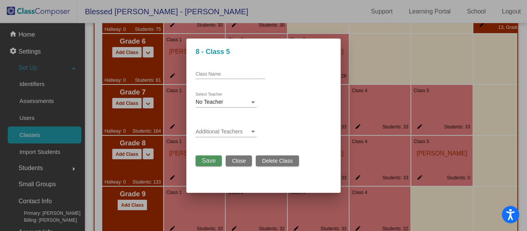
click at [206, 162] on span "Save" at bounding box center [209, 160] width 14 height 7
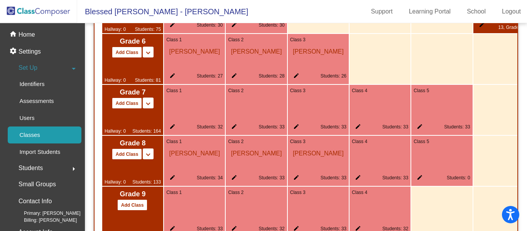
click at [146, 159] on mat-icon "keyboard_arrow_up" at bounding box center [147, 154] width 9 height 9
click at [24, 34] on p "Home" at bounding box center [27, 34] width 17 height 9
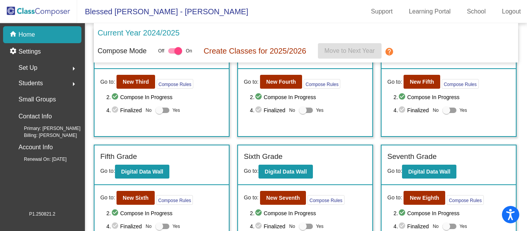
scroll to position [231, 0]
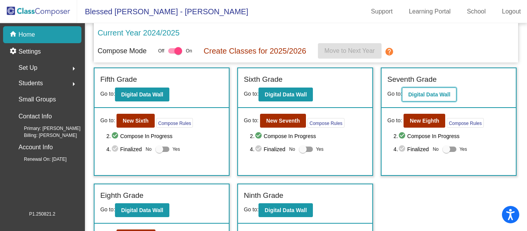
click at [431, 97] on b "Digital Data Wall" at bounding box center [429, 94] width 42 height 6
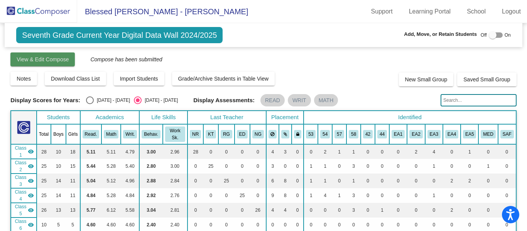
click at [29, 57] on span "View & Edit Compose" at bounding box center [43, 59] width 52 height 6
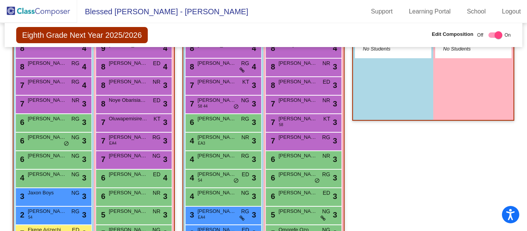
scroll to position [586, 0]
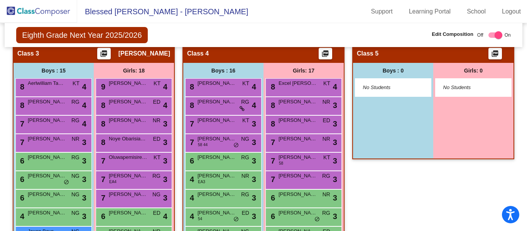
click at [44, 10] on img at bounding box center [38, 11] width 77 height 23
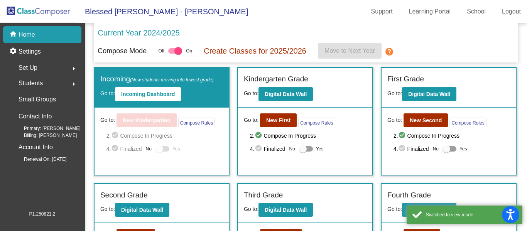
click at [40, 33] on div "home Home" at bounding box center [42, 34] width 78 height 17
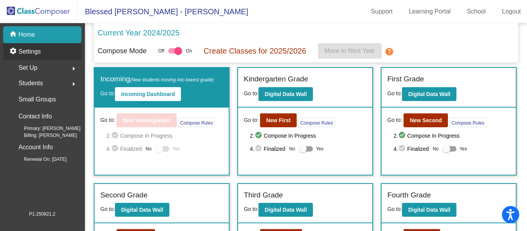
click at [36, 53] on p "Settings" at bounding box center [30, 51] width 22 height 9
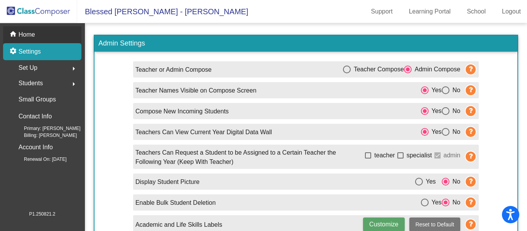
click at [24, 34] on p "Home" at bounding box center [27, 34] width 17 height 9
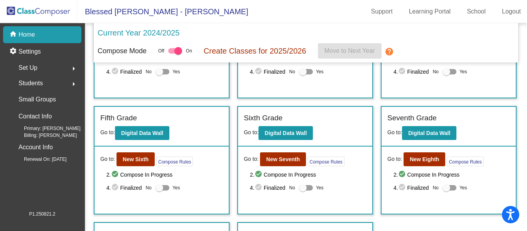
scroll to position [270, 0]
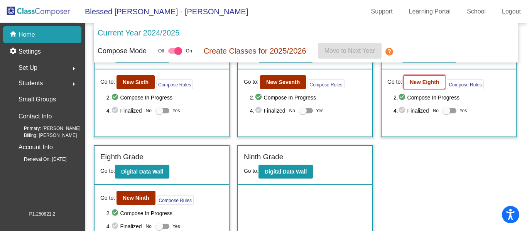
click at [417, 86] on button "New Eighth" at bounding box center [424, 82] width 42 height 14
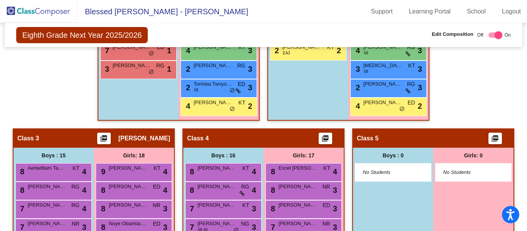
scroll to position [540, 0]
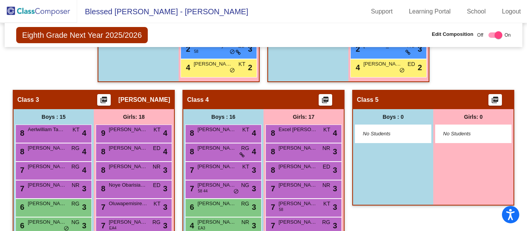
click at [31, 12] on img at bounding box center [38, 11] width 77 height 23
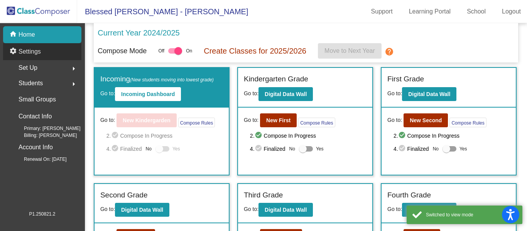
click at [27, 52] on p "Settings" at bounding box center [30, 51] width 22 height 9
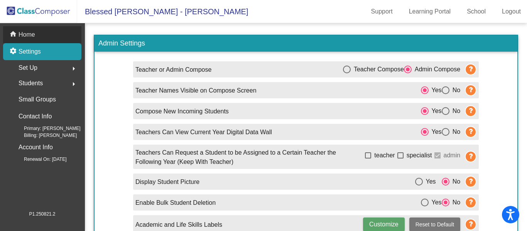
click at [27, 32] on p "Home" at bounding box center [27, 34] width 17 height 9
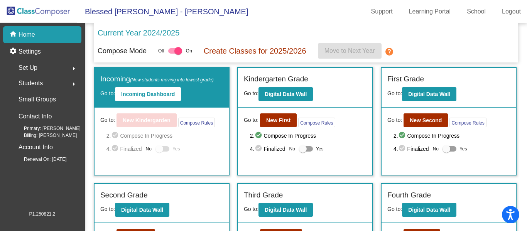
click at [50, 69] on div "Set Up arrow_right" at bounding box center [45, 67] width 74 height 15
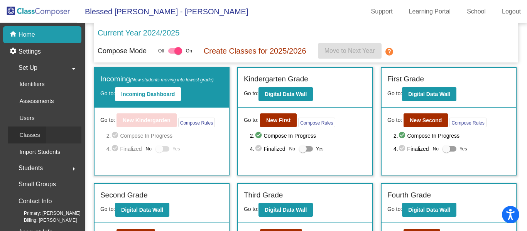
click at [50, 135] on link "Classes" at bounding box center [45, 134] width 74 height 17
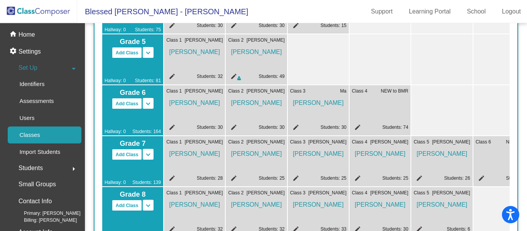
scroll to position [354, 0]
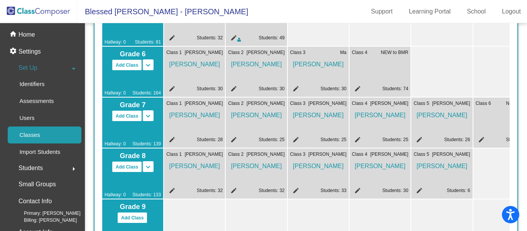
click at [418, 190] on mat-icon "edit" at bounding box center [417, 191] width 9 height 9
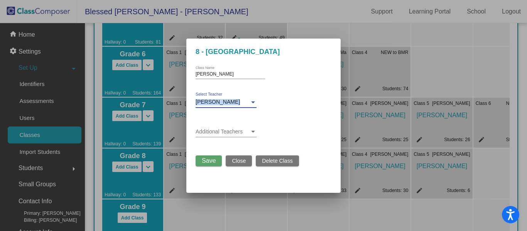
click at [255, 99] on div "[PERSON_NAME] Select Teacher" at bounding box center [225, 100] width 61 height 15
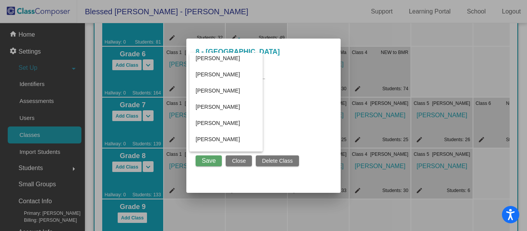
scroll to position [0, 0]
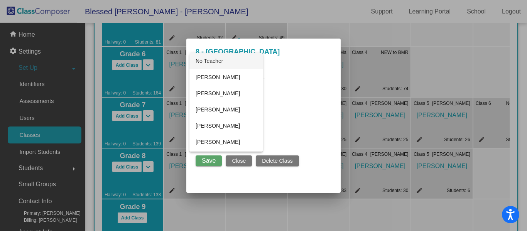
click at [242, 62] on span "No Teacher" at bounding box center [225, 61] width 61 height 16
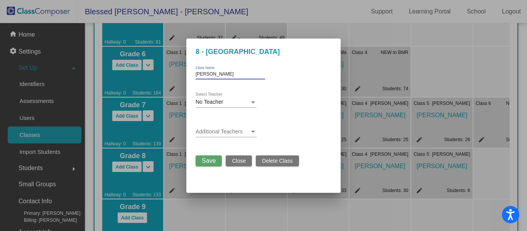
drag, startPoint x: 221, startPoint y: 76, endPoint x: 153, endPoint y: 84, distance: 69.0
click at [153, 84] on div "8 - [PERSON_NAME] [PERSON_NAME] Class Name No Teacher Select Teacher Additional…" at bounding box center [263, 115] width 527 height 231
click at [210, 162] on span "Save" at bounding box center [209, 160] width 14 height 7
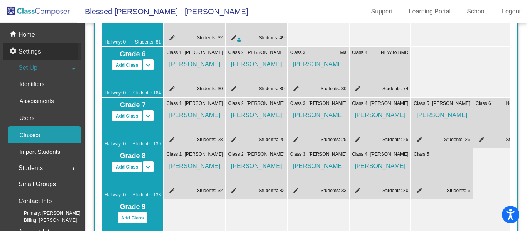
click at [24, 52] on p "Settings" at bounding box center [30, 51] width 22 height 9
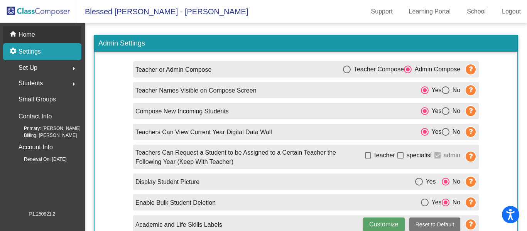
click at [22, 39] on p "Home" at bounding box center [27, 34] width 17 height 9
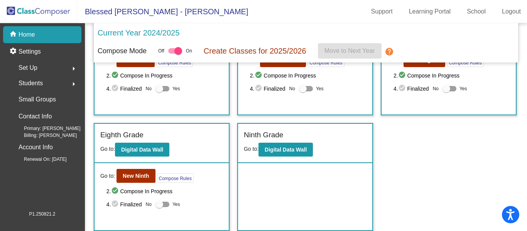
scroll to position [215, 0]
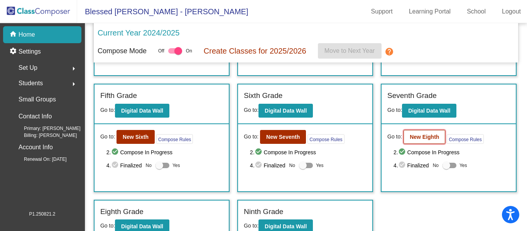
click at [425, 140] on b "New Eighth" at bounding box center [423, 137] width 29 height 6
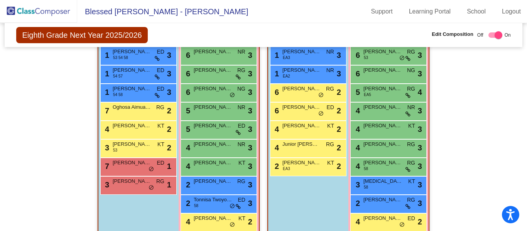
scroll to position [463, 0]
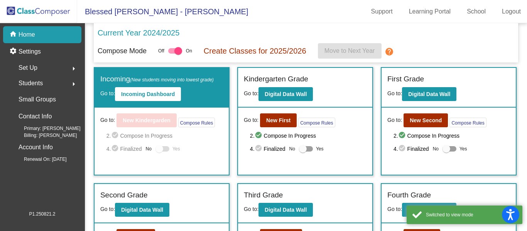
click at [26, 84] on span "Students" at bounding box center [31, 83] width 24 height 11
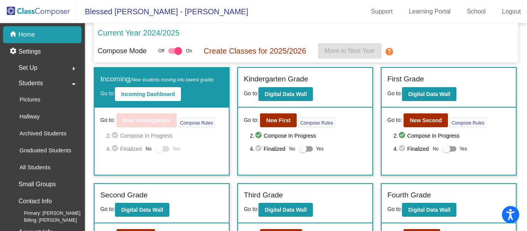
click at [28, 38] on p "Home" at bounding box center [27, 34] width 17 height 9
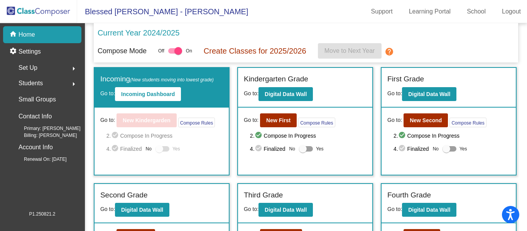
click at [30, 68] on span "Set Up" at bounding box center [28, 67] width 19 height 11
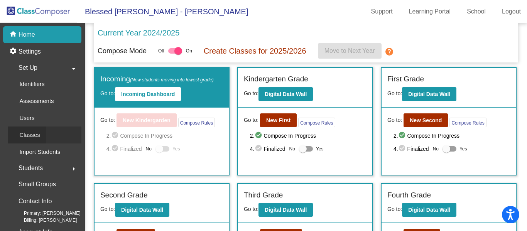
click at [37, 136] on p "Classes" at bounding box center [29, 134] width 20 height 9
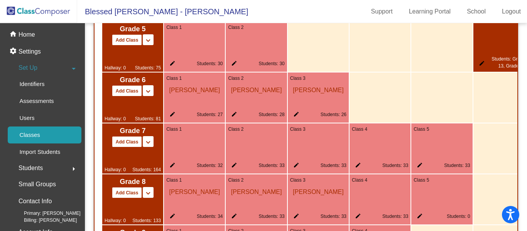
scroll to position [932, 0]
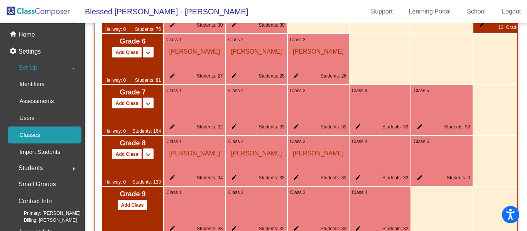
click at [419, 182] on mat-icon "edit" at bounding box center [417, 178] width 9 height 9
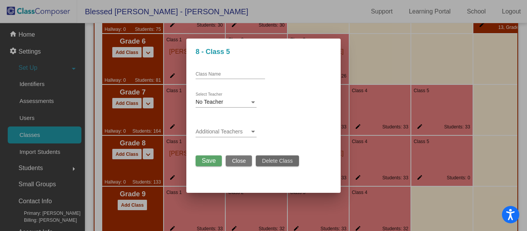
click at [274, 159] on span "Delete Class" at bounding box center [277, 161] width 30 height 6
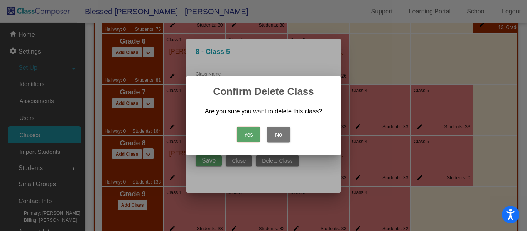
click at [248, 130] on button "Yes" at bounding box center [248, 134] width 23 height 15
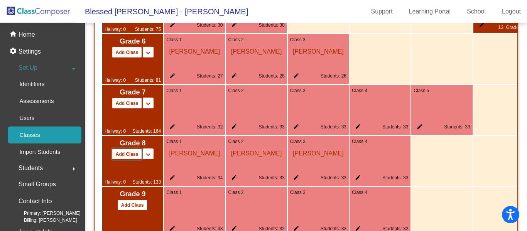
click at [123, 157] on button "Add Class" at bounding box center [127, 153] width 30 height 11
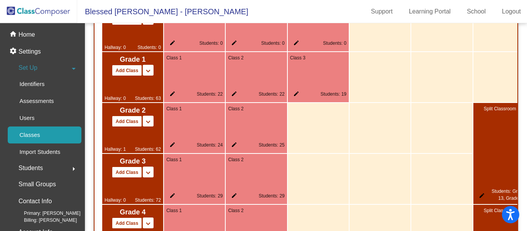
scroll to position [583, 0]
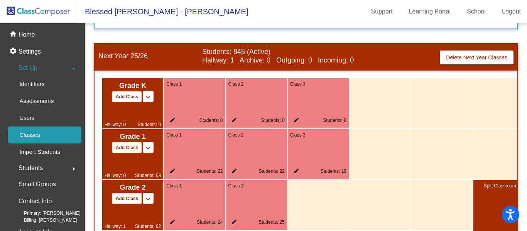
click at [60, 169] on div "Students arrow_right" at bounding box center [45, 167] width 74 height 15
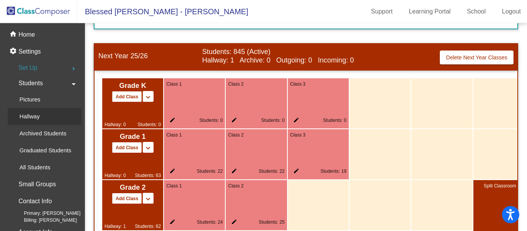
click at [54, 114] on link "Hallway" at bounding box center [45, 116] width 74 height 17
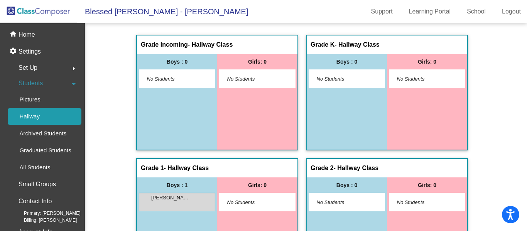
click at [32, 71] on span "Set Up" at bounding box center [28, 67] width 19 height 11
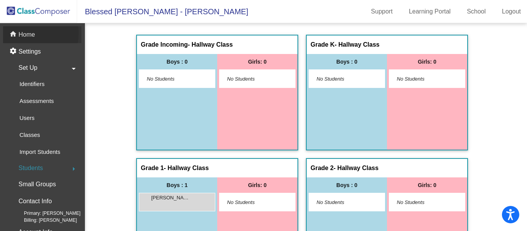
click at [26, 33] on p "Home" at bounding box center [27, 34] width 17 height 9
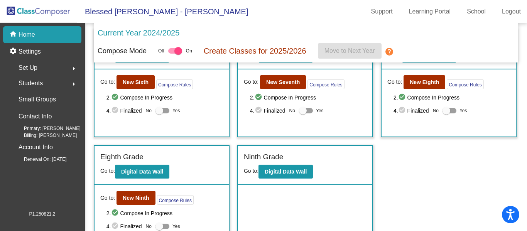
scroll to position [231, 0]
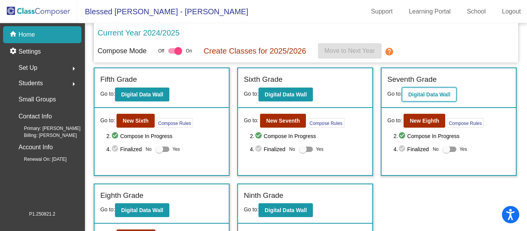
click at [427, 95] on b "Digital Data Wall" at bounding box center [429, 94] width 42 height 6
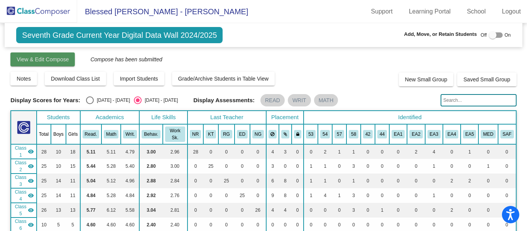
click at [33, 60] on span "View & Edit Compose" at bounding box center [43, 59] width 52 height 6
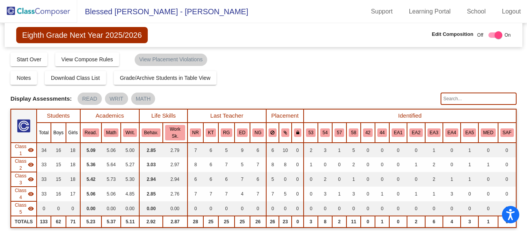
click at [35, 7] on img at bounding box center [38, 11] width 77 height 23
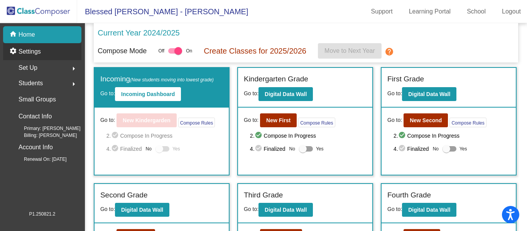
click at [37, 49] on p "Settings" at bounding box center [30, 51] width 22 height 9
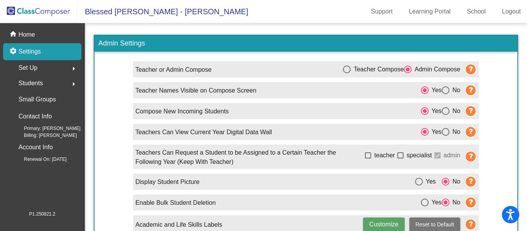
click at [38, 67] on div "Set Up arrow_right" at bounding box center [45, 67] width 74 height 15
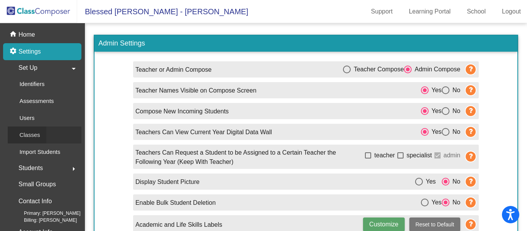
click at [41, 136] on div "Classes" at bounding box center [27, 134] width 39 height 17
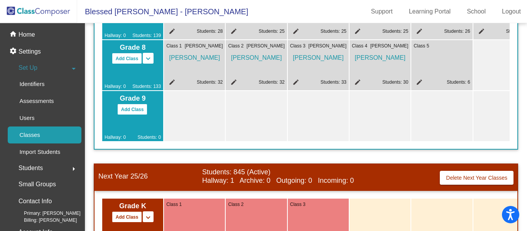
scroll to position [424, 0]
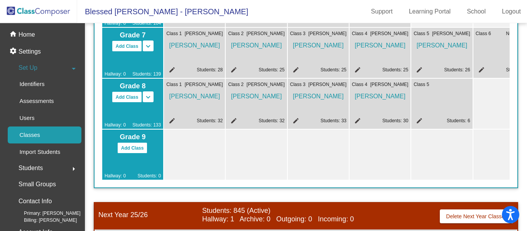
click at [442, 94] on div "Class 5 edit Students: 6" at bounding box center [441, 104] width 61 height 50
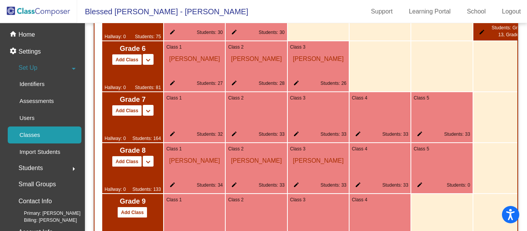
scroll to position [964, 0]
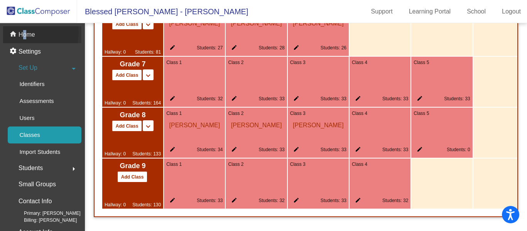
click at [25, 35] on p "Home" at bounding box center [27, 34] width 17 height 9
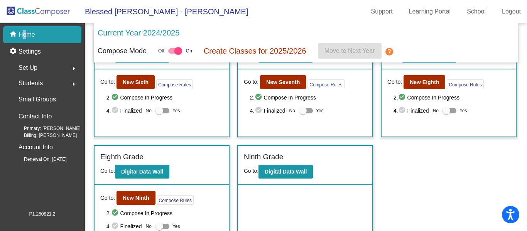
scroll to position [292, 0]
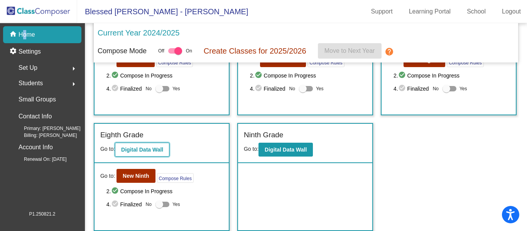
click at [135, 152] on b "Digital Data Wall" at bounding box center [142, 149] width 42 height 6
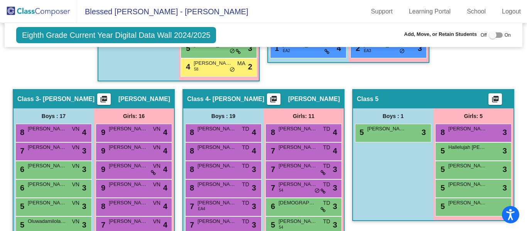
scroll to position [540, 0]
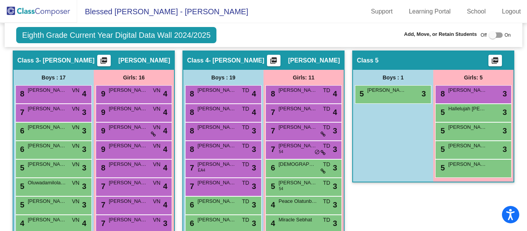
drag, startPoint x: 384, startPoint y: 94, endPoint x: 390, endPoint y: 109, distance: 15.6
click at [0, 0] on div "Boys : 1 5 [PERSON_NAME] lock do_not_disturb_alt 3" at bounding box center [0, 0] width 0 height 0
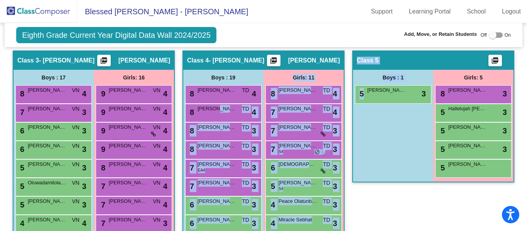
drag, startPoint x: 387, startPoint y: 94, endPoint x: 395, endPoint y: 128, distance: 35.2
click at [253, 112] on div "Hallway - Hallway Class picture_as_pdf Add Student First Name Last Name Student…" at bounding box center [262, 69] width 505 height 760
click at [0, 0] on div "Boys : 1 5 [PERSON_NAME] lock do_not_disturb_alt 3" at bounding box center [0, 0] width 0 height 0
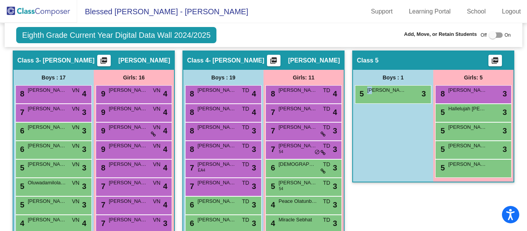
drag, startPoint x: 369, startPoint y: 92, endPoint x: 408, endPoint y: 108, distance: 41.5
click at [0, 0] on div "Boys : 1 5 [PERSON_NAME] lock do_not_disturb_alt 3" at bounding box center [0, 0] width 0 height 0
click at [491, 37] on div at bounding box center [492, 35] width 8 height 8
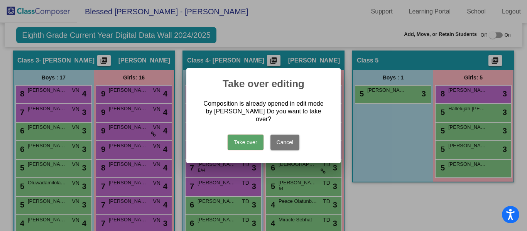
click at [252, 139] on button "Take over" at bounding box center [245, 142] width 36 height 15
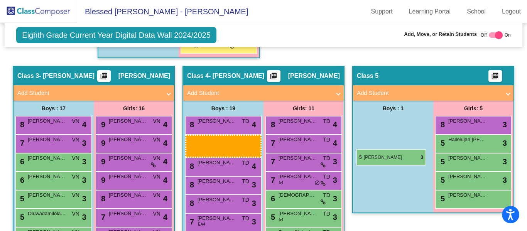
drag, startPoint x: 382, startPoint y: 127, endPoint x: 356, endPoint y: 149, distance: 33.9
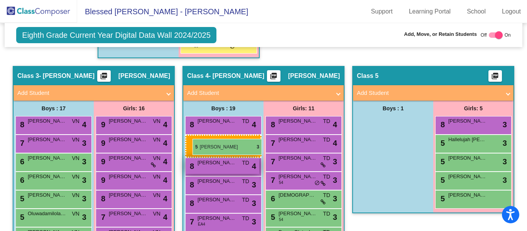
drag, startPoint x: 377, startPoint y: 125, endPoint x: 193, endPoint y: 139, distance: 185.2
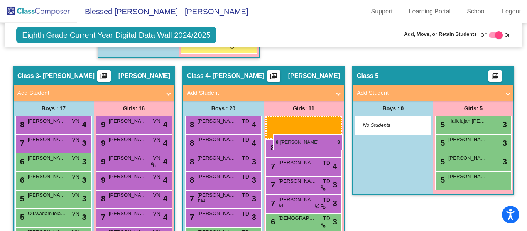
drag, startPoint x: 465, startPoint y: 125, endPoint x: 273, endPoint y: 134, distance: 192.6
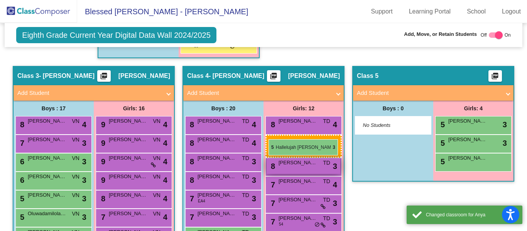
drag, startPoint x: 463, startPoint y: 123, endPoint x: 269, endPoint y: 139, distance: 194.6
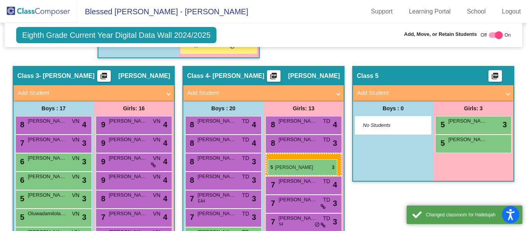
drag, startPoint x: 478, startPoint y: 126, endPoint x: 267, endPoint y: 159, distance: 213.8
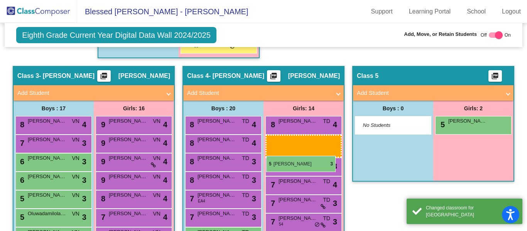
drag, startPoint x: 459, startPoint y: 124, endPoint x: 267, endPoint y: 156, distance: 194.9
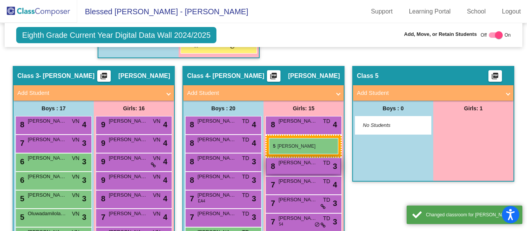
drag, startPoint x: 476, startPoint y: 125, endPoint x: 269, endPoint y: 138, distance: 207.8
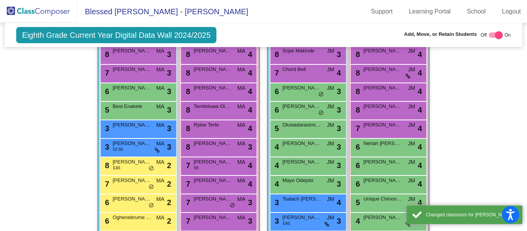
scroll to position [0, 0]
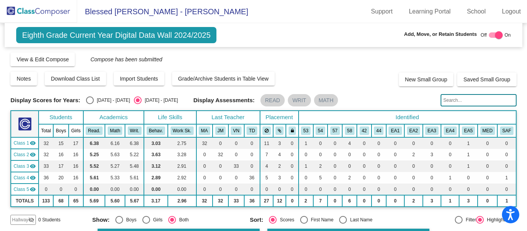
click at [36, 12] on img at bounding box center [38, 11] width 77 height 23
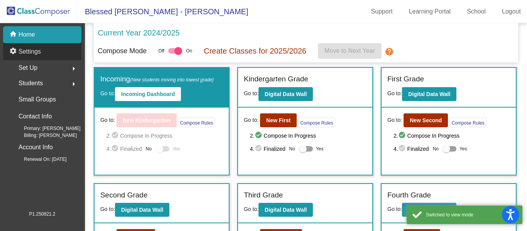
click at [37, 52] on p "Settings" at bounding box center [30, 51] width 22 height 9
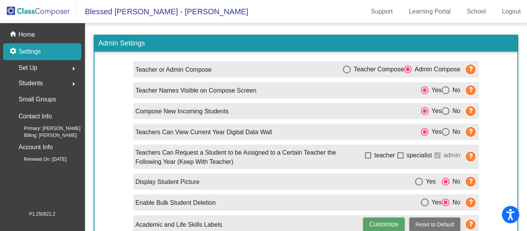
click at [36, 70] on span "Set Up" at bounding box center [28, 67] width 19 height 11
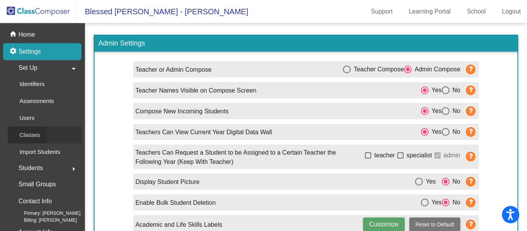
click at [54, 133] on link "Classes" at bounding box center [45, 134] width 74 height 17
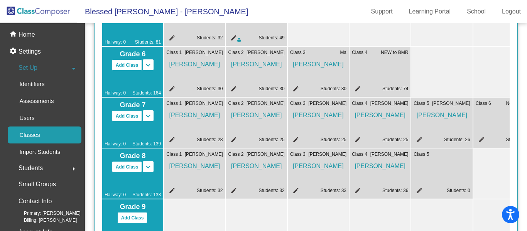
scroll to position [431, 0]
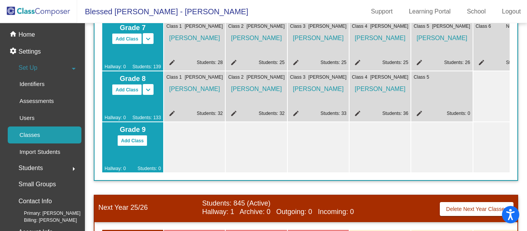
click at [430, 100] on div "Class 5 edit Students: 0" at bounding box center [441, 96] width 61 height 50
click at [418, 110] on mat-icon "edit" at bounding box center [417, 114] width 9 height 9
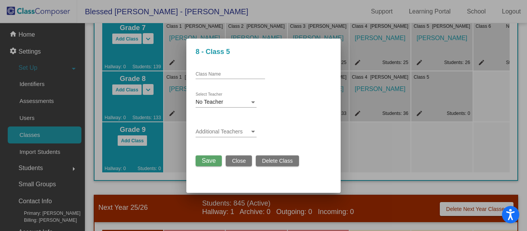
click at [289, 163] on span "Delete Class" at bounding box center [277, 161] width 30 height 6
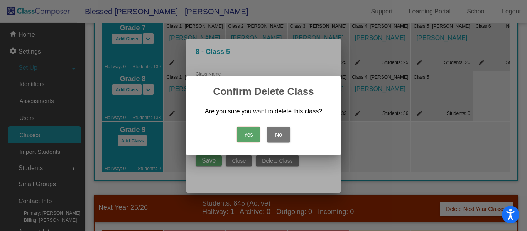
click at [247, 139] on button "Yes" at bounding box center [248, 134] width 23 height 15
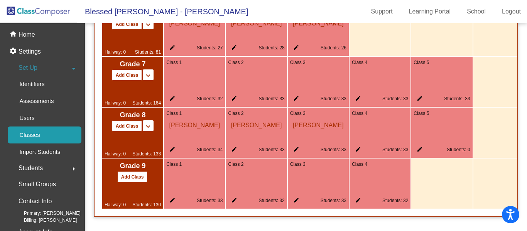
scroll to position [621, 0]
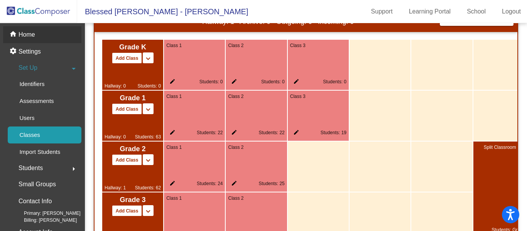
click at [27, 37] on p "Home" at bounding box center [27, 34] width 17 height 9
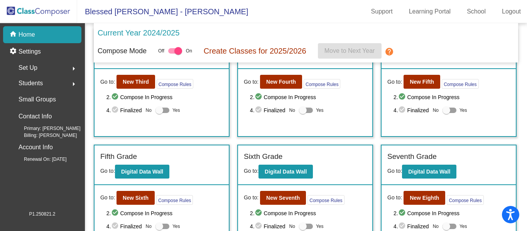
scroll to position [231, 0]
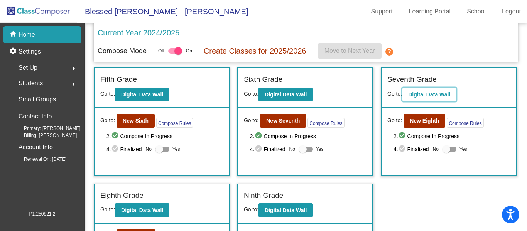
click at [417, 93] on b "Digital Data Wall" at bounding box center [429, 94] width 42 height 6
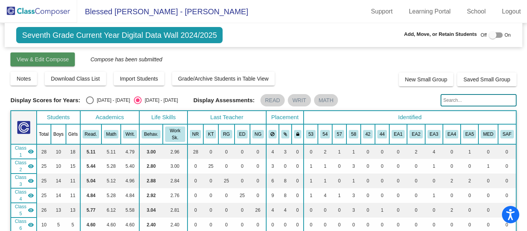
click at [64, 62] on span "View & Edit Compose" at bounding box center [43, 59] width 52 height 6
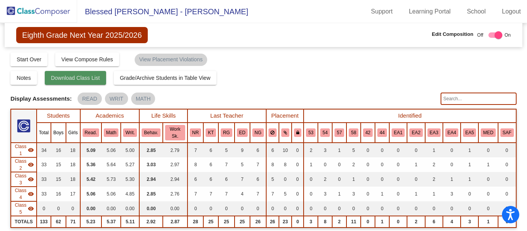
click at [84, 81] on span "Download Class List" at bounding box center [75, 78] width 49 height 6
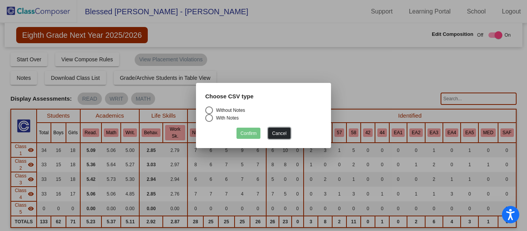
click at [281, 134] on button "Cancel" at bounding box center [279, 133] width 22 height 11
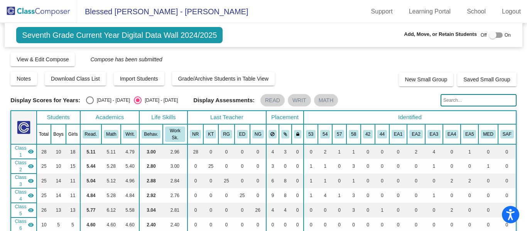
click at [26, 10] on img at bounding box center [38, 11] width 77 height 23
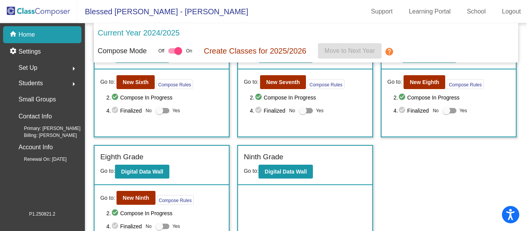
scroll to position [292, 0]
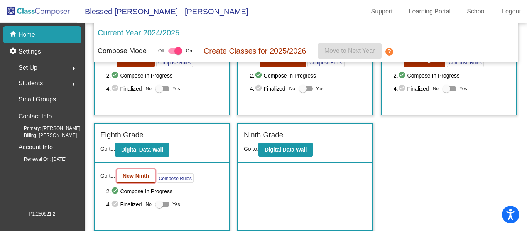
click at [127, 180] on button "New Ninth" at bounding box center [135, 176] width 39 height 14
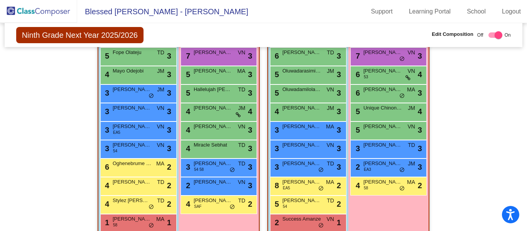
scroll to position [708, 0]
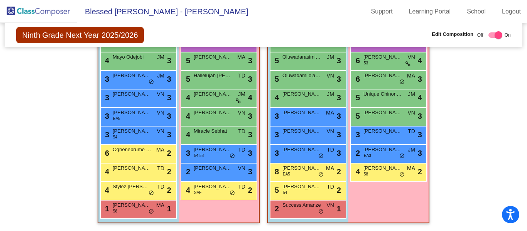
click at [51, 15] on img at bounding box center [38, 11] width 77 height 23
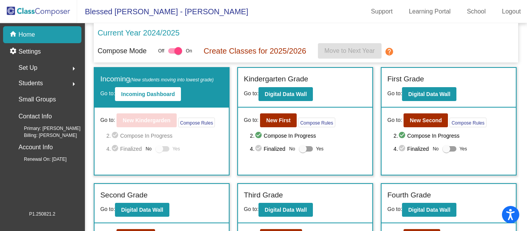
click at [39, 84] on span "Students" at bounding box center [31, 83] width 24 height 11
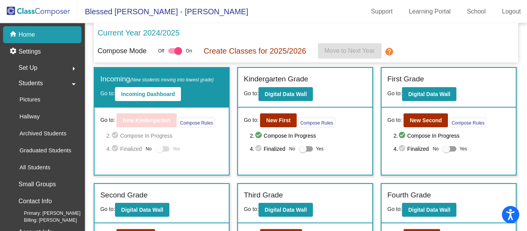
click at [30, 66] on span "Set Up" at bounding box center [28, 67] width 19 height 11
click at [36, 135] on p "Classes" at bounding box center [29, 134] width 20 height 9
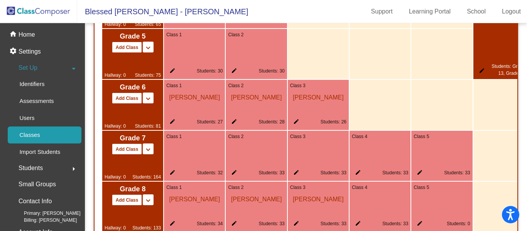
scroll to position [925, 0]
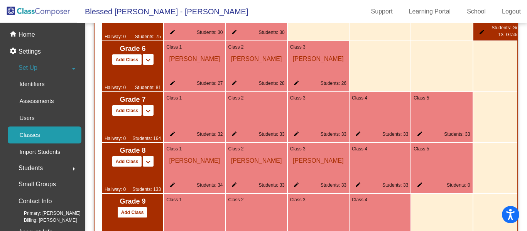
click at [434, 172] on div "Class 5 edit Students: 0" at bounding box center [441, 168] width 61 height 50
click at [419, 188] on mat-icon "edit" at bounding box center [417, 186] width 9 height 9
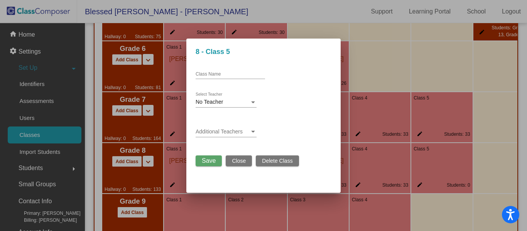
click at [252, 101] on div at bounding box center [253, 102] width 4 height 2
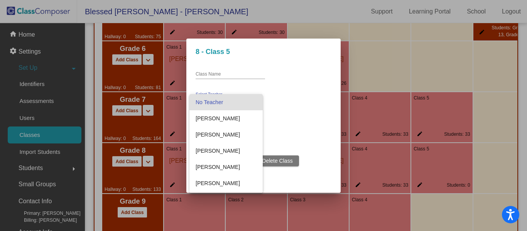
click at [429, 178] on div at bounding box center [263, 115] width 527 height 231
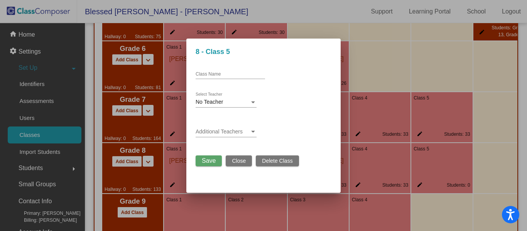
click at [241, 159] on span "Close" at bounding box center [239, 161] width 14 height 6
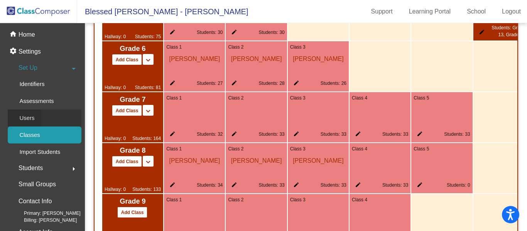
click at [49, 116] on link "Users" at bounding box center [45, 117] width 74 height 17
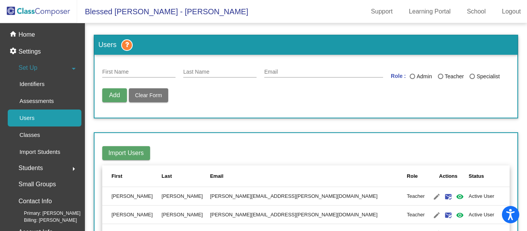
click at [111, 99] on button "Add" at bounding box center [114, 95] width 25 height 14
type input "[PERSON_NAME]"
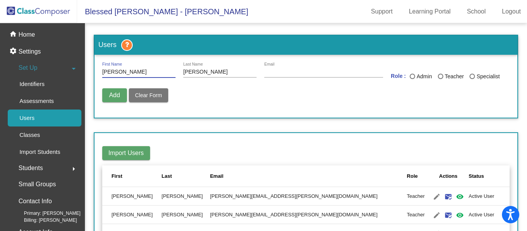
type input "[PERSON_NAME][EMAIL_ADDRESS][PERSON_NAME][PERSON_NAME][DOMAIN_NAME]"
type input "[PERSON_NAME]"
click at [341, 71] on input "[PERSON_NAME][EMAIL_ADDRESS][PERSON_NAME][PERSON_NAME][DOMAIN_NAME]" at bounding box center [323, 72] width 119 height 6
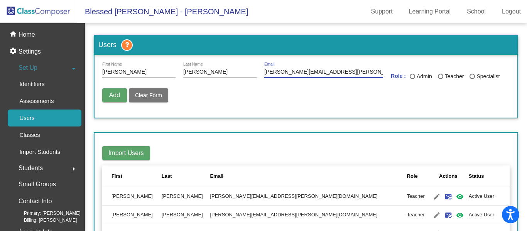
type input "[PERSON_NAME][EMAIL_ADDRESS][PERSON_NAME][DOMAIN_NAME]"
click at [438, 74] on div "Last Name" at bounding box center [440, 76] width 5 height 5
click at [440, 79] on input "Teacher" at bounding box center [440, 79] width 0 height 0
radio input "true"
click at [114, 97] on span "Add" at bounding box center [114, 95] width 11 height 7
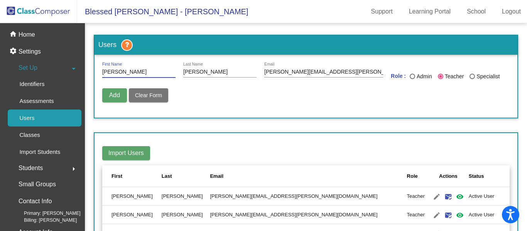
click at [125, 74] on input "[PERSON_NAME]" at bounding box center [138, 72] width 73 height 6
drag, startPoint x: 128, startPoint y: 73, endPoint x: 78, endPoint y: 81, distance: 50.0
click at [78, 81] on mat-sidenav-container "home Home settings Settings Set Up arrow_drop_down Identifiers Assessments User…" at bounding box center [263, 127] width 527 height 208
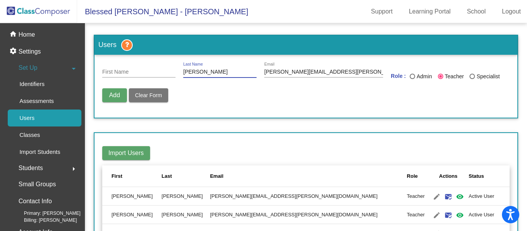
drag, startPoint x: 212, startPoint y: 72, endPoint x: 170, endPoint y: 83, distance: 42.9
click at [170, 83] on div "First Name [PERSON_NAME] Last Name [PERSON_NAME][EMAIL_ADDRESS][PERSON_NAME][DO…" at bounding box center [305, 73] width 407 height 22
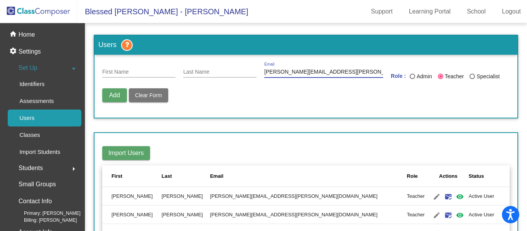
drag, startPoint x: 306, startPoint y: 79, endPoint x: 247, endPoint y: 101, distance: 62.2
click at [254, 96] on div "First Name Last Name [PERSON_NAME][EMAIL_ADDRESS][PERSON_NAME][DOMAIN_NAME] Ema…" at bounding box center [305, 85] width 407 height 47
click at [124, 71] on input "First Name" at bounding box center [138, 72] width 73 height 6
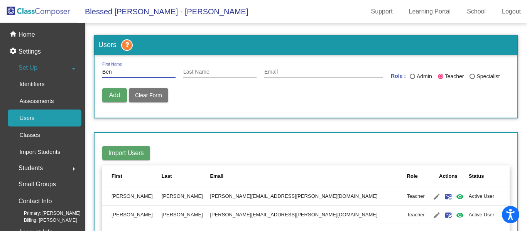
type input "Ben"
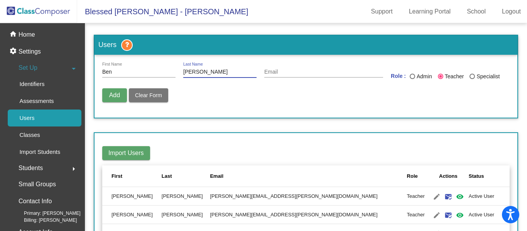
type input "[PERSON_NAME]"
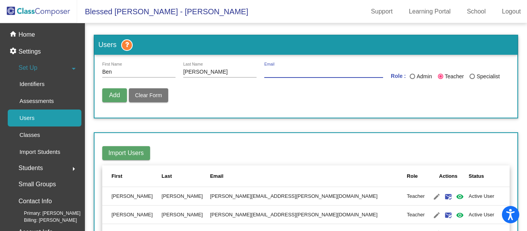
click at [286, 73] on input "Email" at bounding box center [323, 72] width 119 height 6
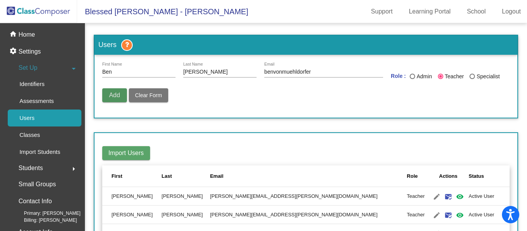
click at [119, 94] on span "Add" at bounding box center [114, 95] width 11 height 7
type input "[EMAIL_ADDRESS][DOMAIN_NAME]"
click at [113, 97] on span "Add" at bounding box center [114, 95] width 11 height 7
radio input "false"
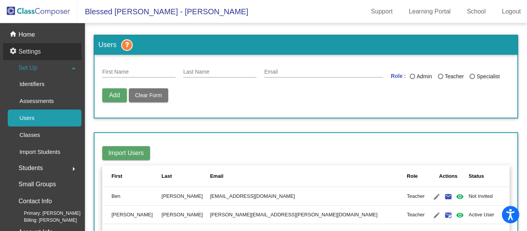
click at [51, 53] on div "settings Settings" at bounding box center [42, 51] width 78 height 17
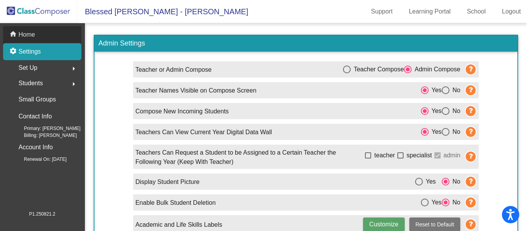
click at [32, 34] on p "Home" at bounding box center [27, 34] width 17 height 9
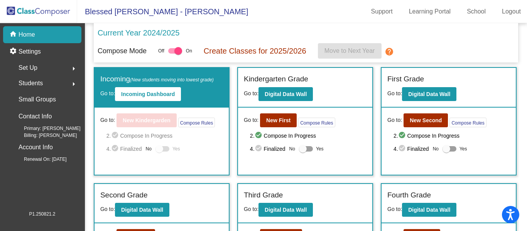
click at [57, 67] on div "Set Up arrow_right" at bounding box center [45, 67] width 74 height 15
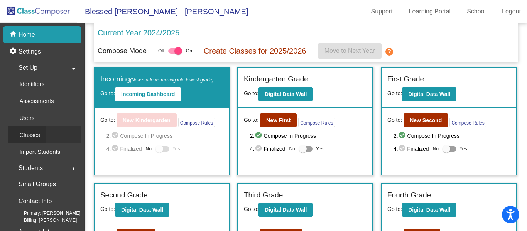
click at [45, 131] on div "Classes" at bounding box center [27, 134] width 39 height 17
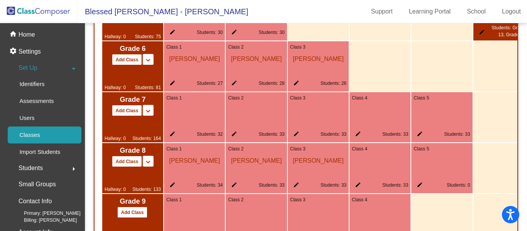
scroll to position [968, 0]
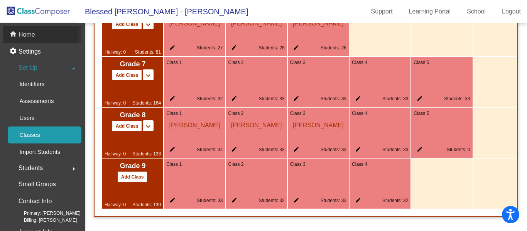
click at [26, 34] on p "Home" at bounding box center [27, 34] width 17 height 9
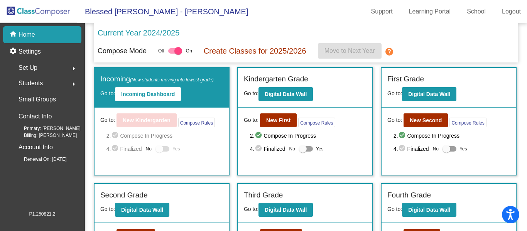
scroll to position [292, 0]
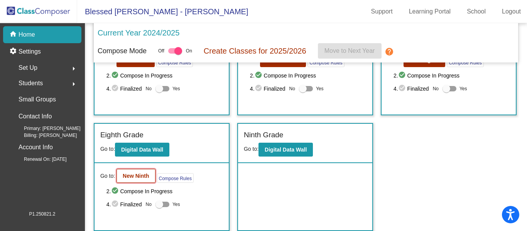
click at [133, 180] on button "New Ninth" at bounding box center [135, 176] width 39 height 14
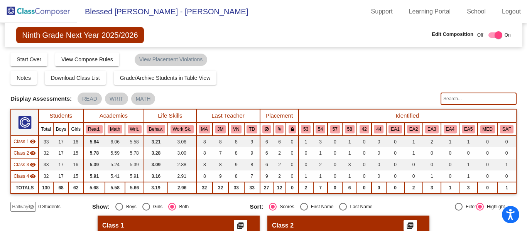
click at [32, 14] on img at bounding box center [38, 11] width 77 height 23
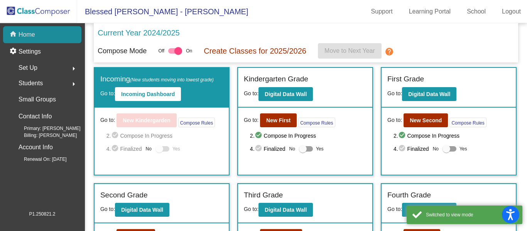
drag, startPoint x: 35, startPoint y: 34, endPoint x: 58, endPoint y: 40, distance: 23.4
click at [35, 34] on p "Home" at bounding box center [27, 34] width 17 height 9
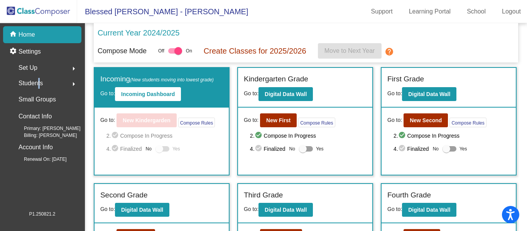
click at [36, 81] on span "Students" at bounding box center [31, 83] width 24 height 11
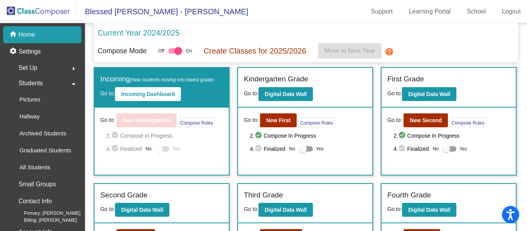
click at [46, 67] on div "Set Up arrow_right" at bounding box center [45, 67] width 74 height 15
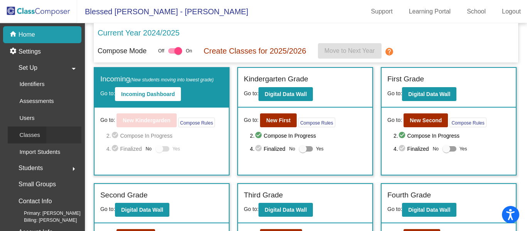
click at [29, 136] on p "Classes" at bounding box center [29, 134] width 20 height 9
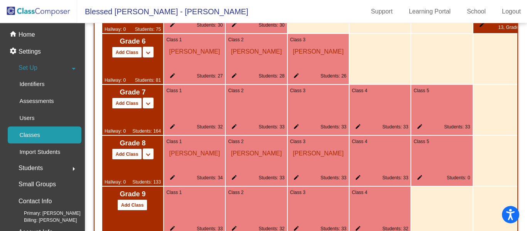
scroll to position [968, 0]
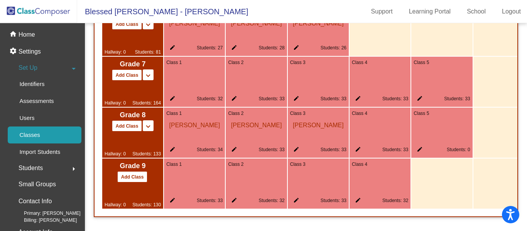
click at [448, 128] on div "Class 5 edit Students: 0" at bounding box center [441, 133] width 61 height 50
click at [421, 146] on mat-icon "edit" at bounding box center [417, 150] width 9 height 9
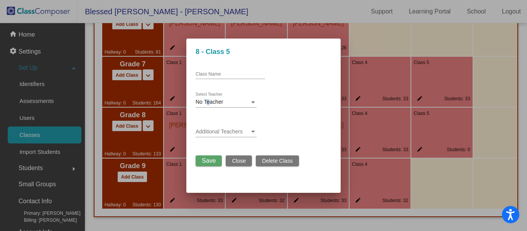
click at [208, 102] on span "No Teacher" at bounding box center [208, 102] width 27 height 6
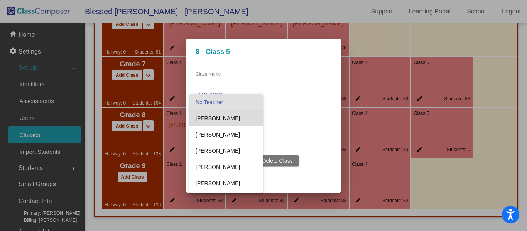
click at [210, 116] on span "[PERSON_NAME]" at bounding box center [225, 118] width 61 height 16
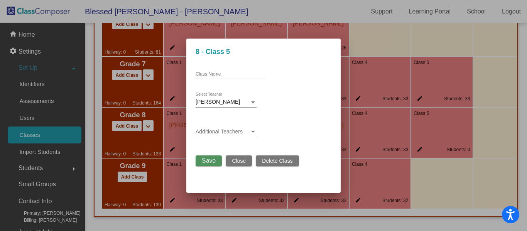
click at [205, 165] on button "Save" at bounding box center [208, 160] width 26 height 11
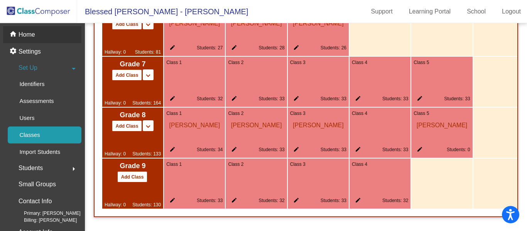
click at [37, 35] on div "home Home" at bounding box center [42, 34] width 78 height 17
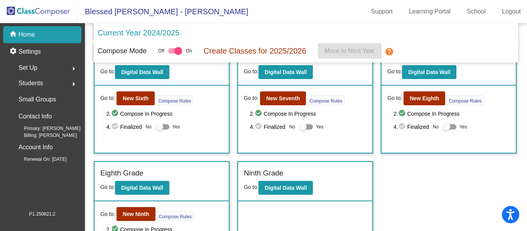
scroll to position [215, 0]
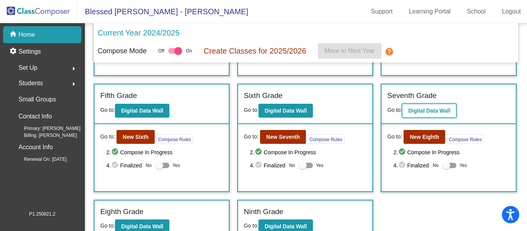
click at [435, 110] on b "Digital Data Wall" at bounding box center [429, 111] width 42 height 6
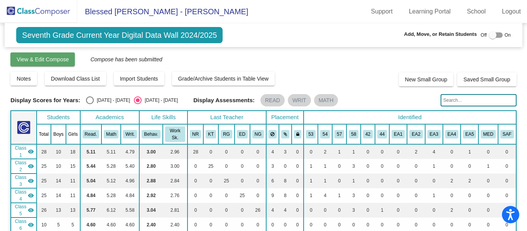
click at [45, 57] on span "View & Edit Compose" at bounding box center [43, 59] width 52 height 6
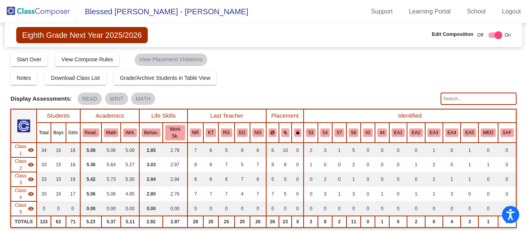
click at [29, 12] on img at bounding box center [38, 11] width 77 height 23
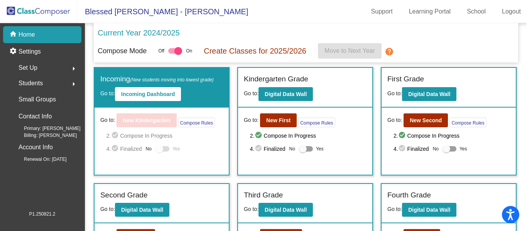
click at [33, 64] on span "Set Up" at bounding box center [28, 67] width 19 height 11
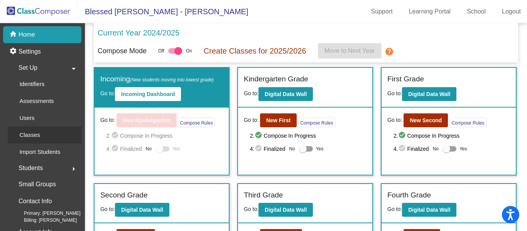
click at [33, 134] on p "Classes" at bounding box center [29, 134] width 20 height 9
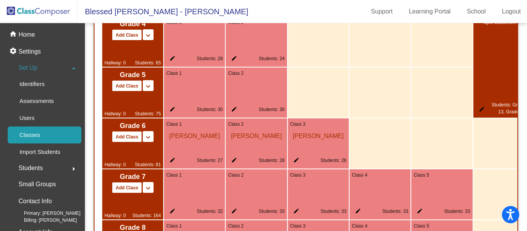
scroll to position [925, 0]
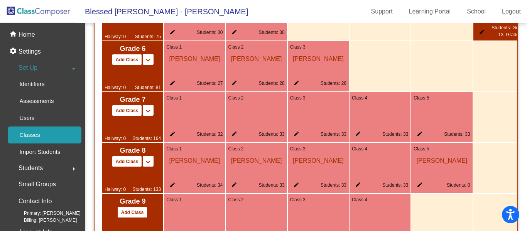
click at [384, 167] on div "Class 4 edit Students: 33" at bounding box center [379, 168] width 61 height 50
click at [359, 190] on mat-icon "edit" at bounding box center [356, 186] width 9 height 9
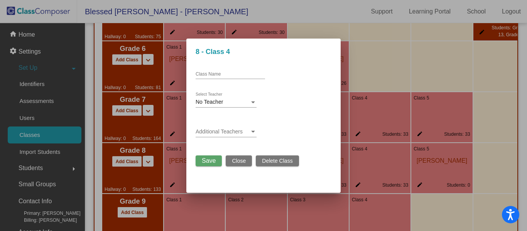
click at [236, 163] on span "Close" at bounding box center [239, 161] width 14 height 6
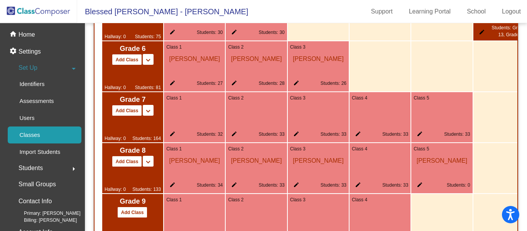
click at [357, 186] on mat-icon "edit" at bounding box center [356, 186] width 9 height 9
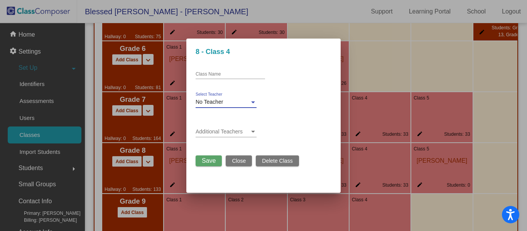
click at [251, 103] on div at bounding box center [253, 102] width 4 height 2
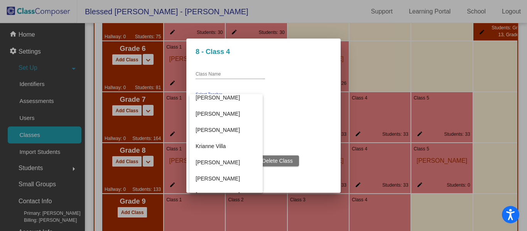
scroll to position [0, 0]
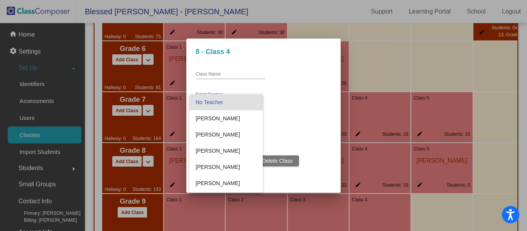
click at [494, 63] on div at bounding box center [263, 115] width 527 height 231
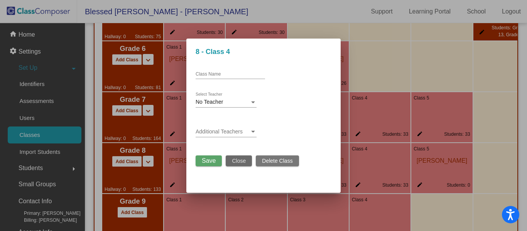
click at [246, 162] on button "Close" at bounding box center [239, 160] width 26 height 11
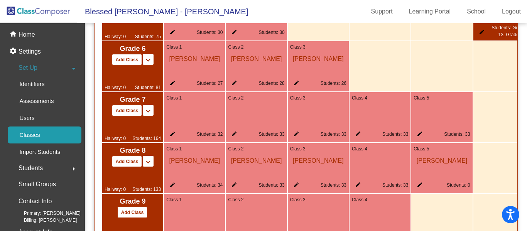
scroll to position [887, 0]
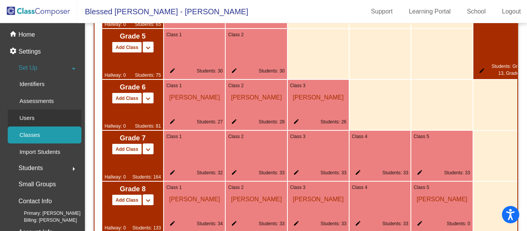
click at [28, 117] on p "Users" at bounding box center [26, 117] width 15 height 9
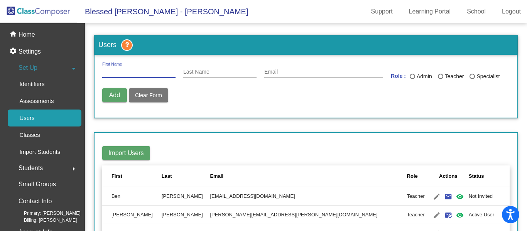
click at [130, 71] on input "First Name" at bounding box center [138, 72] width 73 height 6
type input "[PERSON_NAME]"
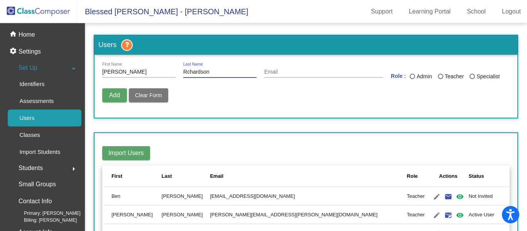
click at [185, 73] on input "Rchardson" at bounding box center [219, 72] width 73 height 6
type input "[PERSON_NAME]"
drag, startPoint x: 104, startPoint y: 70, endPoint x: 135, endPoint y: 63, distance: 31.3
click at [105, 69] on input "[PERSON_NAME]" at bounding box center [138, 72] width 73 height 6
type input "[PERSON_NAME]"
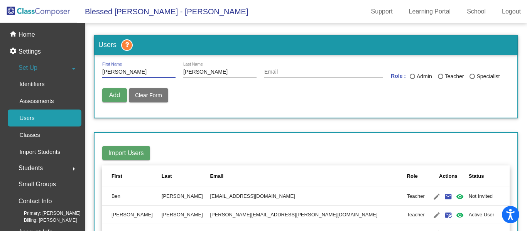
click at [270, 73] on input "Email" at bounding box center [323, 72] width 119 height 6
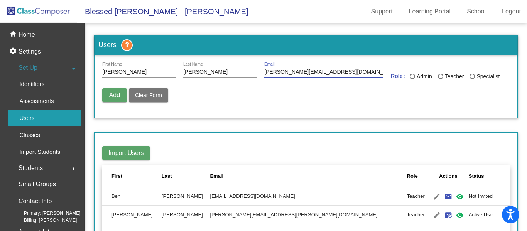
type input "[PERSON_NAME][EMAIL_ADDRESS][DOMAIN_NAME]"
click at [438, 79] on div "Last Name" at bounding box center [440, 76] width 5 height 5
click at [440, 79] on input "Teacher" at bounding box center [440, 79] width 0 height 0
radio input "true"
click at [117, 97] on span "Add" at bounding box center [114, 95] width 11 height 7
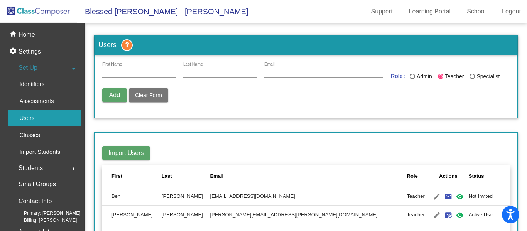
radio input "false"
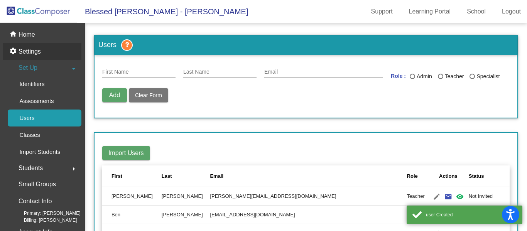
click at [35, 51] on p "Settings" at bounding box center [30, 51] width 22 height 9
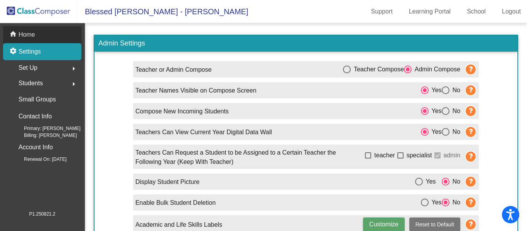
click at [37, 36] on div "home Home" at bounding box center [42, 34] width 78 height 17
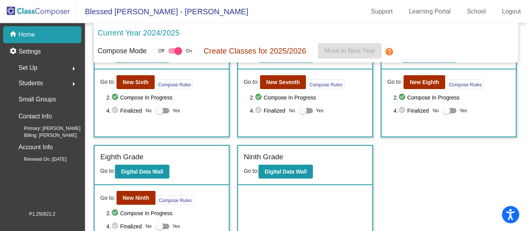
scroll to position [292, 0]
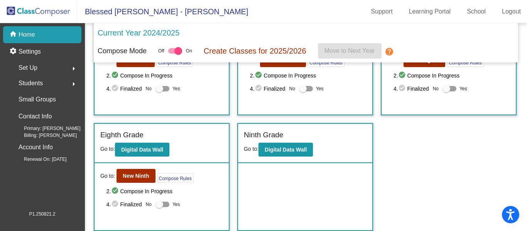
click at [54, 66] on div "Set Up arrow_right" at bounding box center [45, 67] width 74 height 15
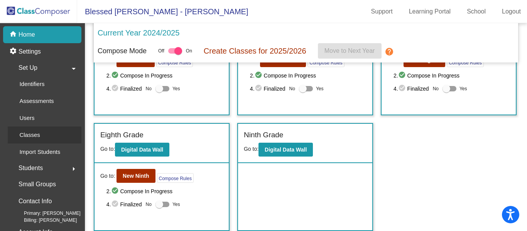
click at [45, 135] on div "Classes" at bounding box center [27, 134] width 39 height 17
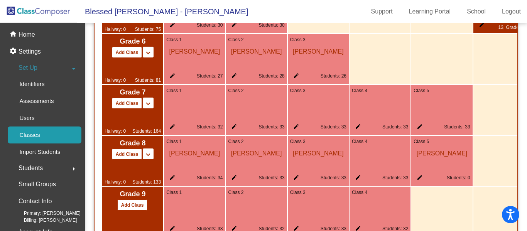
scroll to position [968, 0]
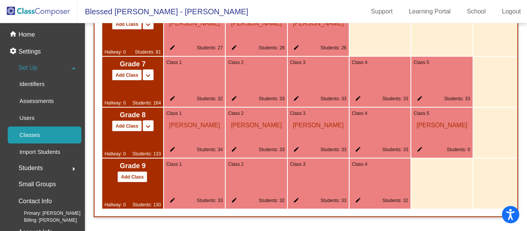
click at [356, 146] on mat-icon "edit" at bounding box center [356, 150] width 9 height 9
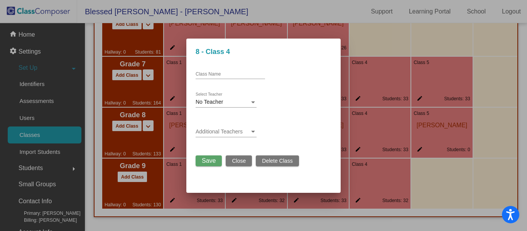
click at [246, 99] on div "No Teacher Select Teacher" at bounding box center [225, 100] width 61 height 15
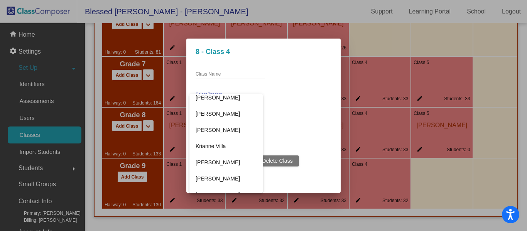
scroll to position [270, 0]
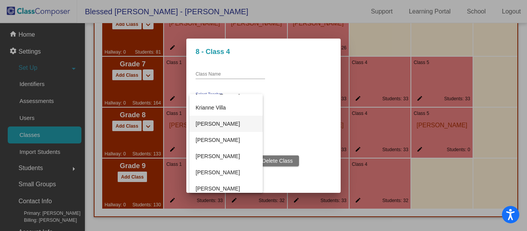
click at [234, 122] on span "[PERSON_NAME]" at bounding box center [225, 124] width 61 height 16
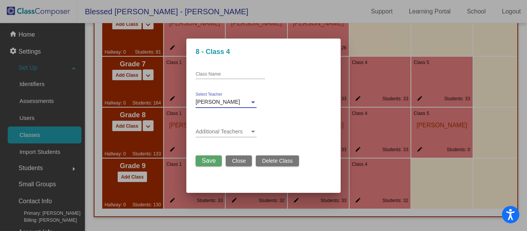
click at [212, 159] on span "Save" at bounding box center [209, 160] width 14 height 7
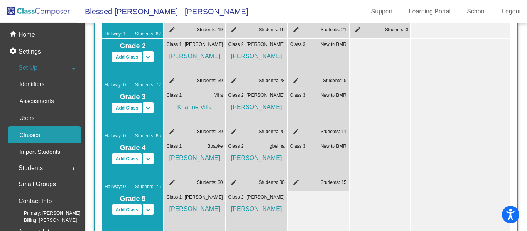
scroll to position [120, 0]
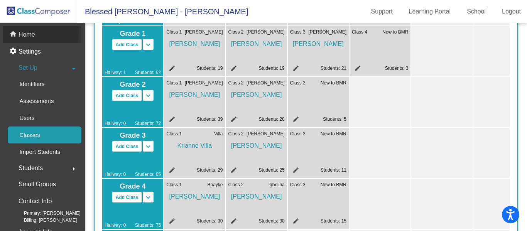
click at [34, 31] on p "Home" at bounding box center [27, 34] width 17 height 9
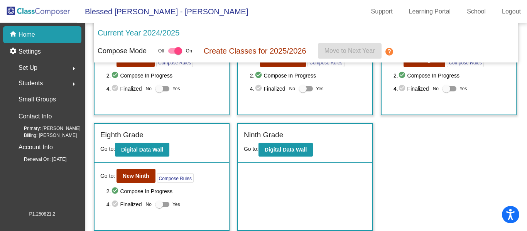
scroll to position [215, 0]
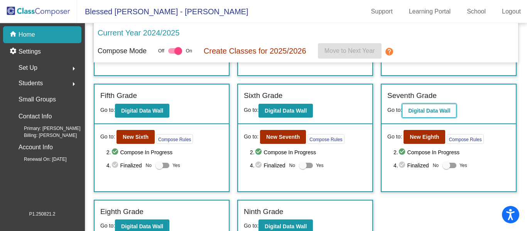
click at [432, 112] on b "Digital Data Wall" at bounding box center [429, 111] width 42 height 6
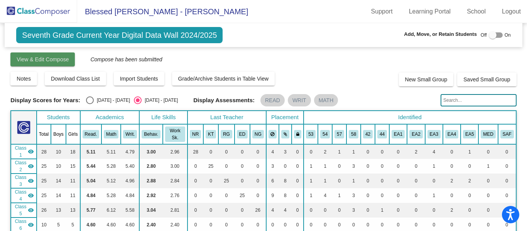
click at [52, 61] on span "View & Edit Compose" at bounding box center [43, 59] width 52 height 6
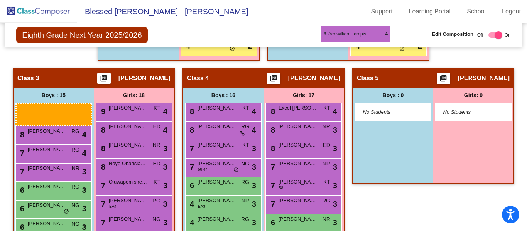
scroll to position [560, 0]
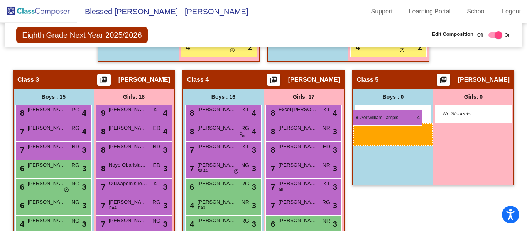
drag, startPoint x: 40, startPoint y: 93, endPoint x: 354, endPoint y: 109, distance: 314.6
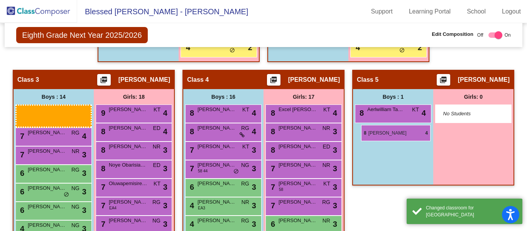
drag, startPoint x: 61, startPoint y: 114, endPoint x: 361, endPoint y: 125, distance: 300.1
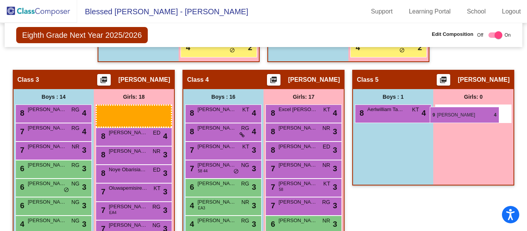
drag, startPoint x: 136, startPoint y: 116, endPoint x: 429, endPoint y: 107, distance: 293.1
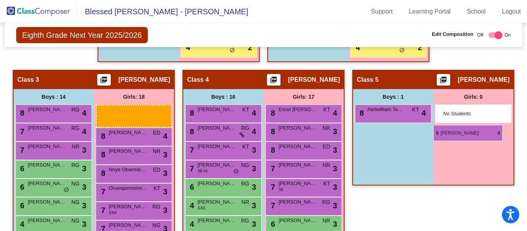
drag, startPoint x: 131, startPoint y: 111, endPoint x: 433, endPoint y: 125, distance: 301.8
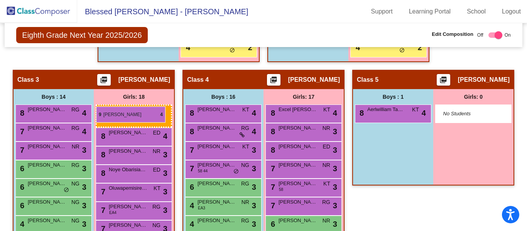
drag, startPoint x: 141, startPoint y: 111, endPoint x: 96, endPoint y: 106, distance: 45.3
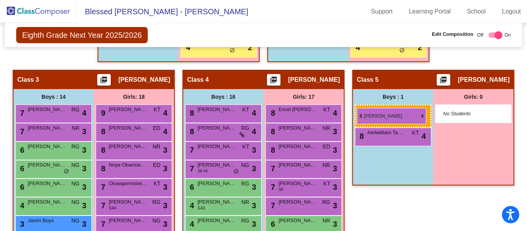
drag, startPoint x: 38, startPoint y: 115, endPoint x: 357, endPoint y: 108, distance: 318.5
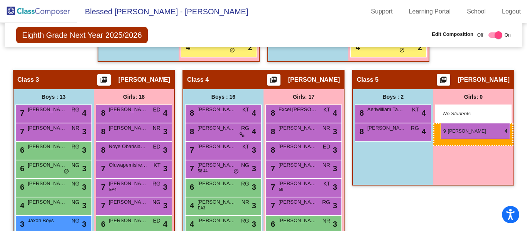
drag, startPoint x: 132, startPoint y: 115, endPoint x: 440, endPoint y: 123, distance: 308.5
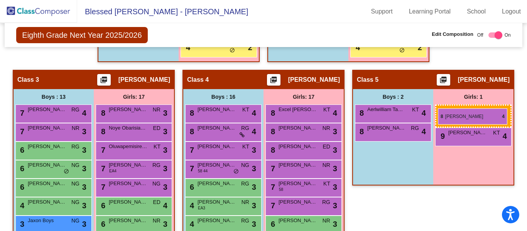
drag, startPoint x: 121, startPoint y: 112, endPoint x: 438, endPoint y: 108, distance: 316.9
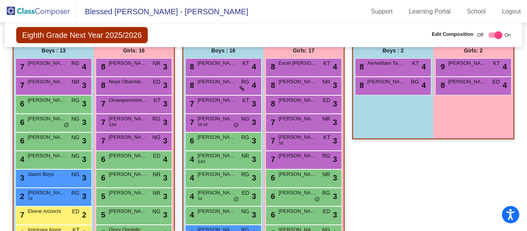
scroll to position [567, 0]
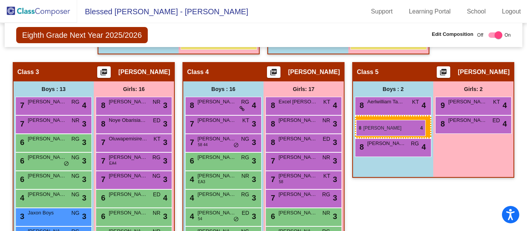
drag, startPoint x: 231, startPoint y: 106, endPoint x: 356, endPoint y: 120, distance: 125.3
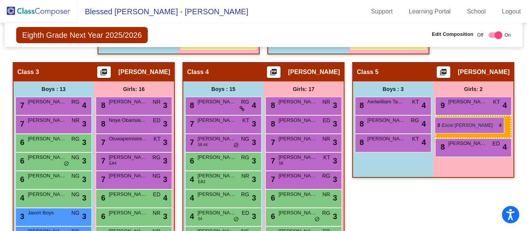
drag, startPoint x: 291, startPoint y: 104, endPoint x: 434, endPoint y: 117, distance: 144.3
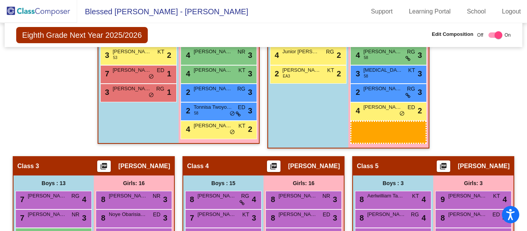
scroll to position [490, 0]
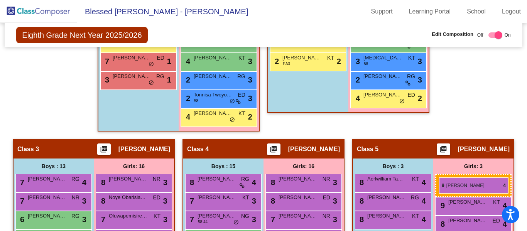
drag, startPoint x: 385, startPoint y: 112, endPoint x: 439, endPoint y: 177, distance: 84.9
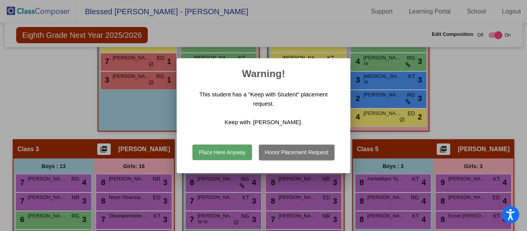
click at [306, 155] on button "Honor Placement Request" at bounding box center [297, 152] width 76 height 15
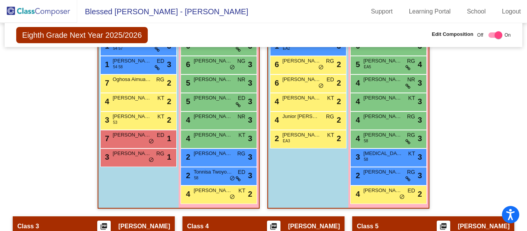
scroll to position [375, 0]
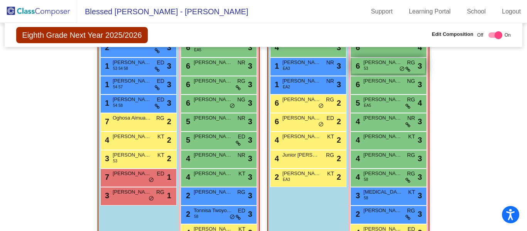
click at [399, 69] on span "do_not_disturb_alt" at bounding box center [401, 69] width 5 height 6
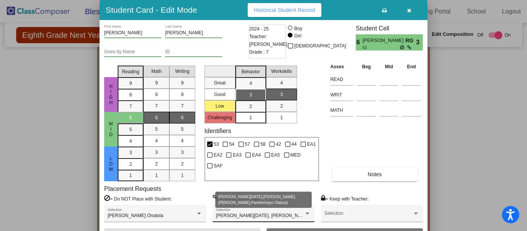
click at [306, 214] on div at bounding box center [307, 213] width 4 height 2
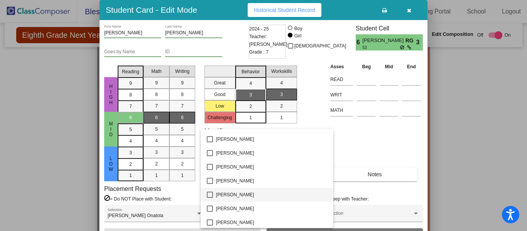
scroll to position [0, 0]
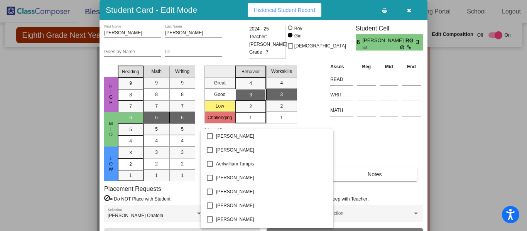
click at [479, 109] on div at bounding box center [263, 115] width 527 height 231
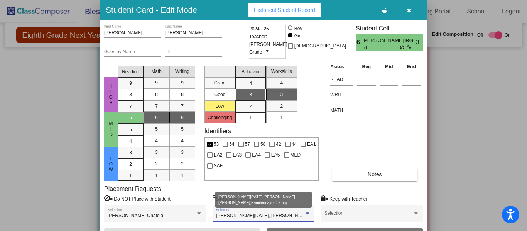
click at [232, 216] on span "[PERSON_NAME][DATE], [PERSON_NAME] [PERSON_NAME], Pamilerinayo Olatunji" at bounding box center [305, 215] width 179 height 5
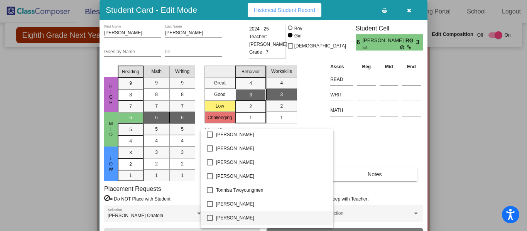
scroll to position [1719, 0]
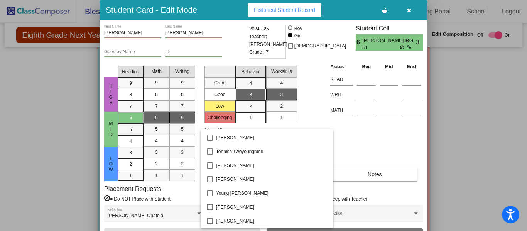
click at [492, 108] on div at bounding box center [263, 115] width 527 height 231
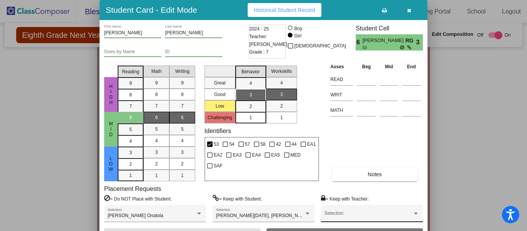
click at [367, 212] on div "Selection" at bounding box center [371, 215] width 95 height 14
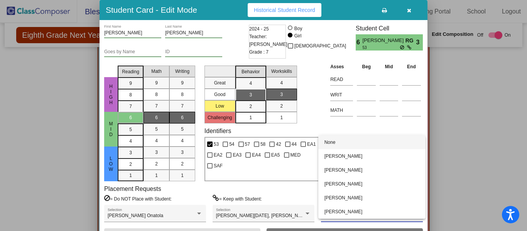
click at [480, 166] on div at bounding box center [263, 115] width 527 height 231
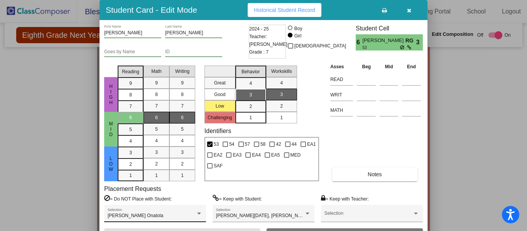
click at [171, 213] on div "[PERSON_NAME] Onatola Selection" at bounding box center [155, 215] width 95 height 14
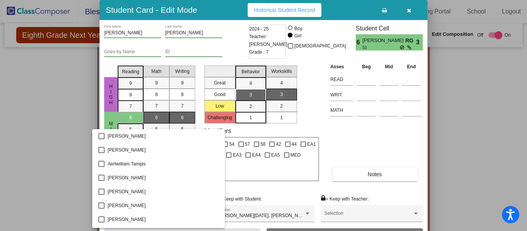
scroll to position [822, 0]
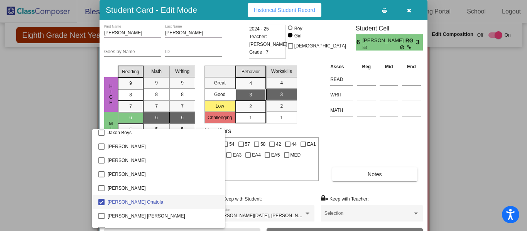
click at [174, 202] on span "[PERSON_NAME] Onatola" at bounding box center [163, 202] width 111 height 14
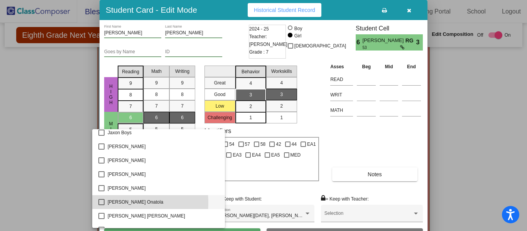
click at [100, 202] on mat-pseudo-checkbox at bounding box center [101, 202] width 6 height 6
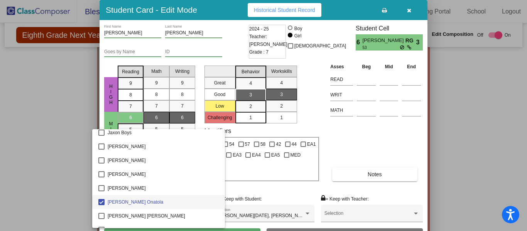
click at [478, 98] on div at bounding box center [263, 115] width 527 height 231
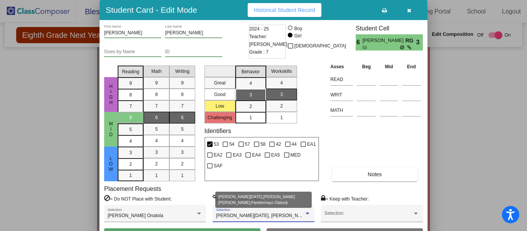
click at [252, 214] on span "[PERSON_NAME][DATE], [PERSON_NAME] [PERSON_NAME], Pamilerinayo Olatunji" at bounding box center [305, 215] width 179 height 5
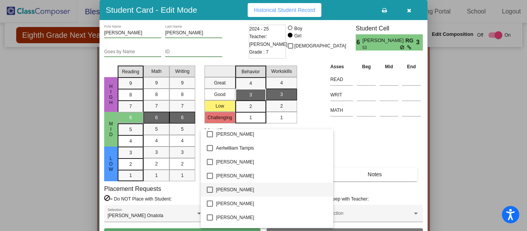
scroll to position [0, 0]
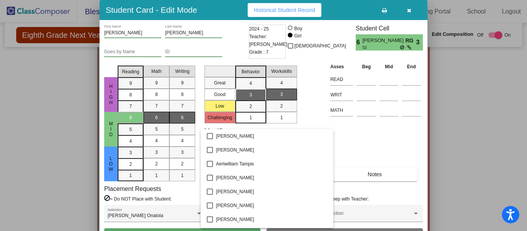
click at [459, 120] on div at bounding box center [263, 115] width 527 height 231
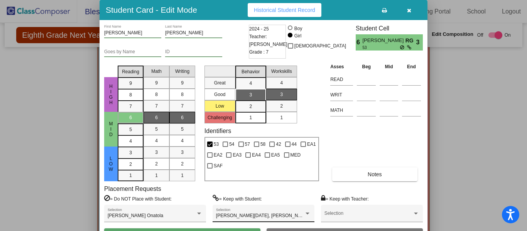
click at [252, 213] on div "[PERSON_NAME][DATE], [PERSON_NAME] [PERSON_NAME], Pamilerinayo Olatunji Selecti…" at bounding box center [263, 215] width 95 height 14
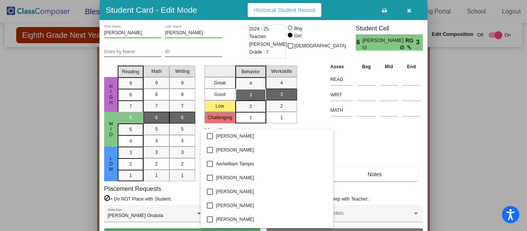
click at [486, 93] on div at bounding box center [263, 115] width 527 height 231
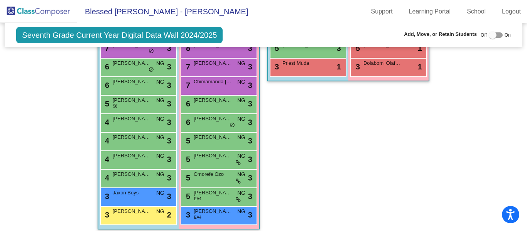
scroll to position [732, 0]
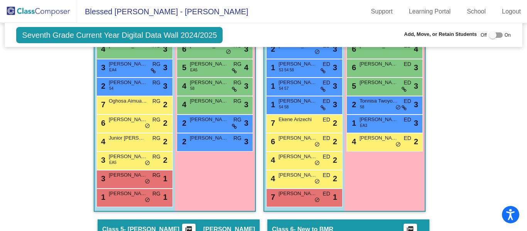
click at [27, 12] on img at bounding box center [38, 11] width 77 height 23
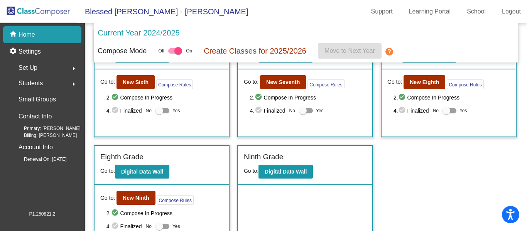
scroll to position [292, 0]
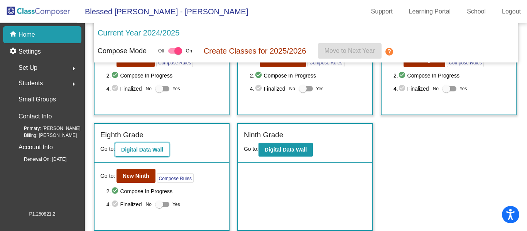
click at [143, 149] on b "Digital Data Wall" at bounding box center [142, 149] width 42 height 6
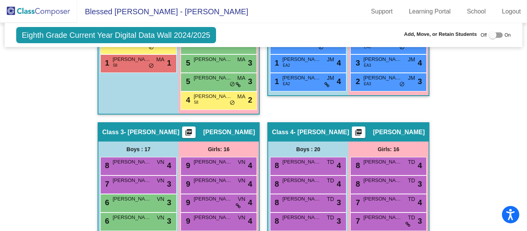
scroll to position [148, 0]
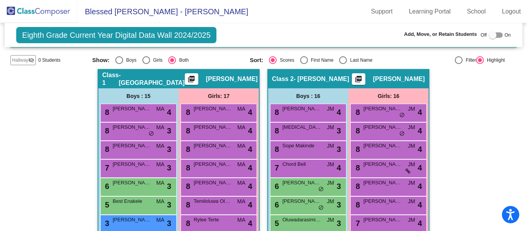
click at [40, 8] on img at bounding box center [38, 11] width 77 height 23
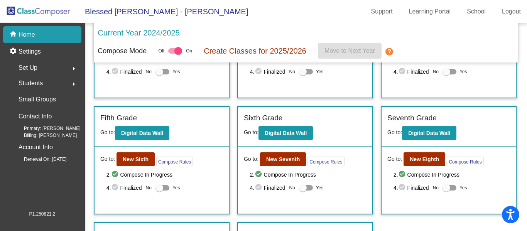
scroll to position [231, 0]
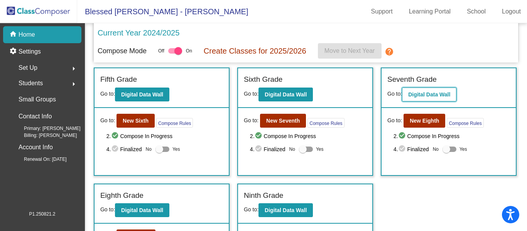
click at [439, 93] on b "Digital Data Wall" at bounding box center [429, 94] width 42 height 6
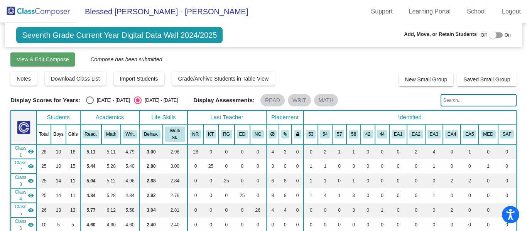
click at [54, 58] on span "View & Edit Compose" at bounding box center [43, 59] width 52 height 6
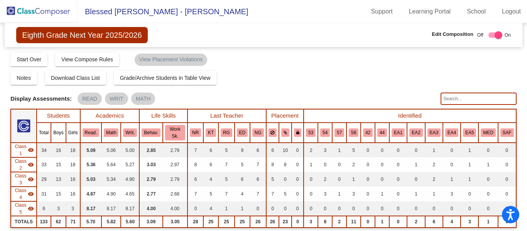
click at [463, 98] on input "text" at bounding box center [478, 99] width 76 height 12
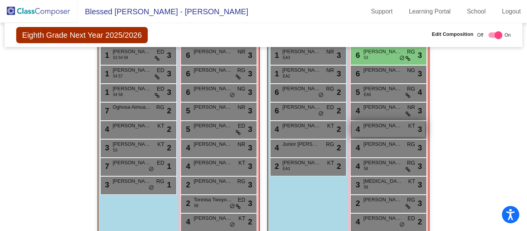
scroll to position [347, 0]
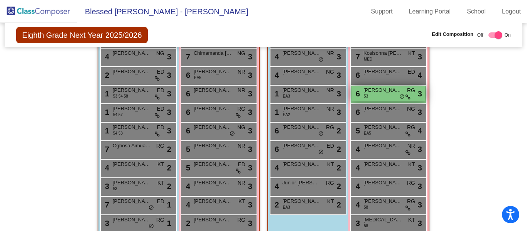
type input "[PERSON_NAME]"
click at [385, 93] on span "[PERSON_NAME]" at bounding box center [382, 90] width 39 height 8
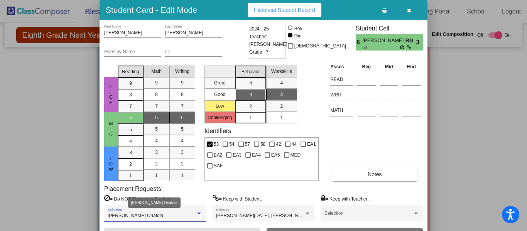
click at [185, 215] on div "[PERSON_NAME] Onatola" at bounding box center [152, 215] width 88 height 5
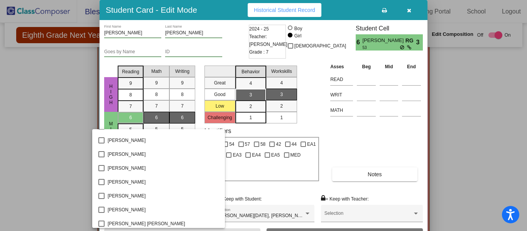
scroll to position [0, 0]
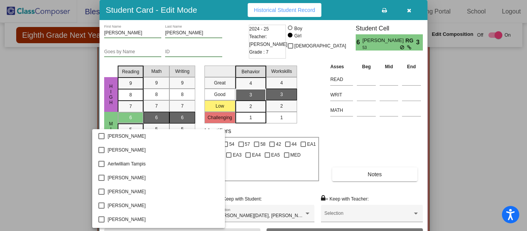
click at [265, 214] on div at bounding box center [263, 115] width 527 height 231
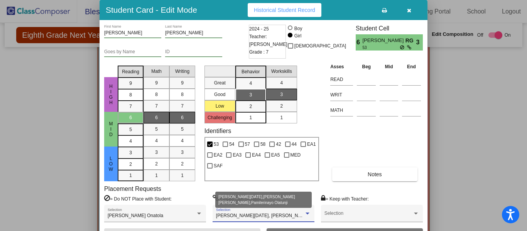
click at [265, 214] on span "[PERSON_NAME][DATE], [PERSON_NAME] [PERSON_NAME], Pamilerinayo Olatunji" at bounding box center [305, 215] width 179 height 5
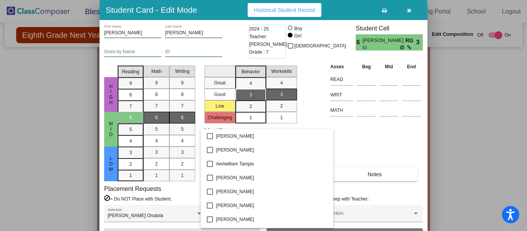
scroll to position [170, 0]
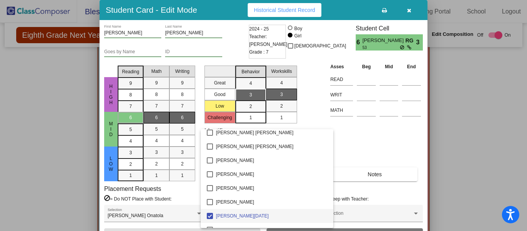
click at [506, 91] on div at bounding box center [263, 115] width 527 height 231
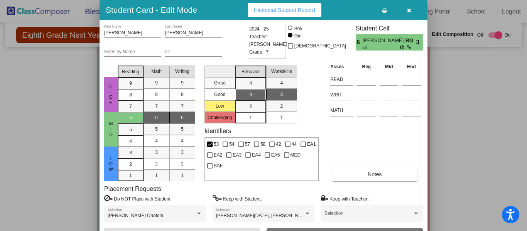
click at [409, 11] on icon "button" at bounding box center [409, 10] width 4 height 5
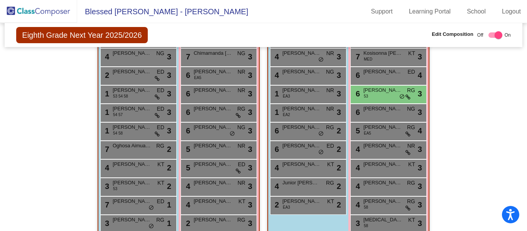
click at [54, 12] on img at bounding box center [38, 11] width 77 height 23
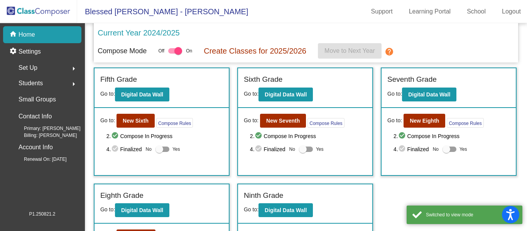
scroll to position [292, 0]
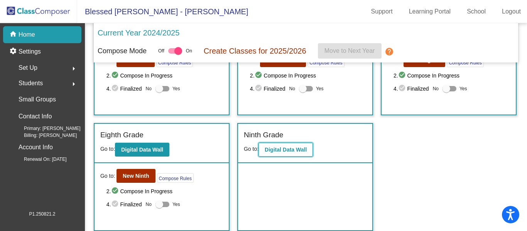
click at [290, 153] on button "Digital Data Wall" at bounding box center [285, 150] width 54 height 14
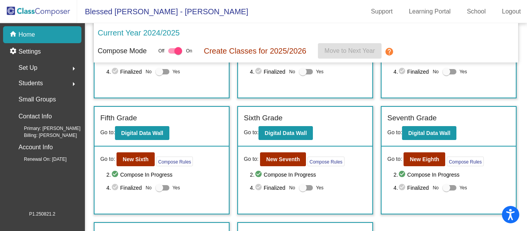
scroll to position [292, 0]
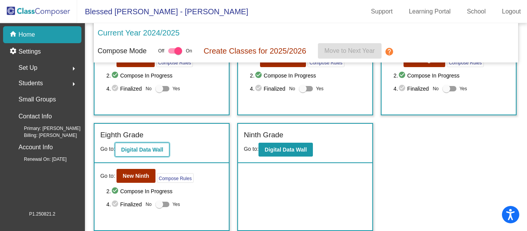
click at [148, 149] on b "Digital Data Wall" at bounding box center [142, 149] width 42 height 6
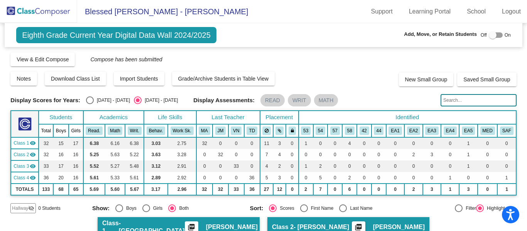
drag, startPoint x: 458, startPoint y: 103, endPoint x: 451, endPoint y: 104, distance: 6.2
click at [458, 103] on input "text" at bounding box center [478, 100] width 76 height 12
type input "[PERSON_NAME]"
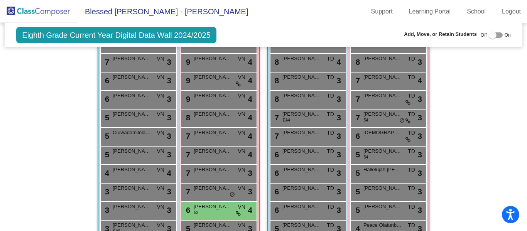
scroll to position [694, 0]
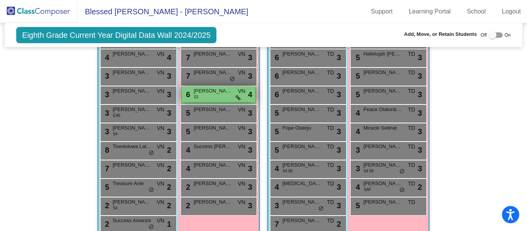
click at [211, 101] on div "6 [PERSON_NAME] 53 VN lock do_not_disturb_alt 4" at bounding box center [219, 94] width 74 height 16
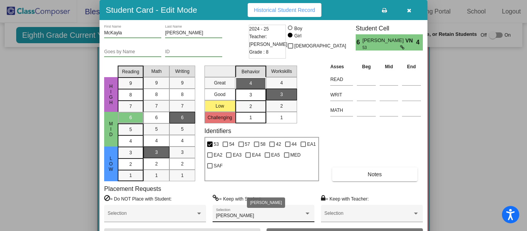
click at [310, 212] on div at bounding box center [307, 213] width 7 height 5
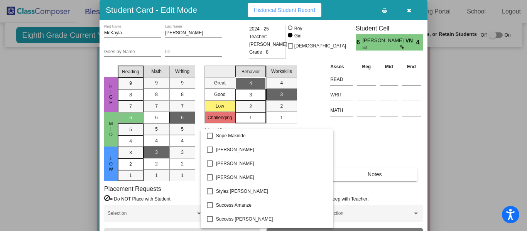
scroll to position [1538, 0]
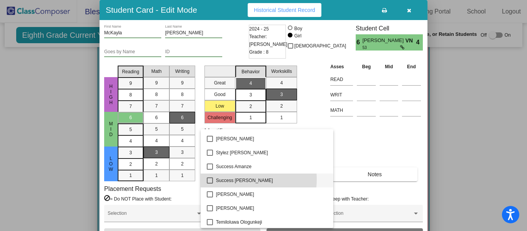
click at [229, 179] on span "Success [PERSON_NAME]" at bounding box center [271, 180] width 111 height 14
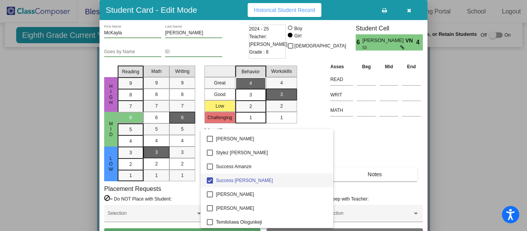
click at [389, 135] on div at bounding box center [263, 115] width 527 height 231
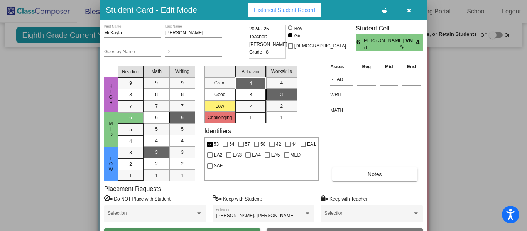
click at [207, 229] on button "Save" at bounding box center [182, 235] width 156 height 14
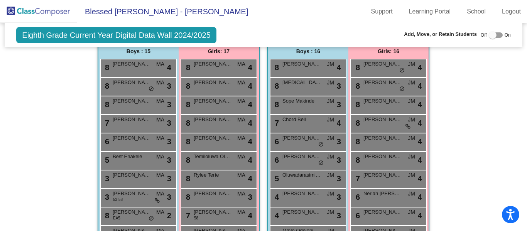
scroll to position [0, 0]
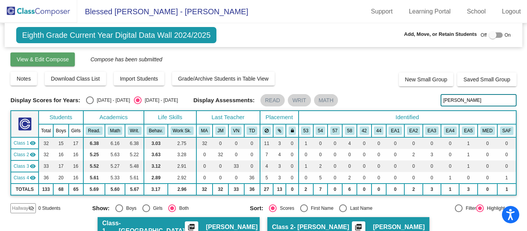
click at [56, 58] on span "View & Edit Compose" at bounding box center [43, 59] width 52 height 6
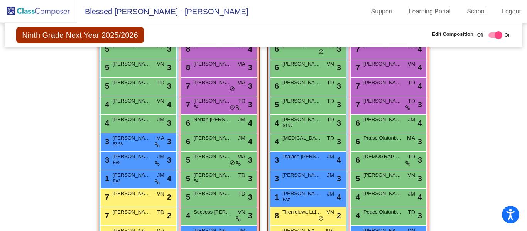
scroll to position [14, 0]
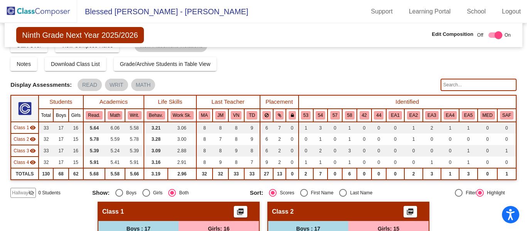
click at [462, 86] on input "text" at bounding box center [478, 85] width 76 height 12
type input "[PERSON_NAME]"
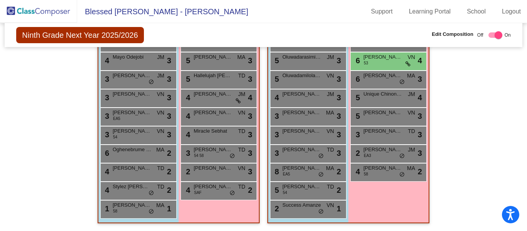
scroll to position [438, 0]
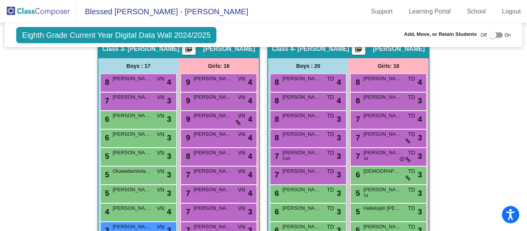
scroll to position [578, 0]
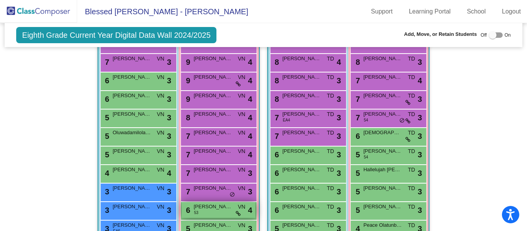
click at [203, 210] on span "[PERSON_NAME]" at bounding box center [213, 207] width 39 height 8
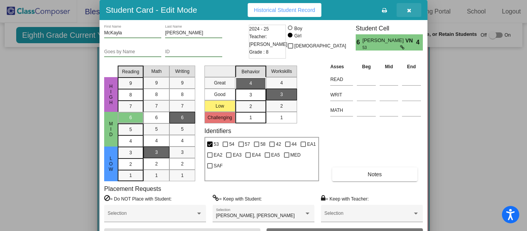
click at [407, 10] on icon "button" at bounding box center [409, 10] width 4 height 5
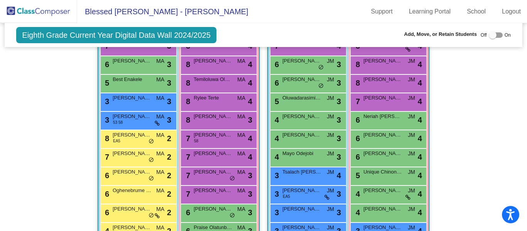
scroll to position [0, 0]
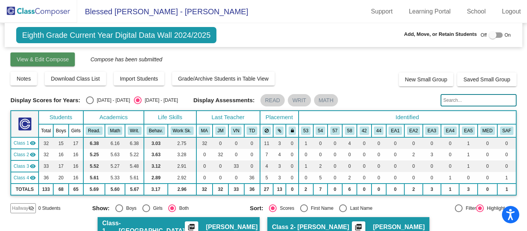
click at [67, 56] on span "View & Edit Compose" at bounding box center [43, 59] width 52 height 6
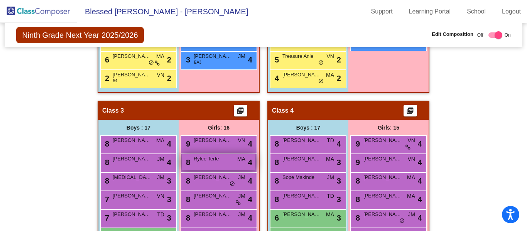
scroll to position [399, 0]
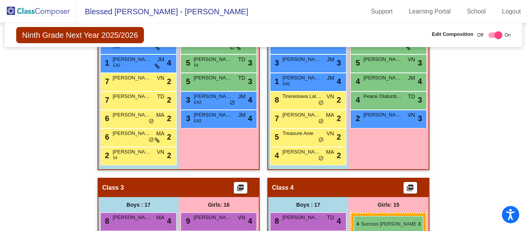
drag, startPoint x: 217, startPoint y: 100, endPoint x: 353, endPoint y: 216, distance: 179.2
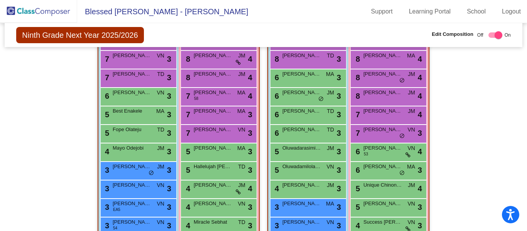
scroll to position [708, 0]
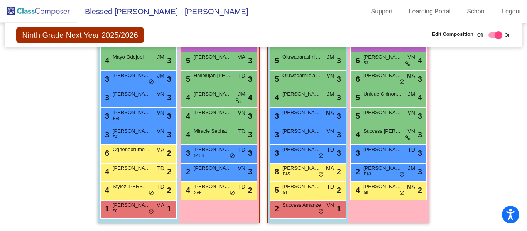
drag, startPoint x: 29, startPoint y: 8, endPoint x: 37, endPoint y: 19, distance: 13.4
click at [29, 8] on img at bounding box center [38, 11] width 77 height 23
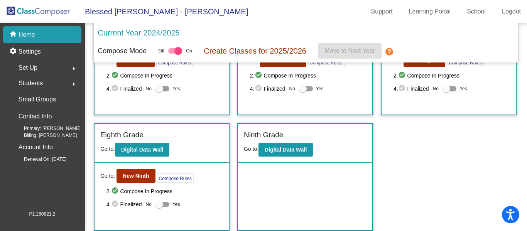
scroll to position [254, 0]
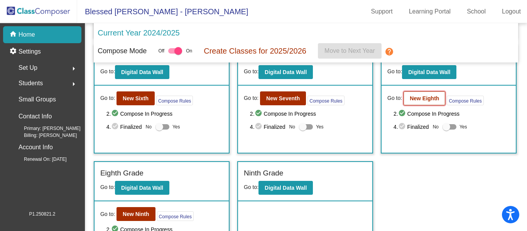
click at [429, 97] on b "New Eighth" at bounding box center [423, 98] width 29 height 6
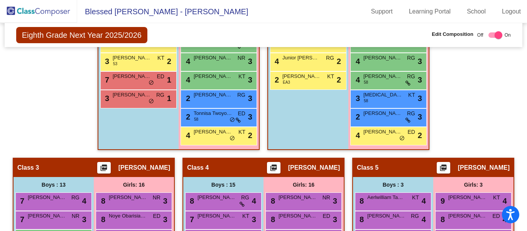
scroll to position [202, 0]
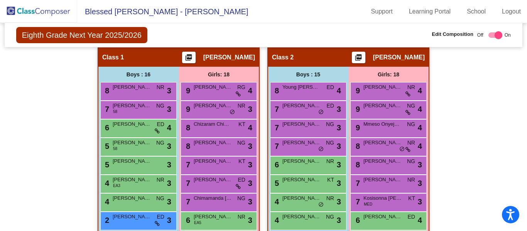
click at [40, 10] on img at bounding box center [38, 11] width 77 height 23
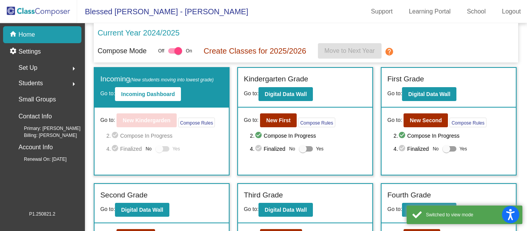
click at [36, 67] on span "Set Up" at bounding box center [28, 67] width 19 height 11
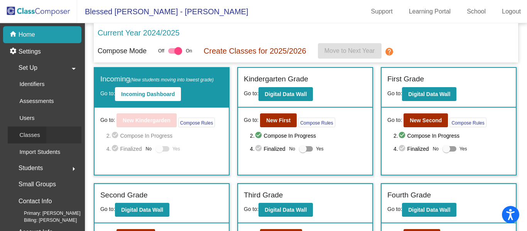
click at [31, 138] on p "Classes" at bounding box center [29, 134] width 20 height 9
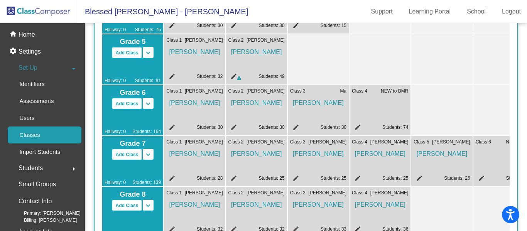
scroll to position [354, 0]
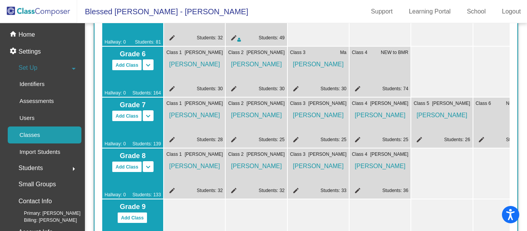
click at [431, 175] on div at bounding box center [441, 173] width 61 height 50
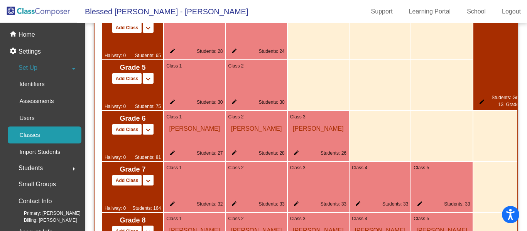
scroll to position [932, 0]
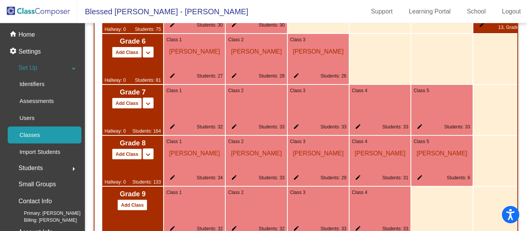
click at [453, 174] on div "Class 5 [PERSON_NAME] edit Students: 6" at bounding box center [441, 161] width 61 height 50
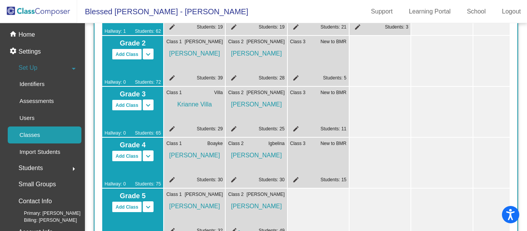
scroll to position [0, 0]
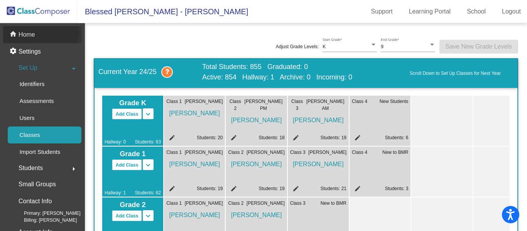
click at [29, 32] on p "Home" at bounding box center [27, 34] width 17 height 9
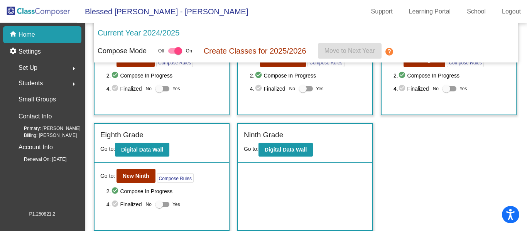
scroll to position [215, 0]
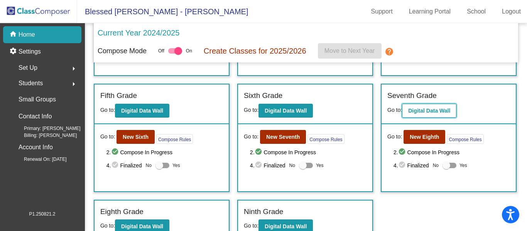
click at [427, 109] on b "Digital Data Wall" at bounding box center [429, 111] width 42 height 6
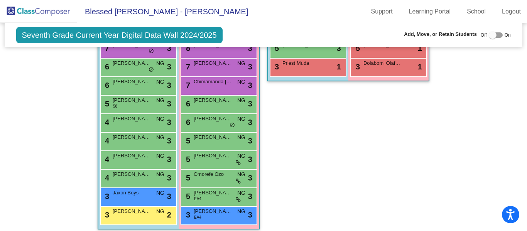
scroll to position [887, 0]
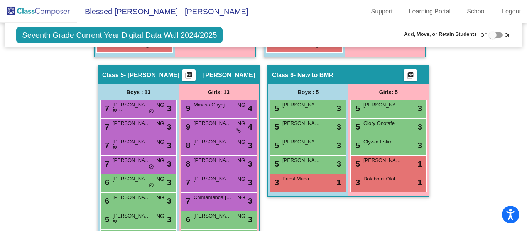
click at [50, 13] on img at bounding box center [38, 11] width 77 height 23
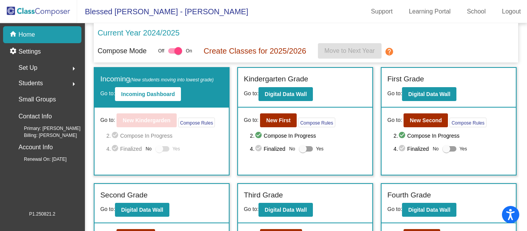
click at [34, 66] on span "Set Up" at bounding box center [28, 67] width 19 height 11
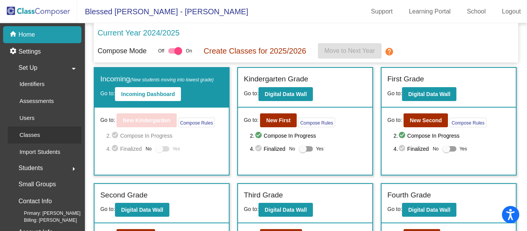
click at [20, 135] on p "Classes" at bounding box center [29, 134] width 20 height 9
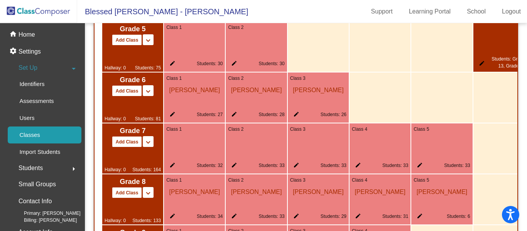
scroll to position [932, 0]
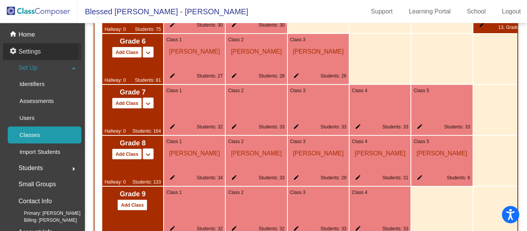
click at [35, 51] on p "Settings" at bounding box center [30, 51] width 22 height 9
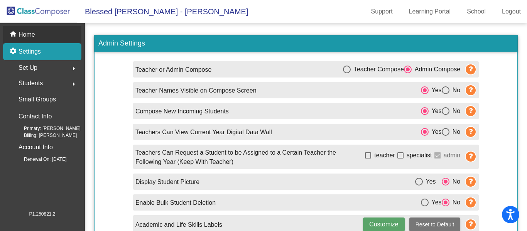
click at [19, 33] on div "home Home" at bounding box center [42, 34] width 78 height 17
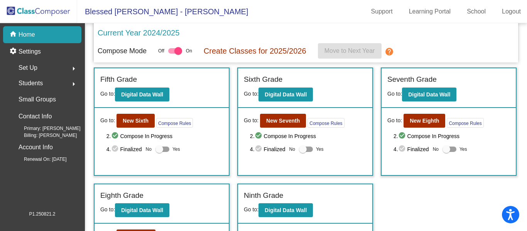
scroll to position [270, 0]
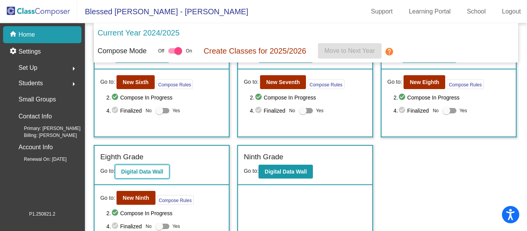
click at [139, 170] on b "Digital Data Wall" at bounding box center [142, 171] width 42 height 6
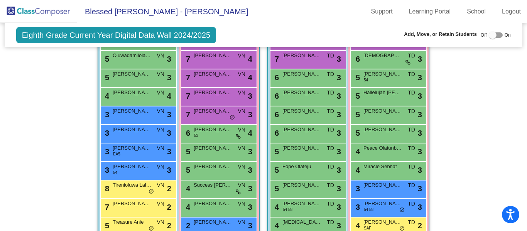
scroll to position [732, 0]
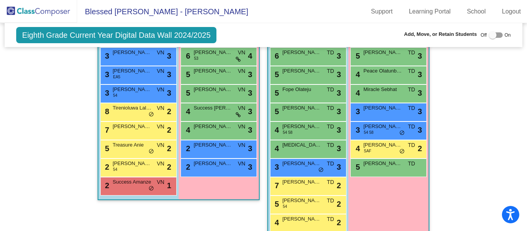
click at [20, 14] on img at bounding box center [38, 11] width 77 height 23
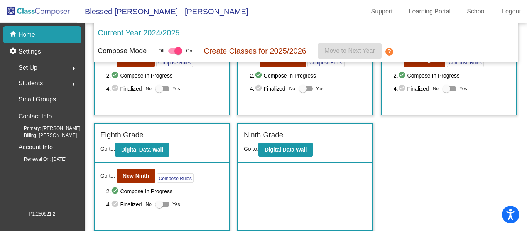
scroll to position [254, 0]
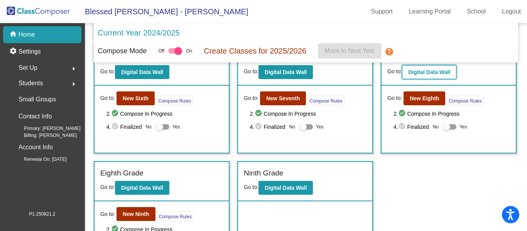
click at [430, 74] on b "Digital Data Wall" at bounding box center [429, 72] width 42 height 6
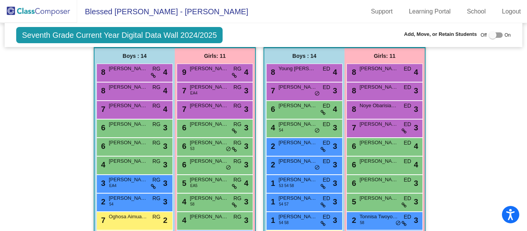
scroll to position [578, 0]
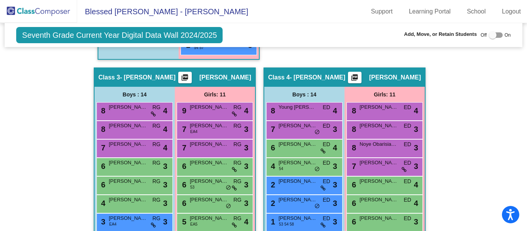
click at [27, 9] on img at bounding box center [38, 11] width 77 height 23
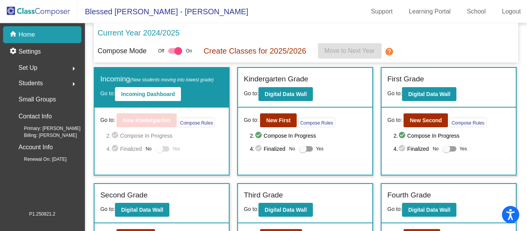
click at [33, 70] on span "Set Up" at bounding box center [28, 67] width 19 height 11
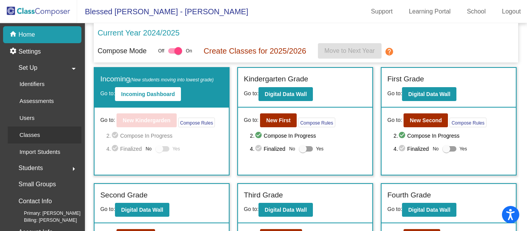
click at [50, 133] on link "Classes" at bounding box center [45, 134] width 74 height 17
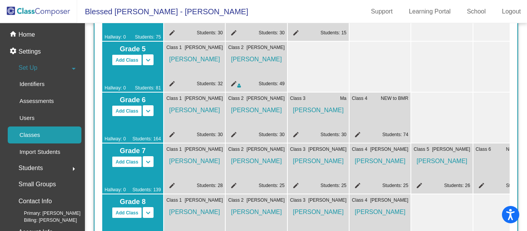
scroll to position [316, 0]
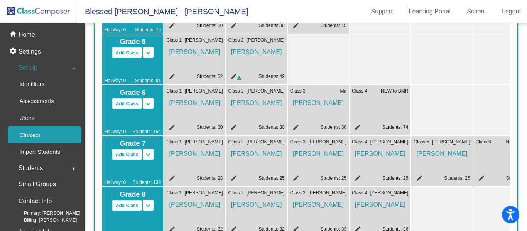
click at [483, 157] on div "Class 6 New to BMR edit Students: 10" at bounding box center [503, 161] width 61 height 50
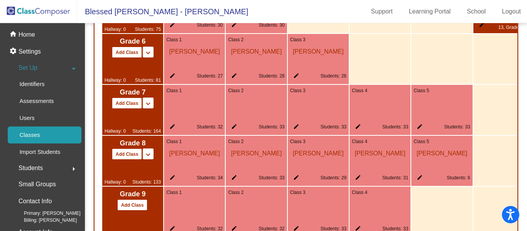
scroll to position [968, 0]
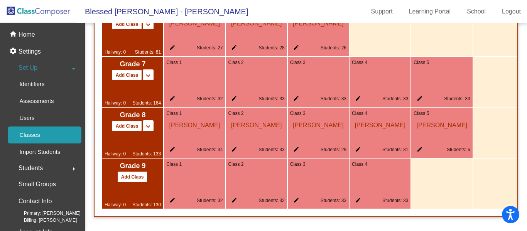
click at [453, 126] on span "[PERSON_NAME]" at bounding box center [441, 123] width 56 height 13
click at [420, 146] on mat-icon "edit" at bounding box center [417, 150] width 9 height 9
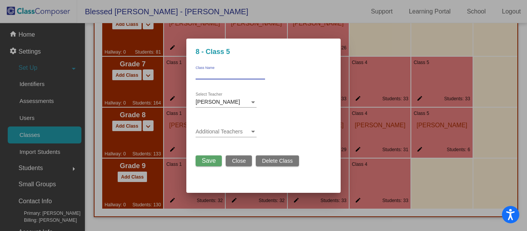
click at [218, 72] on input "Class Name" at bounding box center [229, 74] width 69 height 5
type input "von"
click at [210, 160] on span "Save" at bounding box center [209, 160] width 14 height 7
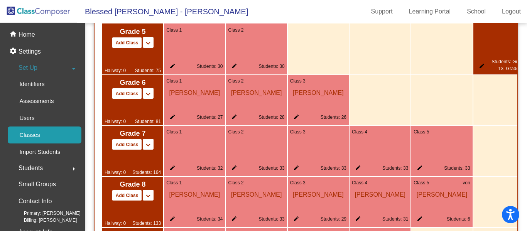
scroll to position [737, 0]
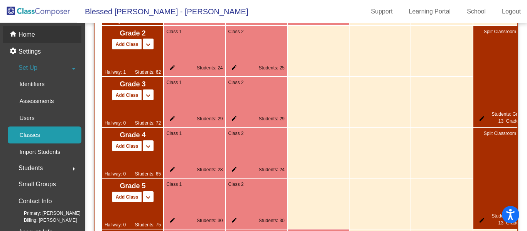
click at [27, 33] on p "Home" at bounding box center [27, 34] width 17 height 9
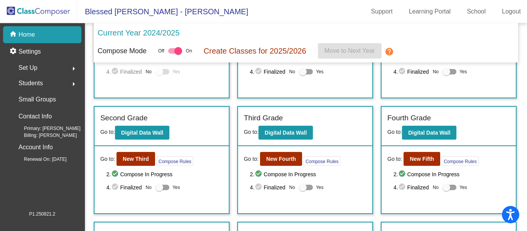
scroll to position [154, 0]
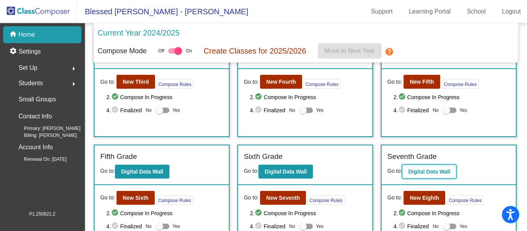
click at [427, 173] on b "Digital Data Wall" at bounding box center [429, 171] width 42 height 6
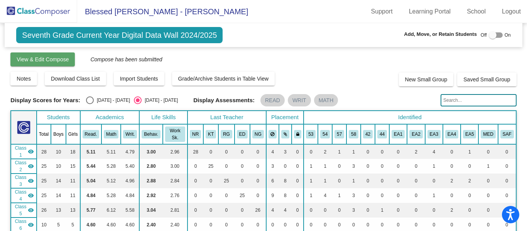
click at [50, 61] on span "View & Edit Compose" at bounding box center [43, 59] width 52 height 6
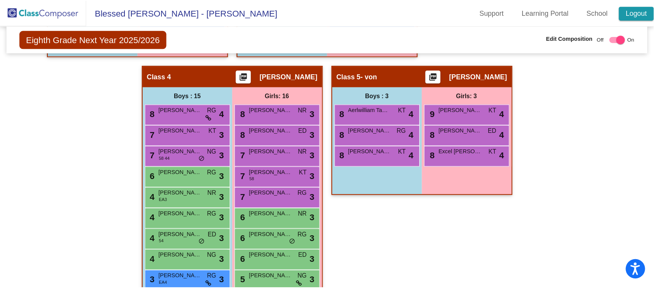
scroll to position [549, 0]
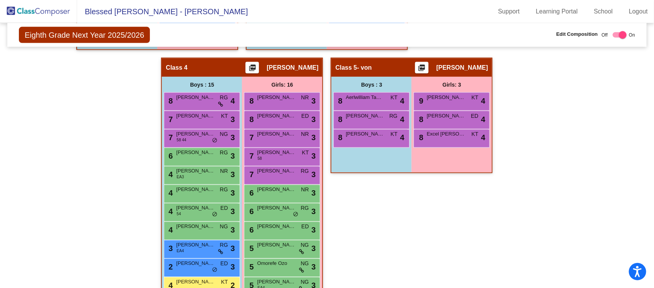
drag, startPoint x: 526, startPoint y: 11, endPoint x: 413, endPoint y: 261, distance: 274.1
click at [413, 231] on div "Class 5 - von picture_as_pdf [PERSON_NAME] Add Student First Name Last Name Stu…" at bounding box center [412, 229] width 162 height 343
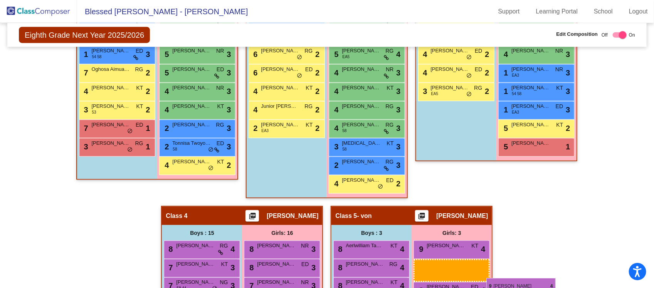
scroll to position [411, 0]
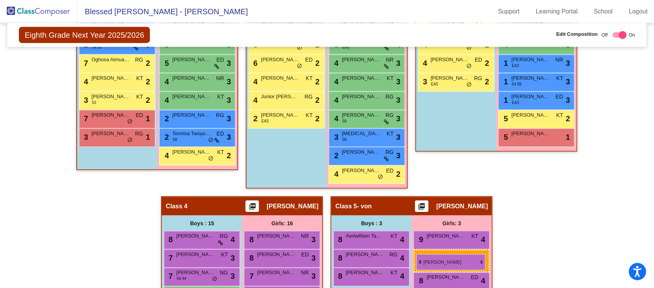
drag, startPoint x: 207, startPoint y: 157, endPoint x: 416, endPoint y: 254, distance: 230.7
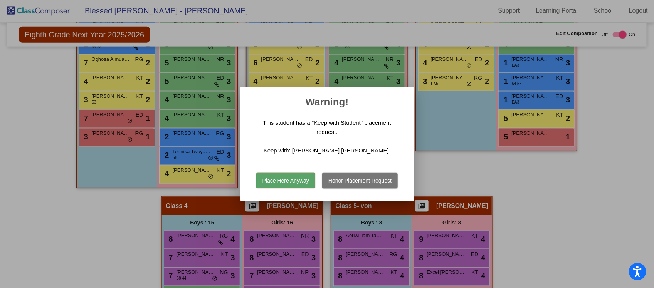
click at [365, 185] on button "Honor Placement Request" at bounding box center [360, 180] width 76 height 15
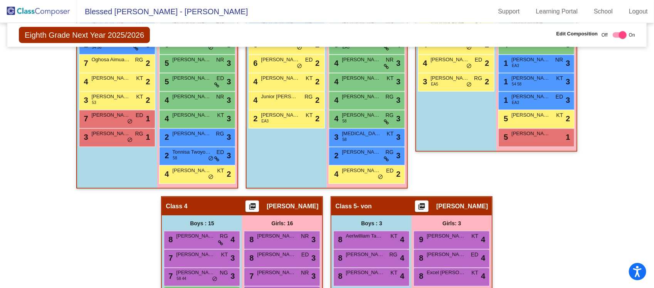
scroll to position [121, 0]
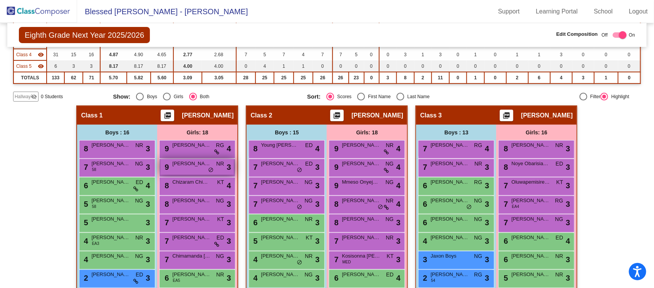
click at [217, 163] on span "NR" at bounding box center [220, 164] width 8 height 8
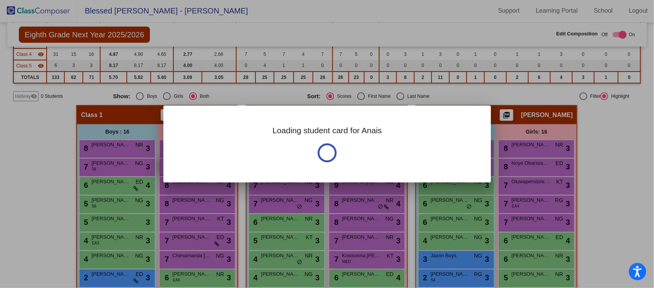
scroll to position [0, 0]
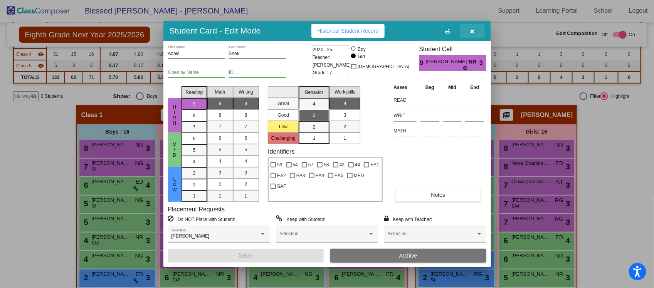
click at [475, 33] on icon "button" at bounding box center [472, 31] width 4 height 5
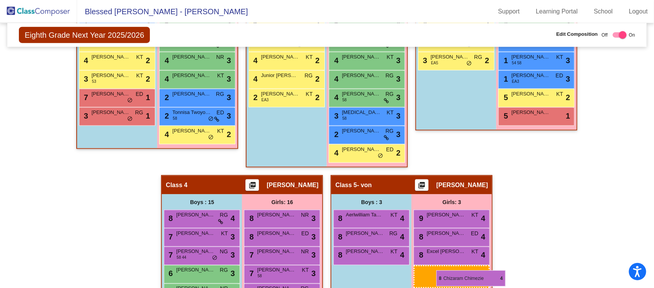
scroll to position [445, 0]
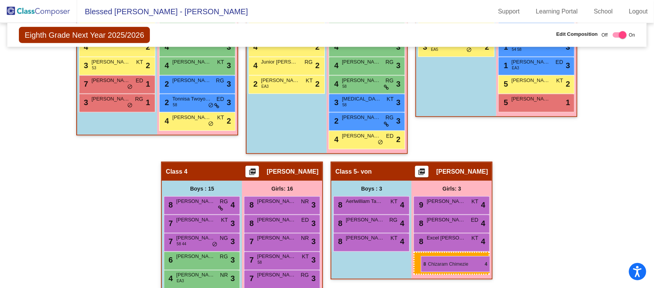
drag, startPoint x: 183, startPoint y: 184, endPoint x: 421, endPoint y: 256, distance: 248.5
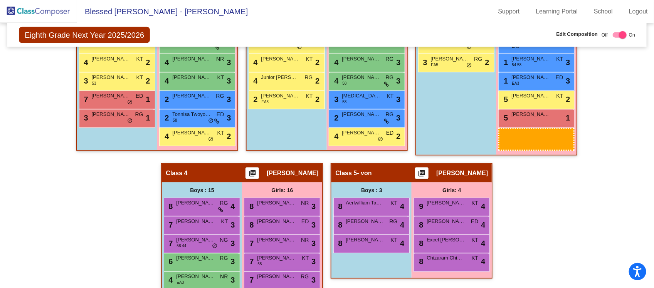
scroll to position [459, 0]
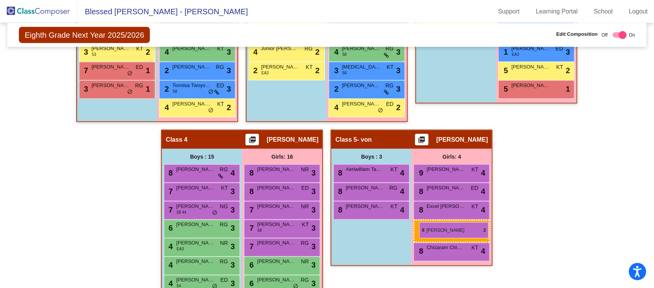
drag, startPoint x: 368, startPoint y: 183, endPoint x: 419, endPoint y: 222, distance: 64.4
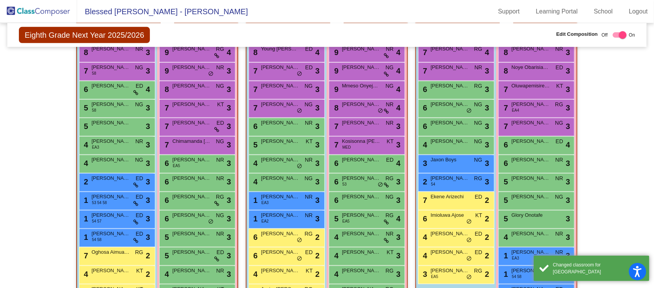
scroll to position [170, 0]
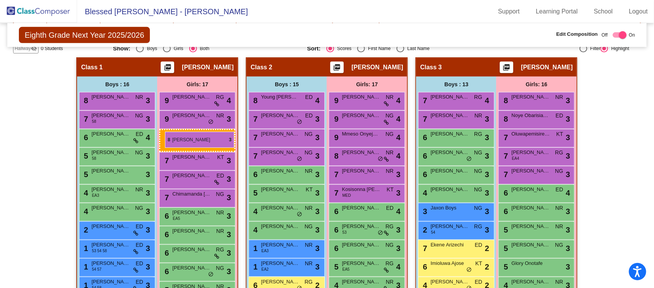
drag, startPoint x: 192, startPoint y: 137, endPoint x: 165, endPoint y: 132, distance: 27.1
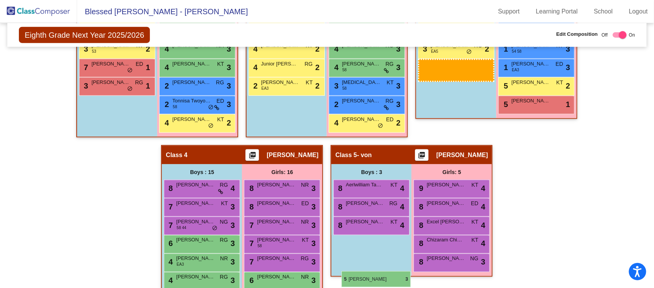
scroll to position [445, 0]
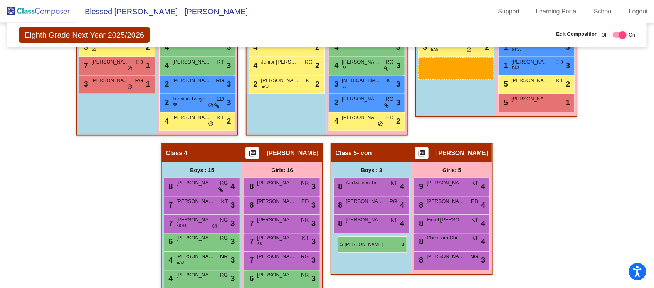
drag, startPoint x: 106, startPoint y: 126, endPoint x: 338, endPoint y: 236, distance: 256.6
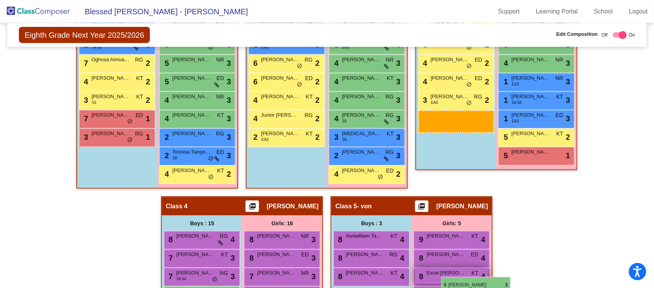
scroll to position [400, 0]
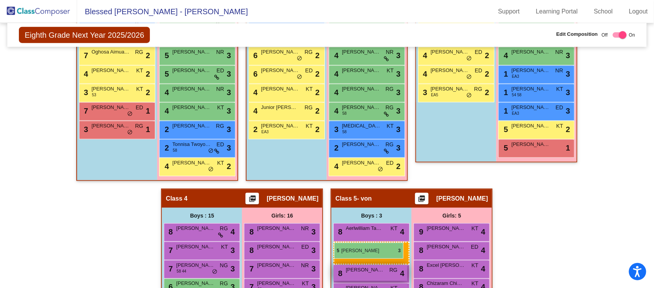
drag, startPoint x: 107, startPoint y: 215, endPoint x: 334, endPoint y: 243, distance: 229.2
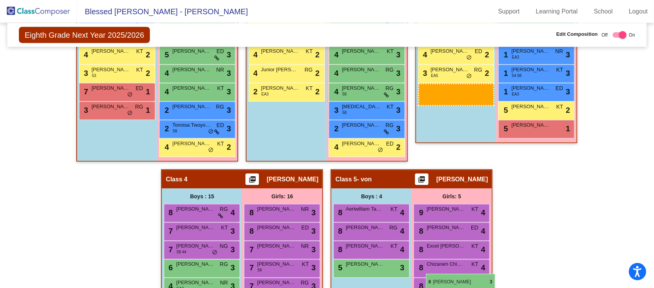
scroll to position [421, 0]
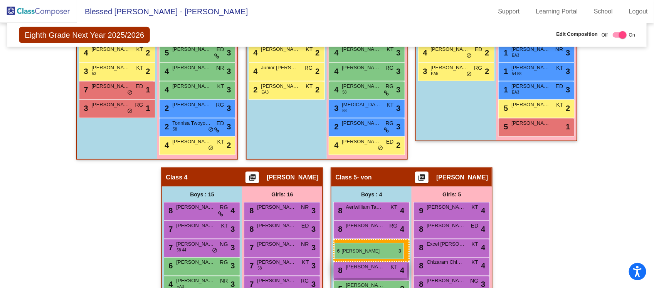
drag, startPoint x: 286, startPoint y: 184, endPoint x: 335, endPoint y: 243, distance: 77.1
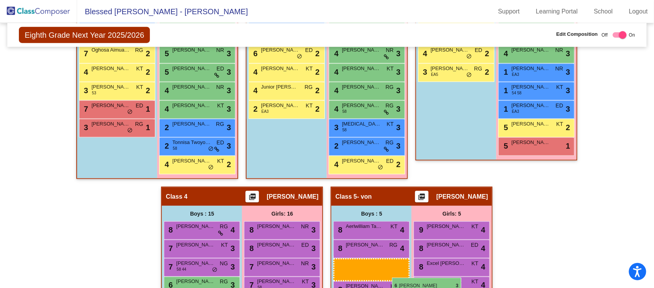
scroll to position [406, 0]
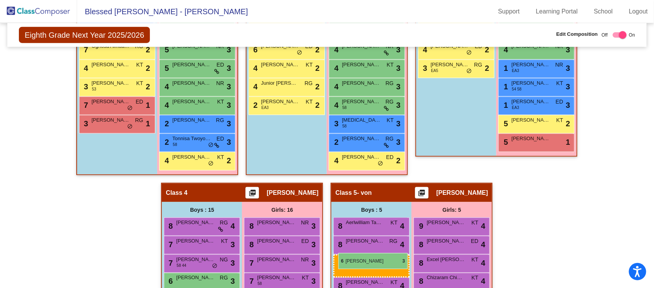
drag, startPoint x: 454, startPoint y: 74, endPoint x: 338, endPoint y: 253, distance: 212.8
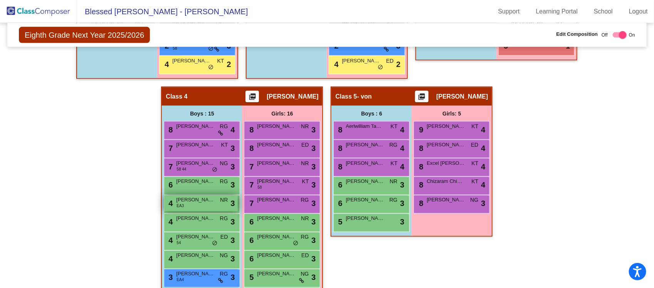
scroll to position [550, 0]
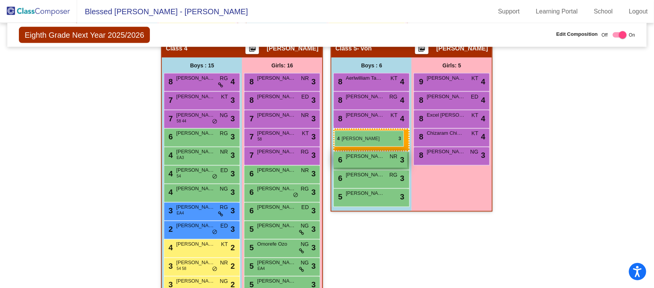
drag, startPoint x: 204, startPoint y: 173, endPoint x: 335, endPoint y: 130, distance: 138.5
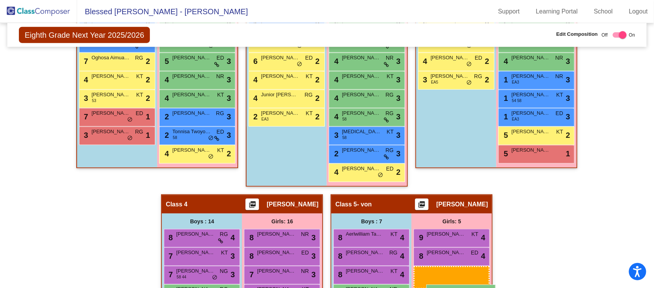
scroll to position [398, 0]
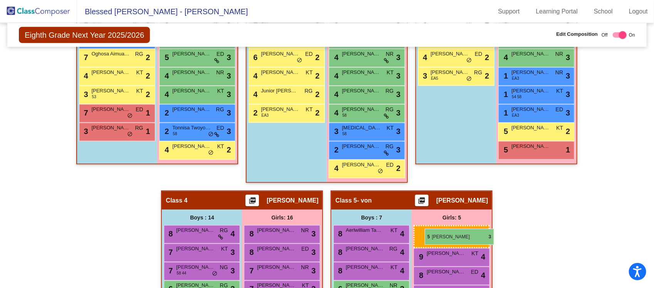
drag, startPoint x: 189, startPoint y: 191, endPoint x: 425, endPoint y: 229, distance: 238.5
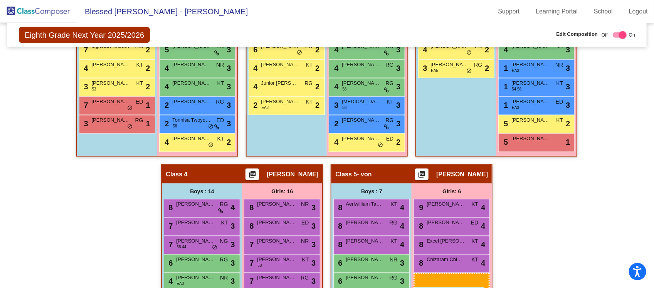
scroll to position [432, 0]
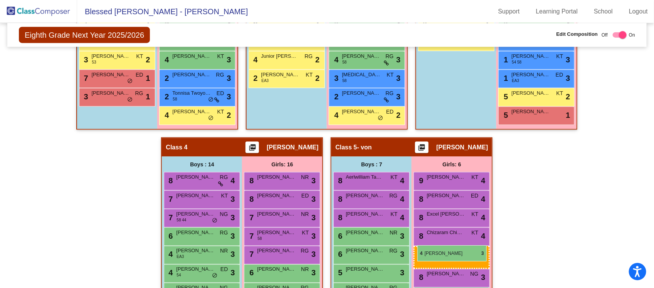
drag, startPoint x: 372, startPoint y: 124, endPoint x: 417, endPoint y: 246, distance: 130.0
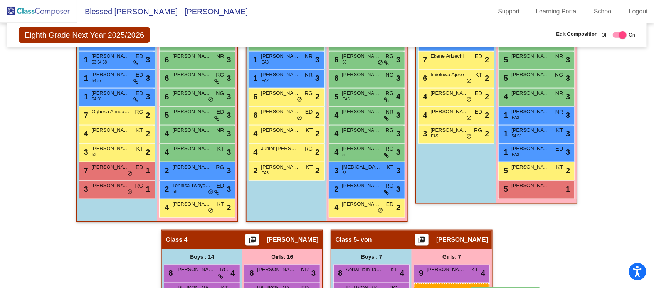
scroll to position [379, 0]
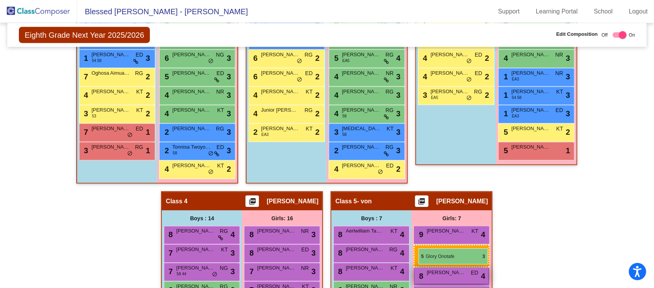
drag, startPoint x: 543, startPoint y: 144, endPoint x: 419, endPoint y: 249, distance: 162.7
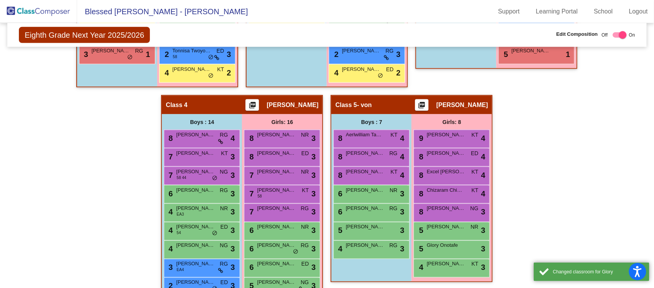
scroll to position [571, 0]
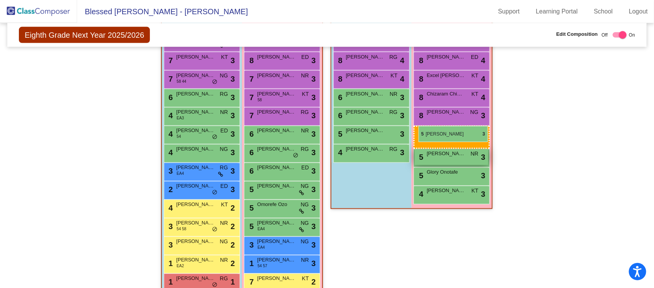
drag, startPoint x: 277, startPoint y: 247, endPoint x: 417, endPoint y: 136, distance: 178.7
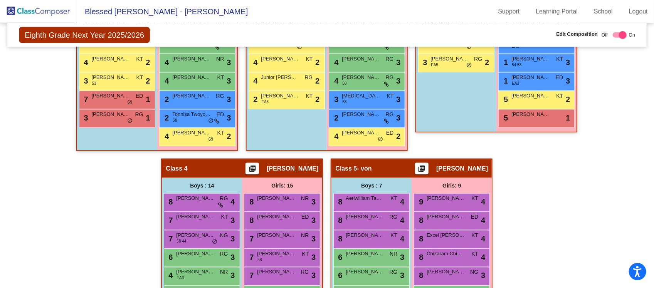
scroll to position [363, 0]
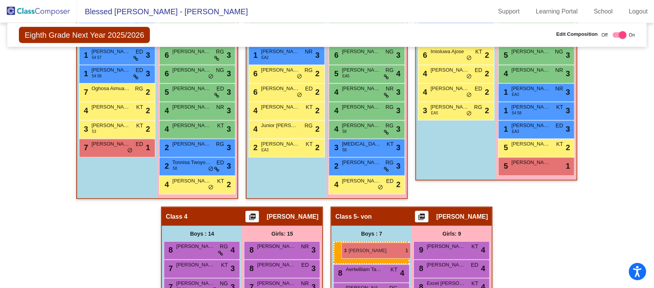
drag, startPoint x: 114, startPoint y: 164, endPoint x: 342, endPoint y: 243, distance: 240.4
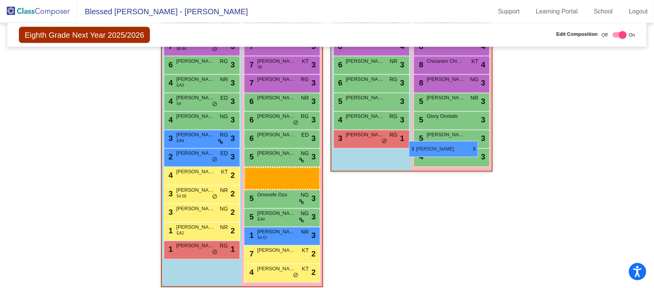
scroll to position [586, 0]
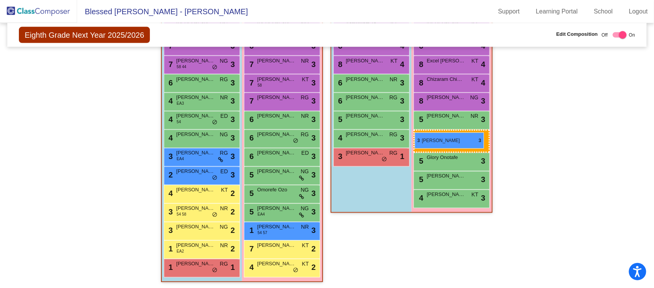
drag, startPoint x: 278, startPoint y: 209, endPoint x: 415, endPoint y: 132, distance: 156.5
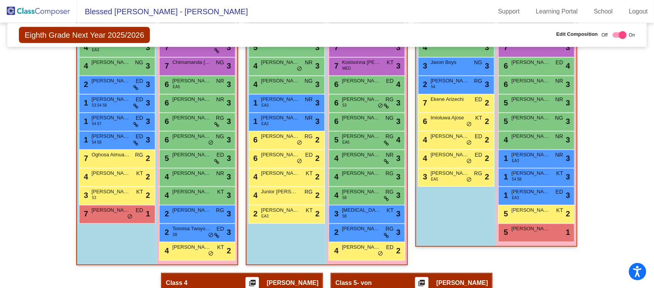
scroll to position [393, 0]
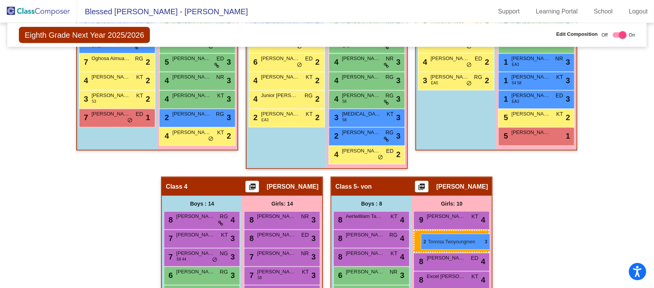
drag, startPoint x: 199, startPoint y: 133, endPoint x: 421, endPoint y: 234, distance: 243.6
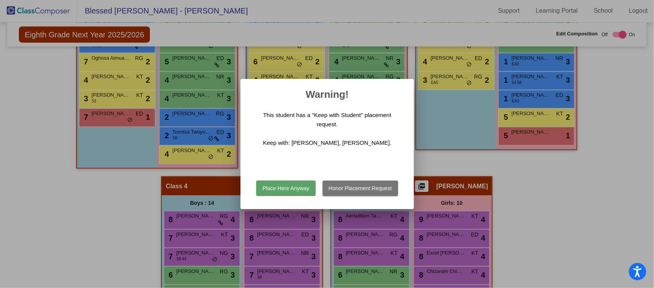
scroll to position [0, 0]
click at [351, 187] on button "Honor Placement Request" at bounding box center [360, 188] width 76 height 15
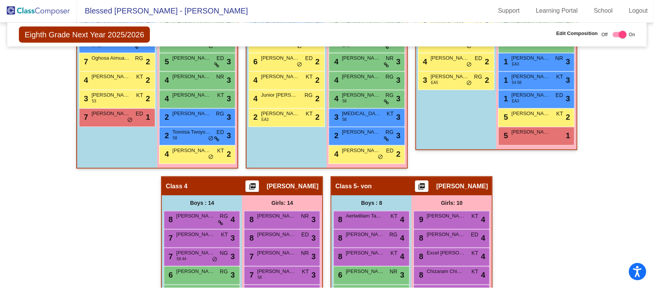
scroll to position [0, 0]
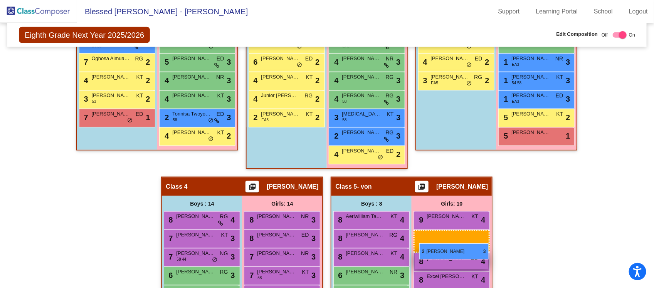
drag, startPoint x: 194, startPoint y: 117, endPoint x: 420, endPoint y: 244, distance: 259.7
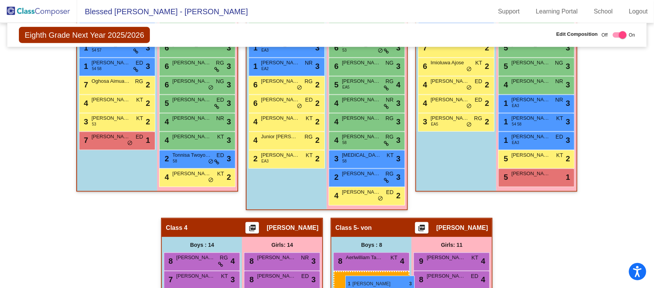
scroll to position [360, 0]
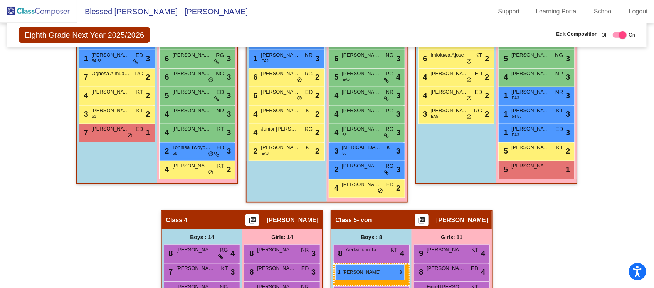
drag, startPoint x: 120, startPoint y: 101, endPoint x: 335, endPoint y: 264, distance: 270.5
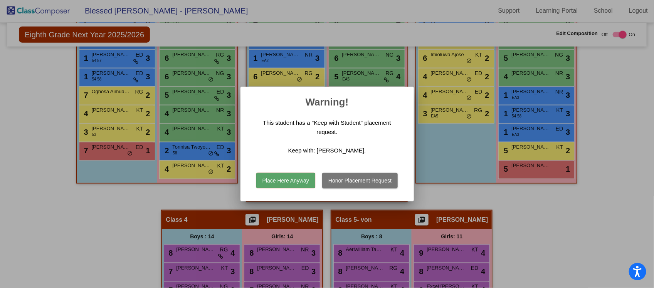
click at [361, 182] on button "Honor Placement Request" at bounding box center [360, 180] width 76 height 15
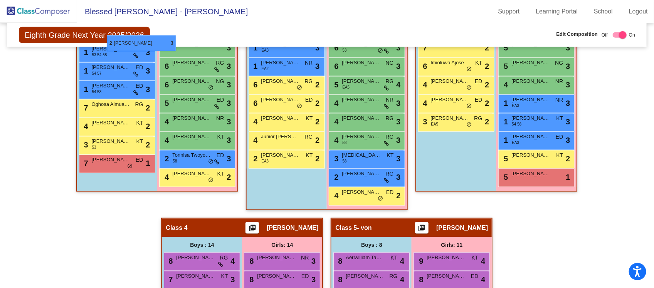
scroll to position [338, 0]
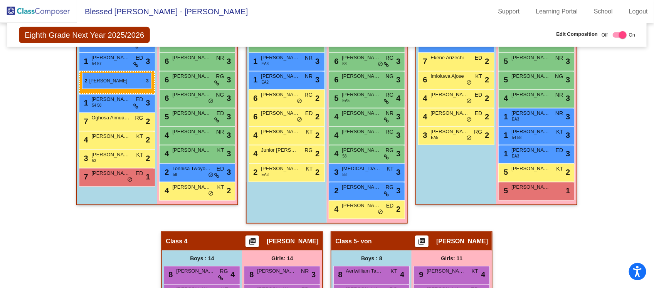
drag, startPoint x: 121, startPoint y: 68, endPoint x: 82, endPoint y: 72, distance: 39.5
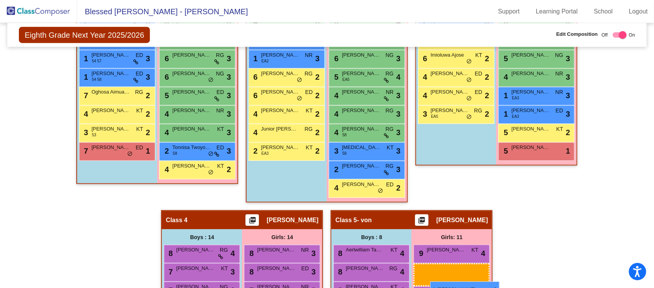
scroll to position [367, 0]
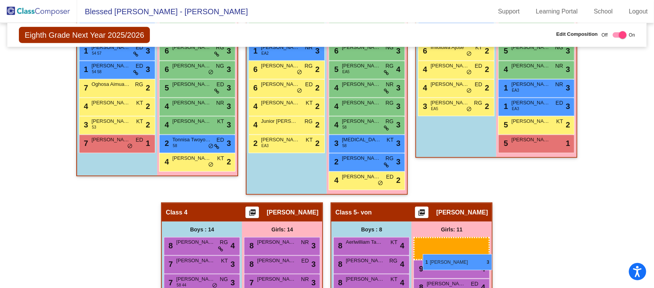
drag, startPoint x: 542, startPoint y: 135, endPoint x: 423, endPoint y: 254, distance: 168.7
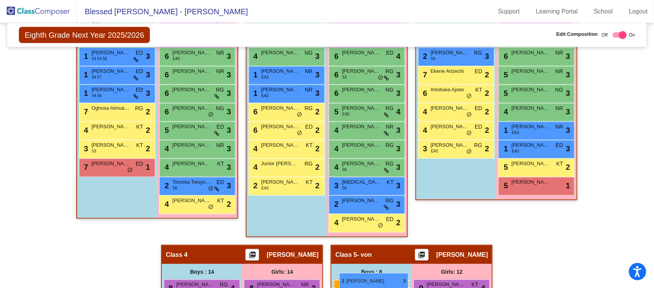
scroll to position [344, 0]
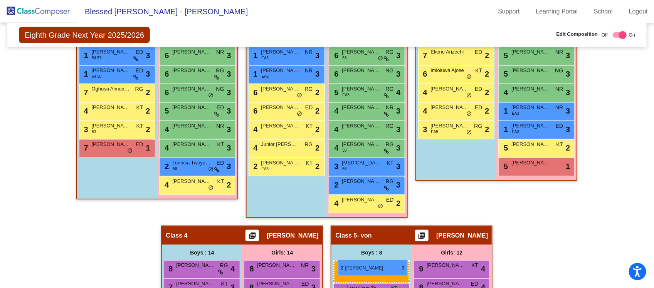
drag, startPoint x: 109, startPoint y: 86, endPoint x: 339, endPoint y: 261, distance: 289.1
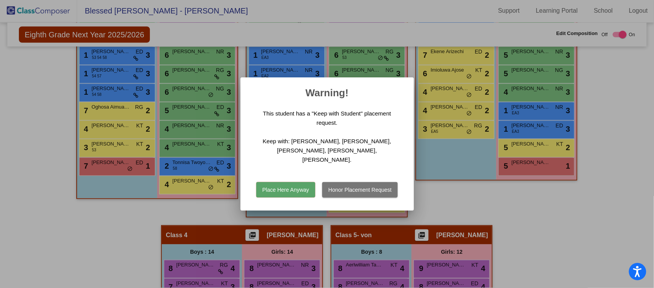
click at [367, 184] on button "Honor Placement Request" at bounding box center [360, 189] width 76 height 15
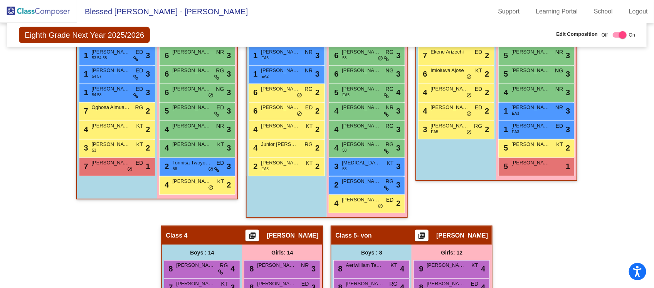
scroll to position [392, 0]
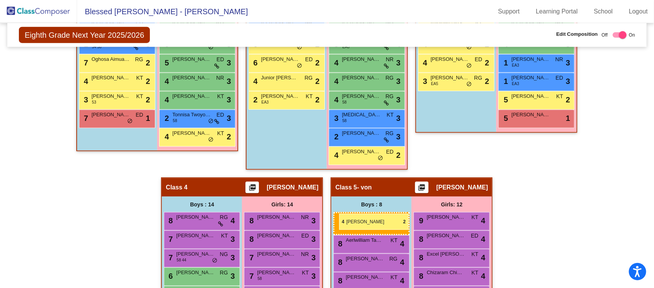
drag, startPoint x: 295, startPoint y: 76, endPoint x: 339, endPoint y: 214, distance: 144.5
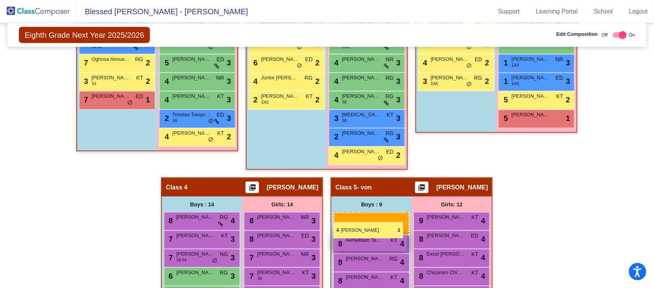
drag, startPoint x: 110, startPoint y: 78, endPoint x: 335, endPoint y: 222, distance: 266.7
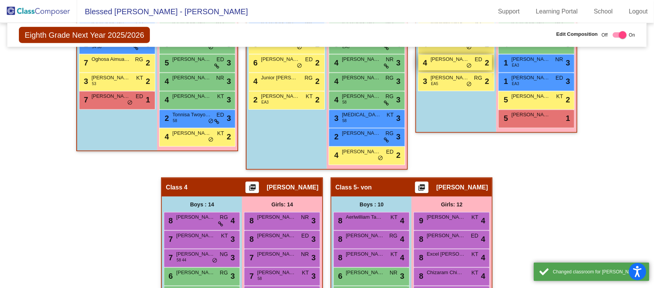
click at [457, 59] on span "[PERSON_NAME]" at bounding box center [450, 60] width 39 height 8
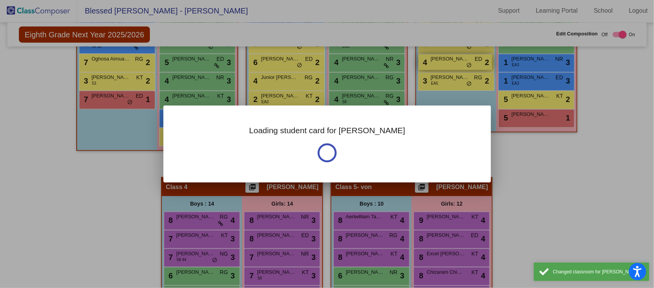
scroll to position [0, 0]
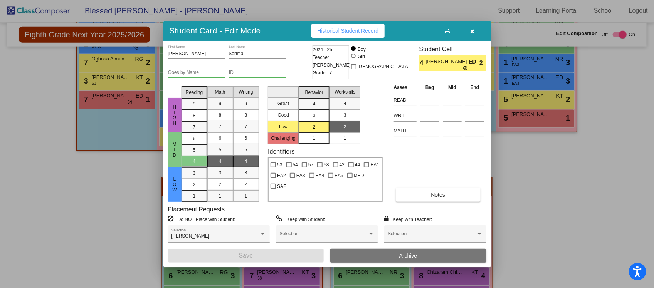
click at [475, 30] on icon "button" at bounding box center [472, 31] width 4 height 5
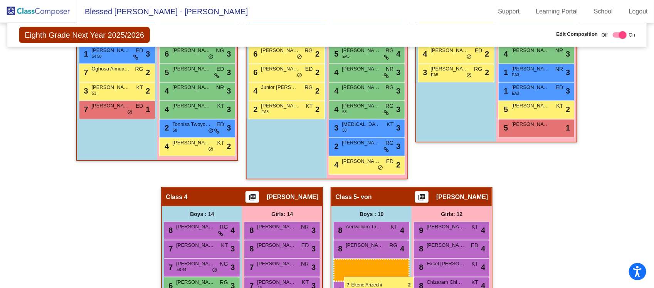
scroll to position [404, 0]
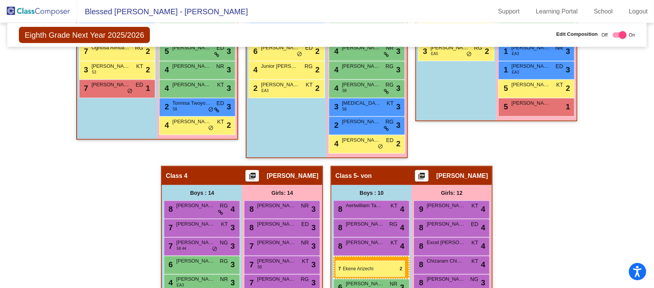
drag, startPoint x: 458, startPoint y: 54, endPoint x: 336, endPoint y: 261, distance: 240.2
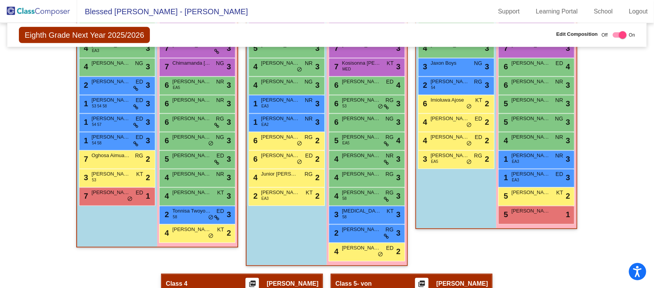
scroll to position [585, 0]
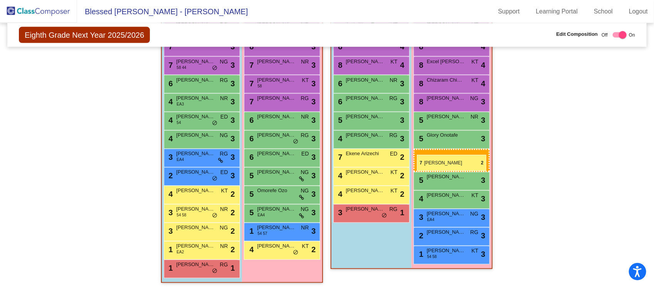
drag, startPoint x: 285, startPoint y: 248, endPoint x: 417, endPoint y: 155, distance: 161.3
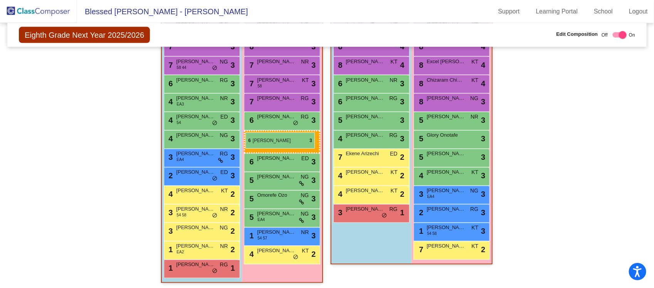
drag, startPoint x: 274, startPoint y: 119, endPoint x: 246, endPoint y: 132, distance: 31.2
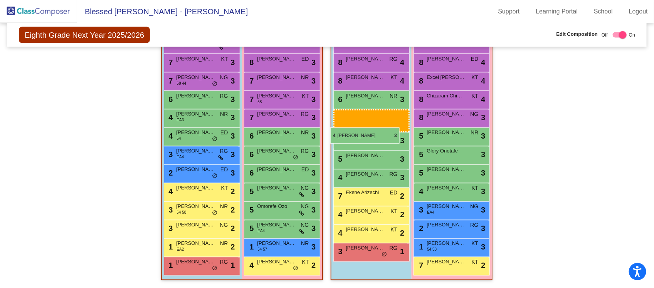
scroll to position [567, 0]
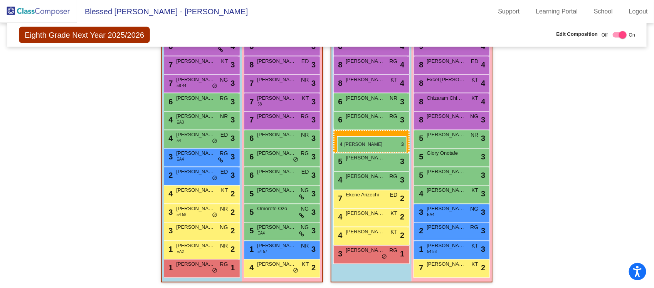
drag, startPoint x: 188, startPoint y: 138, endPoint x: 337, endPoint y: 137, distance: 149.6
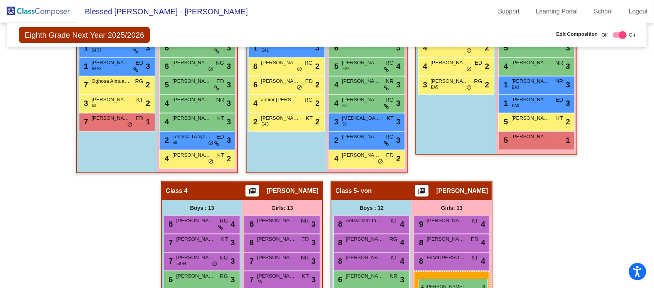
scroll to position [380, 0]
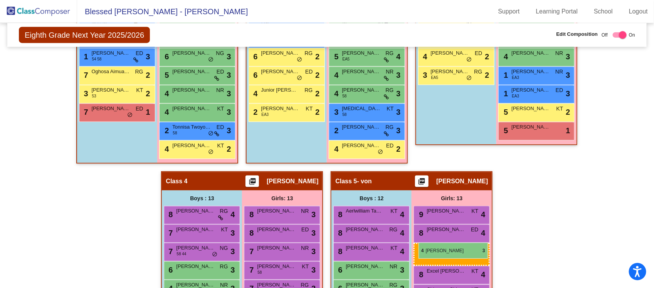
drag, startPoint x: 374, startPoint y: 143, endPoint x: 419, endPoint y: 243, distance: 109.2
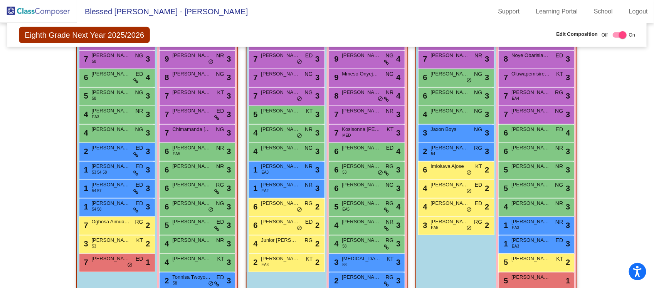
scroll to position [278, 0]
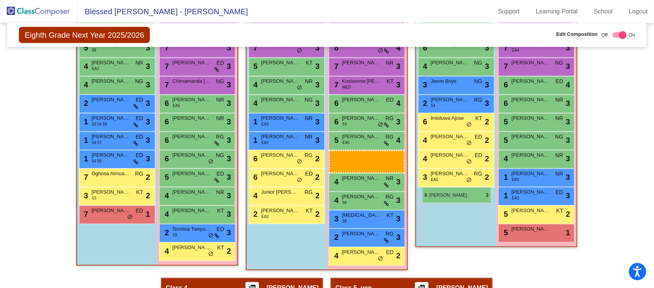
drag, startPoint x: 355, startPoint y: 141, endPoint x: 422, endPoint y: 187, distance: 81.5
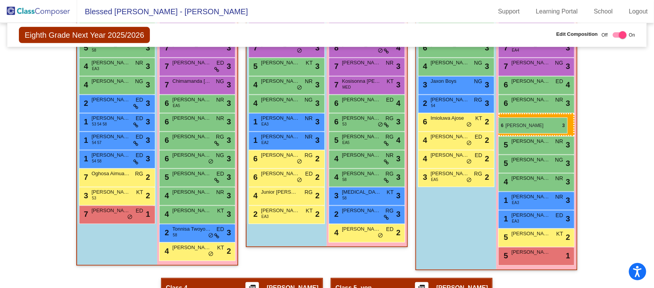
drag, startPoint x: 367, startPoint y: 139, endPoint x: 498, endPoint y: 118, distance: 133.5
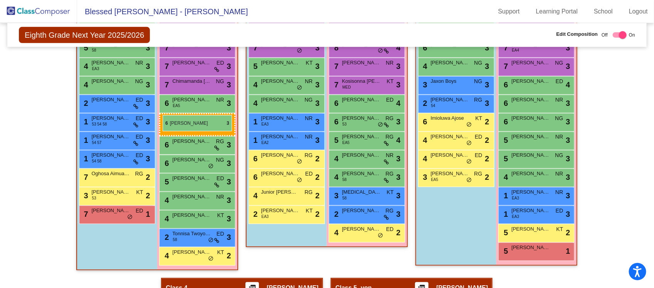
drag, startPoint x: 205, startPoint y: 117, endPoint x: 163, endPoint y: 115, distance: 42.1
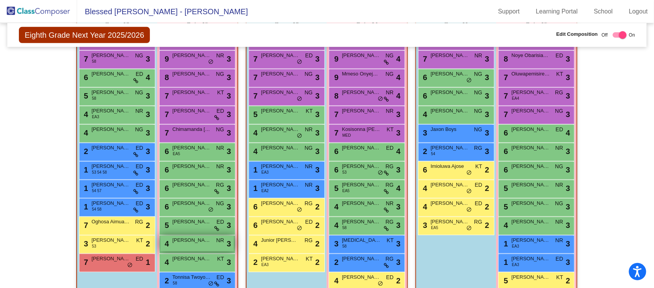
scroll to position [182, 0]
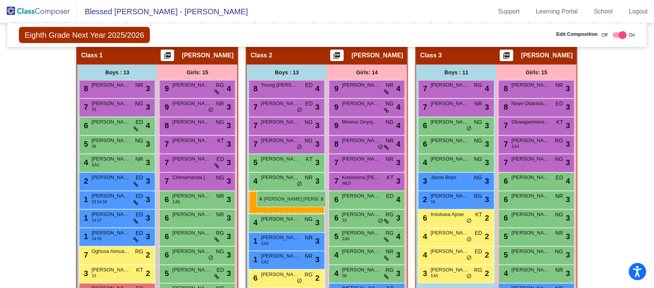
drag, startPoint x: 109, startPoint y: 177, endPoint x: 257, endPoint y: 191, distance: 148.7
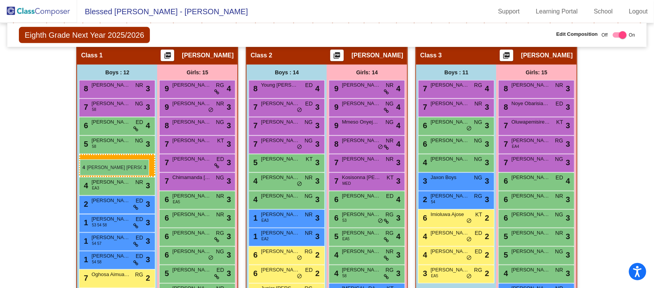
drag, startPoint x: 293, startPoint y: 218, endPoint x: 80, endPoint y: 159, distance: 221.2
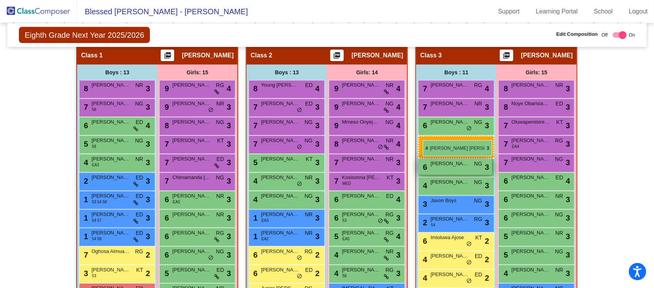
drag, startPoint x: 103, startPoint y: 178, endPoint x: 423, endPoint y: 140, distance: 322.2
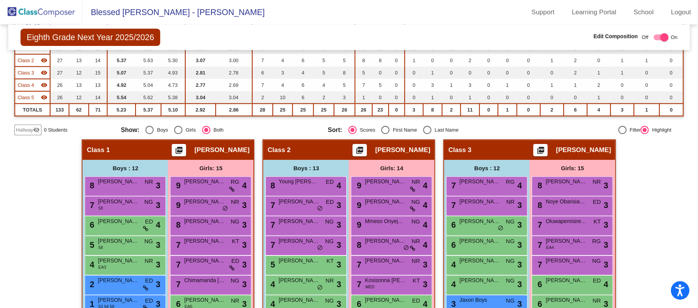
scroll to position [48, 0]
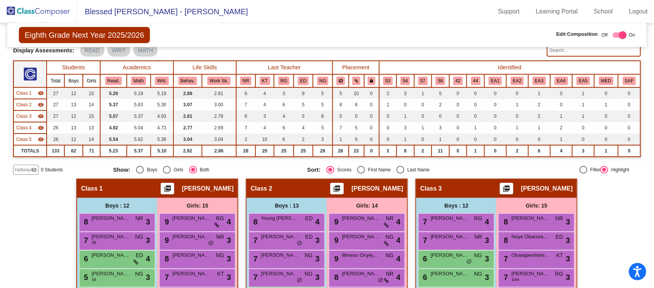
drag, startPoint x: 651, startPoint y: 2, endPoint x: 408, endPoint y: 205, distance: 317.2
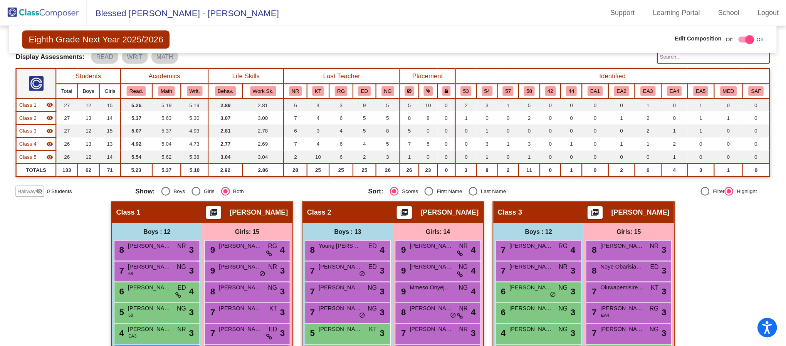
scroll to position [49, 0]
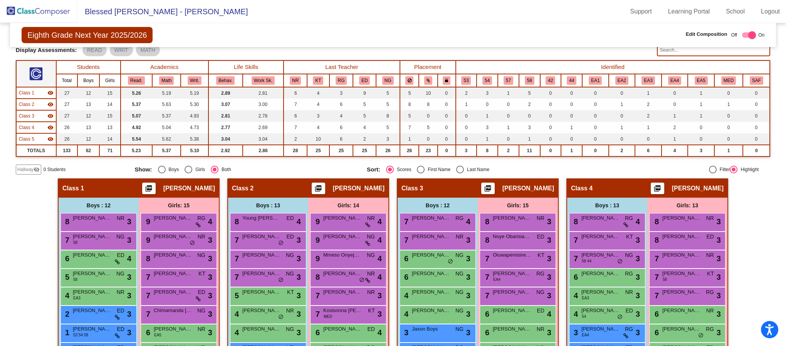
drag, startPoint x: 649, startPoint y: 0, endPoint x: 449, endPoint y: 15, distance: 200.2
click at [449, 15] on mat-toolbar "Blessed [PERSON_NAME] - [PERSON_NAME] Support Learning Portal School Logout" at bounding box center [393, 11] width 786 height 23
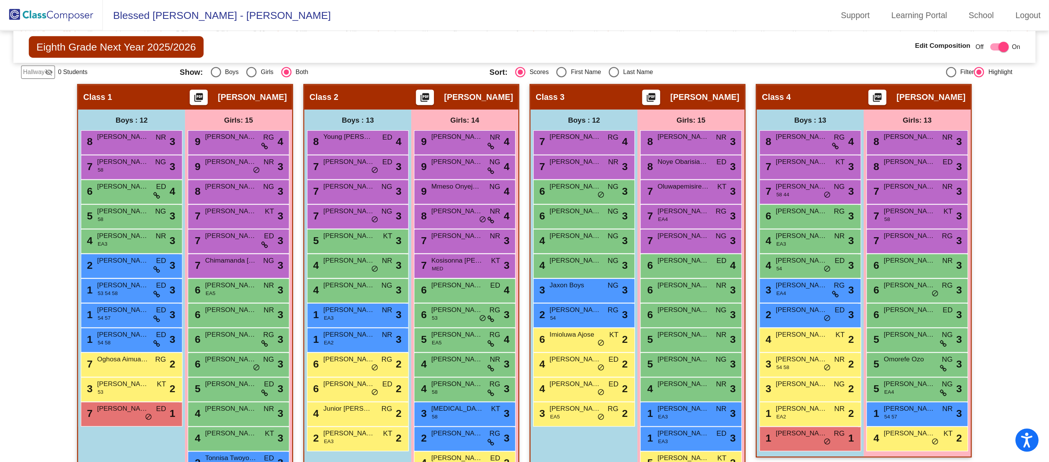
scroll to position [91, 0]
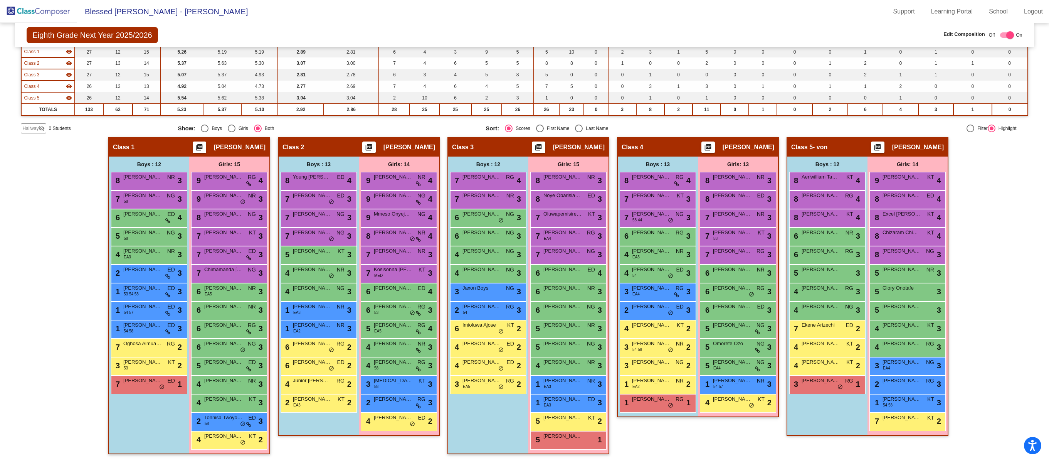
drag, startPoint x: 776, startPoint y: 0, endPoint x: 113, endPoint y: 133, distance: 676.1
click at [113, 133] on div "Hallway visibility_off 0 Students" at bounding box center [96, 128] width 151 height 10
drag, startPoint x: 116, startPoint y: 134, endPoint x: 311, endPoint y: 106, distance: 197.9
click at [311, 106] on div "Display Scores for Years: [DATE] - [DATE] [DATE] - [DATE] Grade/Archive Student…" at bounding box center [524, 48] width 1007 height 172
click at [325, 123] on div "Hallway visibility_off 0 Students Show: Boys Girls Both Sort: Scores First Name…" at bounding box center [524, 128] width 1007 height 10
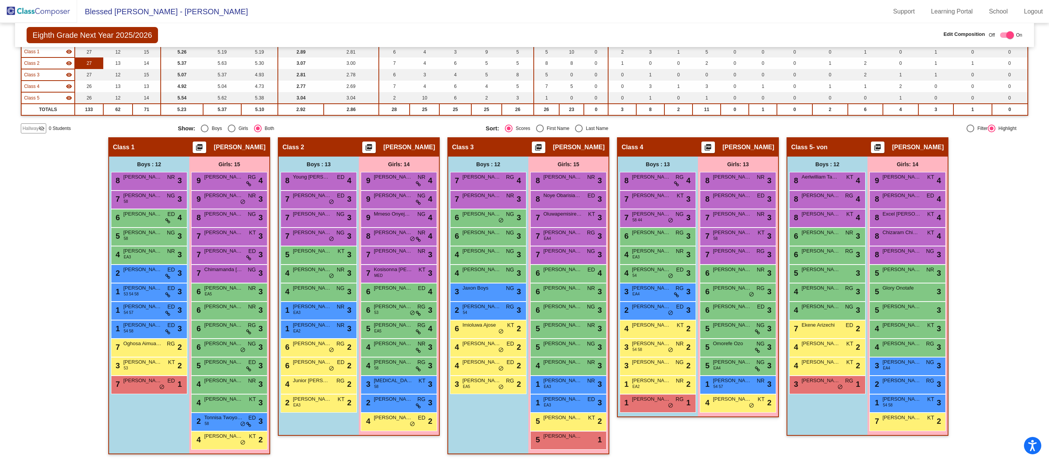
scroll to position [0, 0]
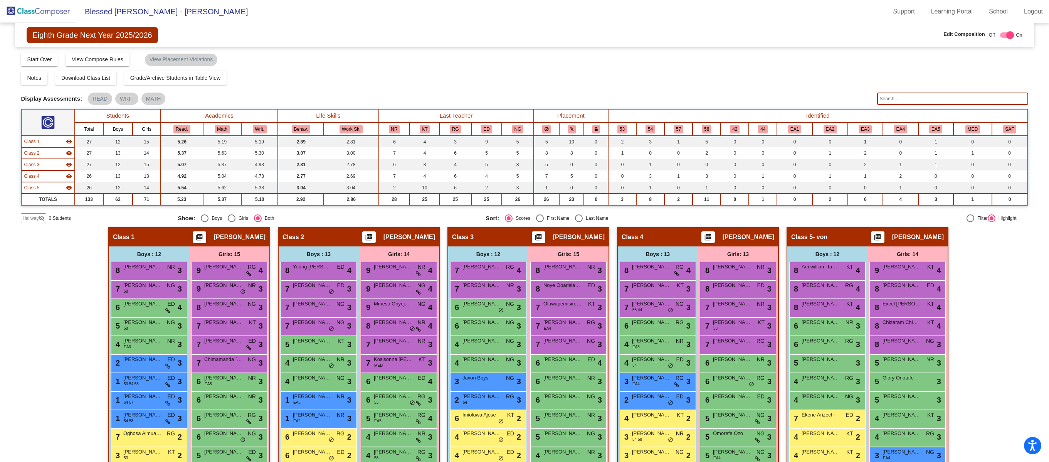
click at [45, 11] on img at bounding box center [38, 11] width 77 height 23
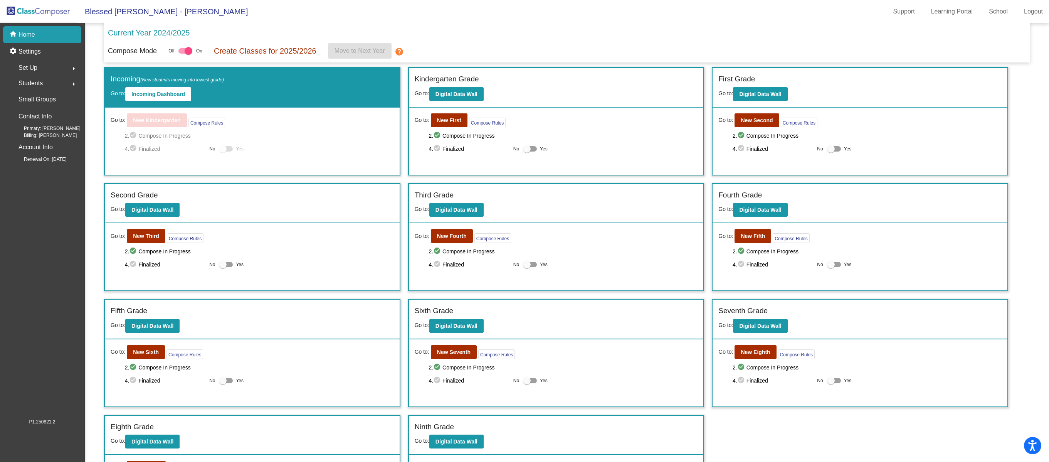
scroll to position [68, 0]
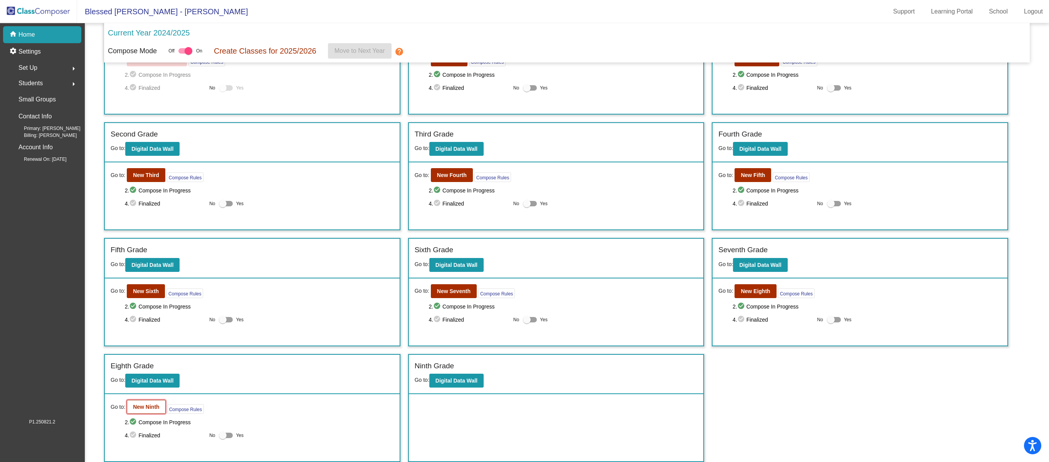
click at [145, 405] on b "New Ninth" at bounding box center [146, 407] width 26 height 6
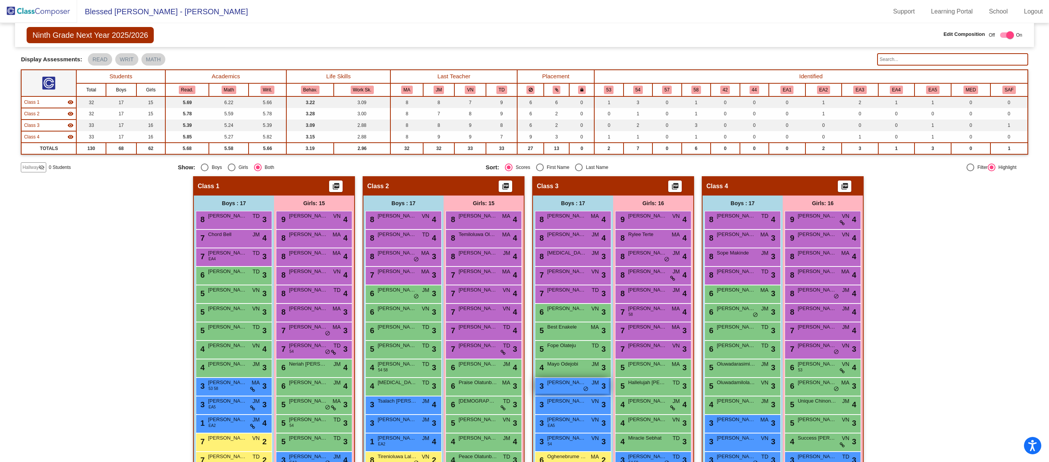
scroll to position [116, 0]
